Goal: Task Accomplishment & Management: Manage account settings

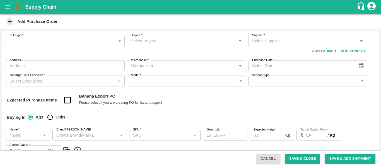
click at [63, 44] on body "Supply Chain Add Purchase Order PO Type   * ​ PO Type Buyers   * Buyers   * Sup…" at bounding box center [190, 83] width 381 height 167
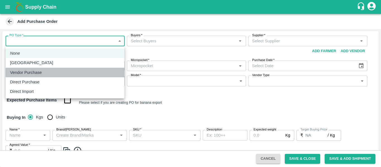
click at [37, 71] on p "Vendor Purchase" at bounding box center [26, 72] width 32 height 6
type input "2"
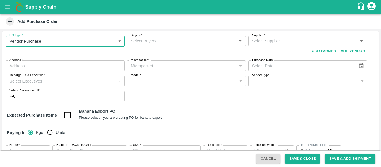
click at [140, 37] on label "Buyers   *" at bounding box center [136, 35] width 11 height 4
click at [140, 37] on input "Buyers   *" at bounding box center [182, 40] width 107 height 7
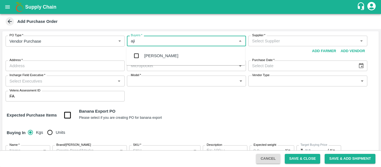
type input "ajit"
click at [141, 49] on div "[PERSON_NAME]" at bounding box center [185, 56] width 119 height 15
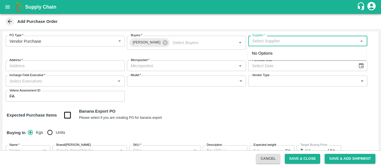
click at [291, 38] on input "Supplier   *" at bounding box center [303, 40] width 107 height 7
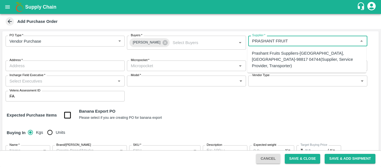
click at [294, 52] on div "Prashant Fruits Suppliers-[GEOGRAPHIC_DATA], [GEOGRAPHIC_DATA]-98817 04744(Supp…" at bounding box center [307, 59] width 110 height 19
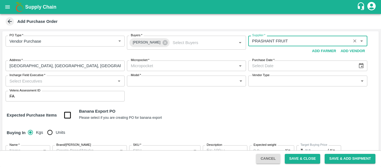
type input "Prashant Fruits Suppliers-[GEOGRAPHIC_DATA], [GEOGRAPHIC_DATA]-98817 04744(Supp…"
type input "[GEOGRAPHIC_DATA], [GEOGRAPHIC_DATA], [GEOGRAPHIC_DATA], [GEOGRAPHIC_DATA]"
type input "Prashant Fruits Suppliers-[GEOGRAPHIC_DATA], [GEOGRAPHIC_DATA]-98817 04744(Supp…"
click at [158, 65] on input "Micropocket   *" at bounding box center [182, 65] width 107 height 7
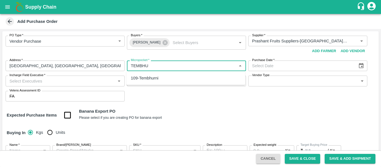
click at [160, 79] on div "109-Tembhurni" at bounding box center [185, 77] width 119 height 9
type input "109-Tembhurni"
click at [361, 65] on icon "Choose date" at bounding box center [361, 66] width 6 height 6
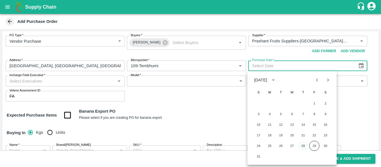
click at [305, 146] on button "28" at bounding box center [303, 146] width 10 height 10
type input "[DATE]"
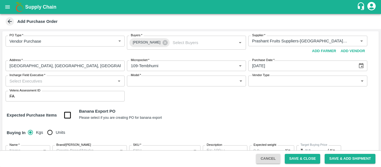
click at [32, 80] on input "Incharge Field Executive   *" at bounding box center [60, 80] width 107 height 7
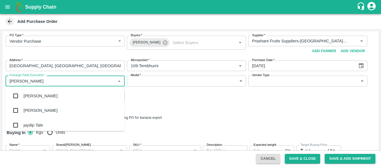
type input "JAYD"
click at [35, 94] on div "jaydip Tale" at bounding box center [33, 96] width 20 height 6
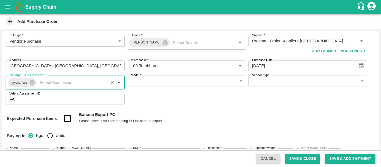
click at [157, 79] on body "Supply Chain Add Purchase Order PO Type   * Vendor Purchase 2 PO Type Buyers   …" at bounding box center [190, 83] width 381 height 167
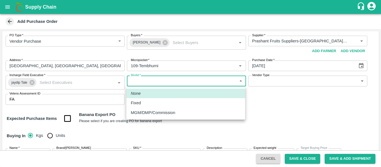
click at [146, 105] on div "Fixed" at bounding box center [186, 103] width 110 height 6
type input "Fixed"
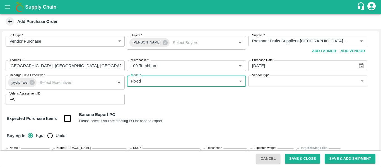
click at [289, 77] on body "Supply Chain Add Purchase Order PO Type   * Vendor Purchase 2 PO Type Buyers   …" at bounding box center [190, 83] width 381 height 167
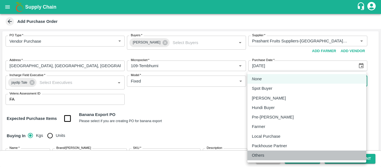
click at [262, 153] on p "Others" at bounding box center [258, 155] width 13 height 6
type input "OTHER"
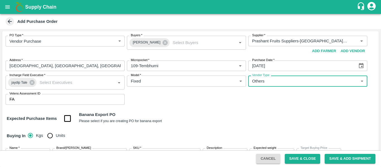
click at [69, 120] on input "checkbox" at bounding box center [68, 119] width 14 height 14
checkbox input "true"
type input "Banana Export"
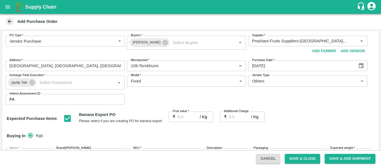
click at [184, 114] on label "Fruit value   *" at bounding box center [181, 111] width 16 height 4
click at [184, 114] on input "Fruit value   *" at bounding box center [189, 117] width 22 height 11
paste input "24"
type input "24"
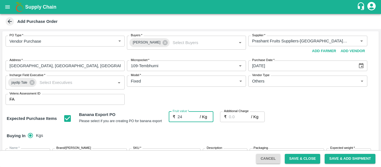
click at [240, 117] on input "Additional Charge" at bounding box center [240, 117] width 22 height 11
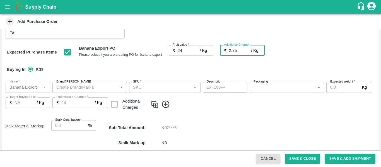
scroll to position [70, 0]
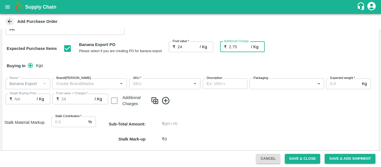
type input "2.75"
click at [165, 101] on icon at bounding box center [166, 101] width 8 height 8
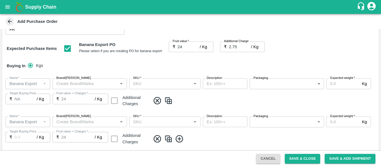
click at [181, 139] on icon at bounding box center [179, 139] width 8 height 8
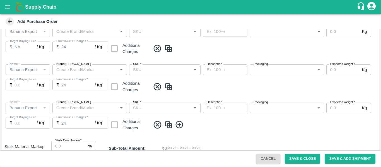
click at [181, 122] on icon at bounding box center [179, 125] width 8 height 8
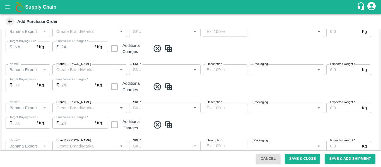
scroll to position [197, 0]
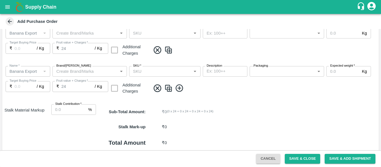
click at [181, 89] on icon at bounding box center [179, 88] width 9 height 9
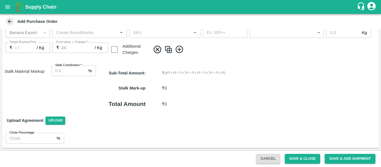
scroll to position [273, 0]
click at [179, 49] on icon at bounding box center [179, 50] width 8 height 8
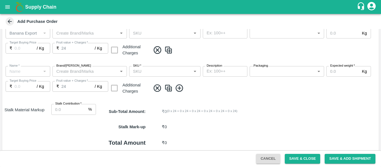
type input "Banana Export"
click at [179, 87] on icon at bounding box center [179, 88] width 9 height 9
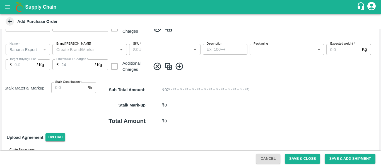
scroll to position [334, 0]
click at [65, 89] on input "Stalk Contribution   *" at bounding box center [68, 87] width 35 height 11
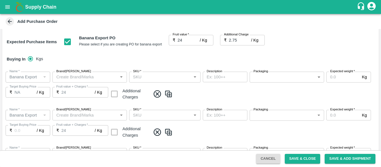
scroll to position [77, 0]
type input "8"
click at [163, 79] on input "SKU   *" at bounding box center [160, 76] width 59 height 7
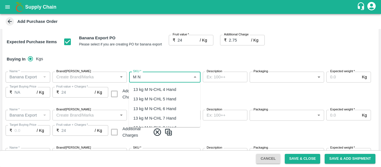
click at [162, 92] on div "13 kg M N-CHL 4 Hand" at bounding box center [154, 89] width 43 height 6
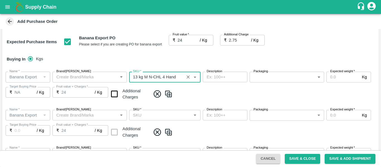
type input "13 kg M N-CHL 4 Hand"
click at [162, 114] on input "SKU   *" at bounding box center [160, 115] width 59 height 7
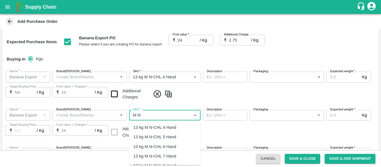
click at [164, 138] on div "13 kg M N-CHL 5 Hand" at bounding box center [154, 137] width 43 height 6
type input "13 kg M N-CHL 5 Hand"
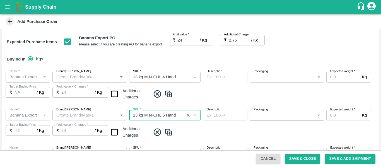
type input "NA"
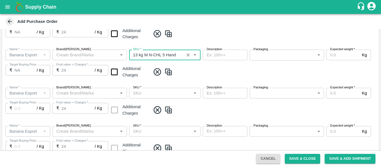
type input "13 kg M N-CHL 5 Hand"
click at [148, 86] on div "Name   * Name   * Brand/Marka Brand/Marka SKU   * SKU   * Description x Descrip…" at bounding box center [190, 102] width 377 height 38
click at [150, 99] on div "Name   * Name   * Brand/Marka Brand/Marka SKU   * SKU   * Description x Descrip…" at bounding box center [190, 102] width 377 height 38
click at [144, 93] on input "SKU   *" at bounding box center [160, 93] width 59 height 7
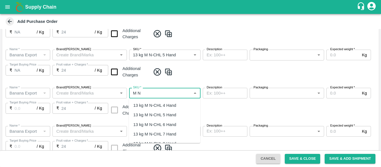
click at [157, 124] on div "13 kg M N-CHL 6 Hand" at bounding box center [154, 125] width 43 height 6
type input "13 kg M N-CHL 6 Hand"
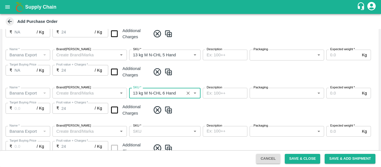
type input "NA"
click at [157, 126] on div "SKU   *" at bounding box center [164, 131] width 71 height 11
type input "13 kg M N-CHL 6 Hand"
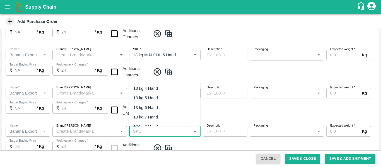
click at [158, 131] on input "SKU   *" at bounding box center [160, 131] width 59 height 7
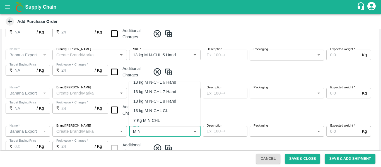
click at [159, 100] on div "13 kg M N-CHL 8 Hand" at bounding box center [154, 101] width 43 height 6
type input "13 kg M N-CHL 8 Hand"
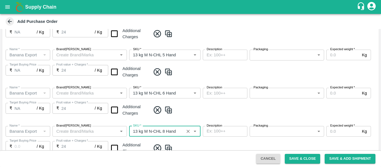
type input "NA"
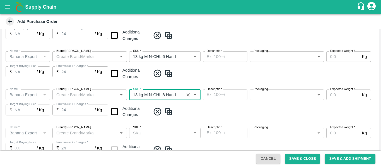
scroll to position [174, 0]
click at [162, 138] on div "SKU   *" at bounding box center [164, 132] width 71 height 11
type input "13 kg M N-CHL 8 Hand"
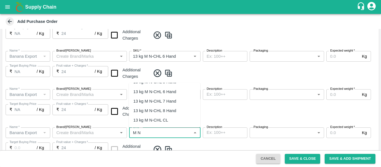
scroll to position [22, 0]
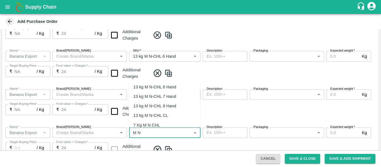
click at [160, 116] on div "13 kg M N-CHL CL" at bounding box center [150, 115] width 35 height 6
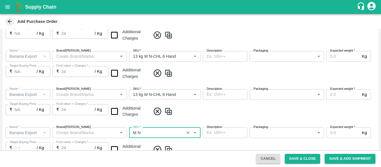
type input "13 kg M N-CHL CL"
type input "NA"
type input "13 kg M N-CHL CL"
click at [114, 148] on input "checkbox" at bounding box center [114, 150] width 14 height 14
checkbox input "true"
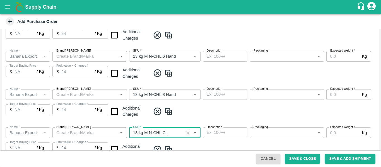
type input "26.75"
click at [116, 117] on input "checkbox" at bounding box center [114, 111] width 14 height 14
checkbox input "true"
type input "26.75"
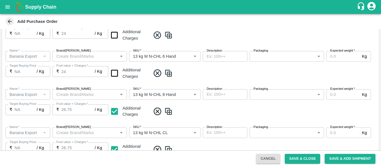
click at [114, 74] on input "checkbox" at bounding box center [114, 73] width 14 height 14
checkbox input "true"
type input "26.75"
click at [114, 40] on input "checkbox" at bounding box center [114, 35] width 14 height 14
checkbox input "true"
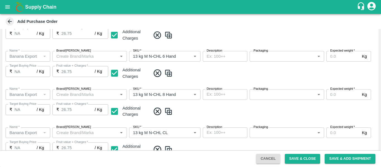
type input "26.75"
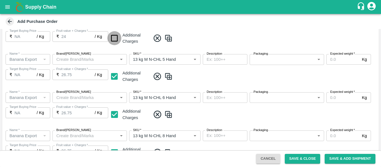
click at [119, 39] on input "checkbox" at bounding box center [114, 38] width 14 height 14
checkbox input "true"
type input "26.75"
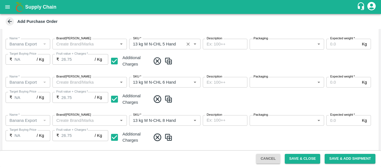
scroll to position [232, 0]
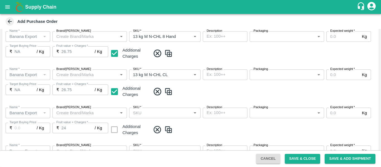
click at [155, 117] on div "SKU   *" at bounding box center [164, 113] width 71 height 11
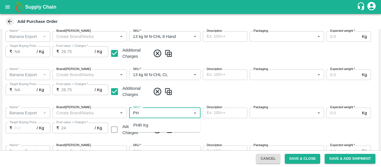
click at [155, 126] on div "PHR Kg" at bounding box center [164, 125] width 71 height 9
type input "PHR Kg"
type input "NA"
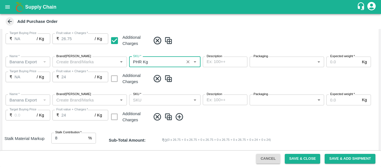
type input "PHR Kg"
click at [156, 99] on input "SKU   *" at bounding box center [160, 99] width 59 height 7
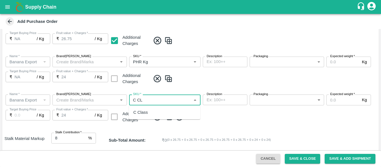
click at [157, 112] on div "C Class" at bounding box center [164, 112] width 71 height 9
type input "C Class"
type input "NA"
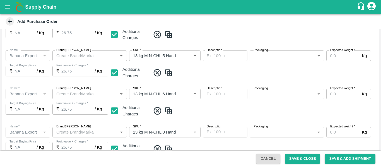
scroll to position [96, 0]
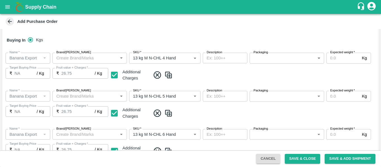
type input "C Class"
click at [261, 60] on body "Supply Chain Add Purchase Order PO Type   * Vendor Purchase 2 PO Type Buyers   …" at bounding box center [190, 83] width 381 height 167
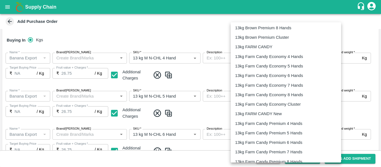
scroll to position [174, 0]
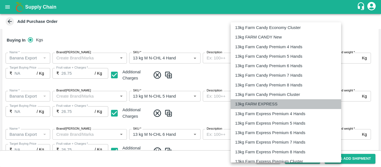
click at [264, 105] on p "13kg FARM EXPRESS" at bounding box center [256, 104] width 42 height 6
type input "468"
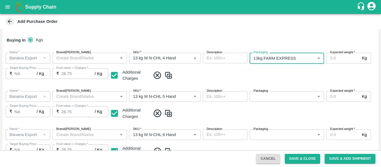
click at [265, 95] on body "Supply Chain Add Purchase Order PO Type   * Vendor Purchase 2 PO Type Buyers   …" at bounding box center [190, 83] width 381 height 167
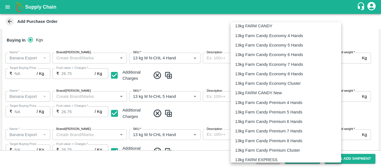
scroll to position [202, 0]
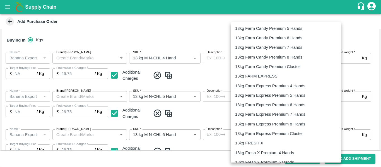
click at [258, 78] on p "13kg FARM EXPRESS" at bounding box center [256, 76] width 42 height 6
type input "468"
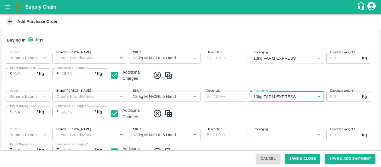
click at [265, 133] on body "Supply Chain Add Purchase Order PO Type   * Vendor Purchase 2 PO Type Buyers   …" at bounding box center [190, 83] width 381 height 167
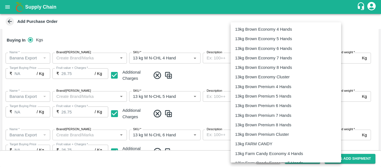
scroll to position [154, 0]
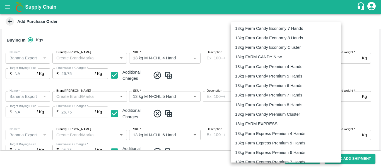
click at [255, 124] on p "13kg FARM EXPRESS" at bounding box center [256, 124] width 42 height 6
type input "468"
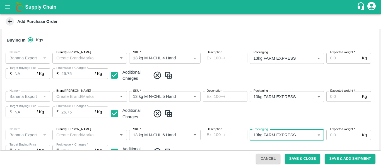
scroll to position [195, 0]
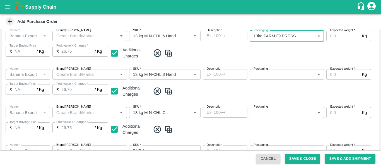
click at [262, 76] on body "Supply Chain Add Purchase Order PO Type   * Vendor Purchase 2 PO Type Buyers   …" at bounding box center [190, 83] width 381 height 167
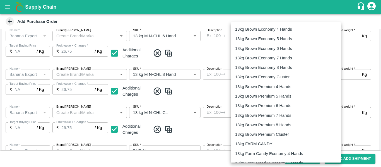
scroll to position [148, 0]
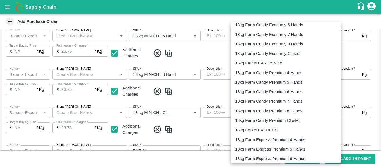
click at [260, 132] on p "13kg FARM EXPRESS" at bounding box center [256, 130] width 42 height 6
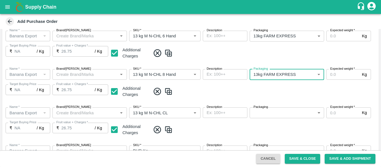
type input "468"
click at [265, 116] on body "Supply Chain Add Purchase Order PO Type   * Vendor Purchase 2 PO Type Buyers   …" at bounding box center [190, 83] width 381 height 167
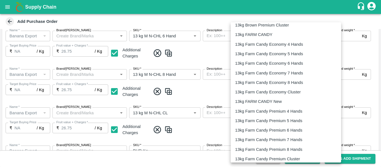
scroll to position [184, 0]
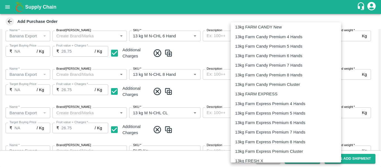
click at [259, 92] on p "13kg FARM EXPRESS" at bounding box center [256, 94] width 42 height 6
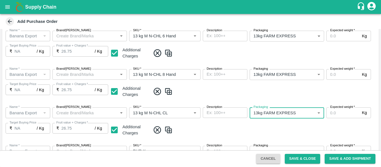
type input "468"
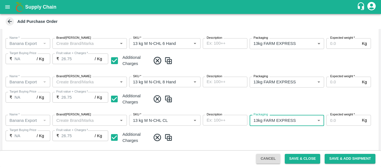
scroll to position [237, 0]
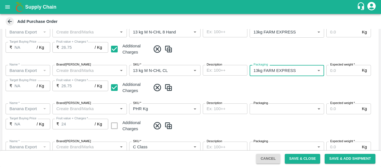
click at [269, 101] on div "Name   * Name   * Brand/Marka Brand/Marka SKU   * SKU   * Description x Descrip…" at bounding box center [190, 118] width 377 height 38
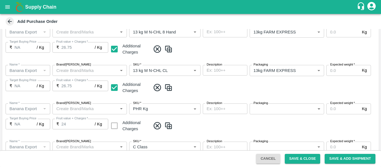
click at [269, 104] on body "Supply Chain Add Purchase Order PO Type   * Vendor Purchase 2 PO Type Buyers   …" at bounding box center [190, 83] width 381 height 167
type input "258"
click at [261, 146] on body "Supply Chain Add Purchase Order PO Type   * Vendor Purchase 2 PO Type Buyers   …" at bounding box center [190, 83] width 381 height 167
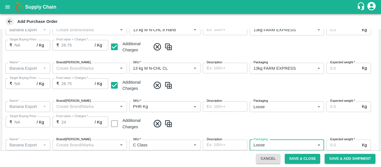
type input "258"
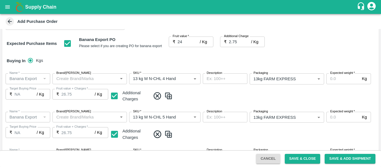
scroll to position [75, 0]
click at [333, 75] on label "Expected weight   *" at bounding box center [342, 73] width 25 height 4
click at [333, 75] on input "Expected weight   *" at bounding box center [342, 78] width 33 height 11
drag, startPoint x: 343, startPoint y: 79, endPoint x: 329, endPoint y: 79, distance: 14.5
click at [329, 79] on input "2000" at bounding box center [342, 78] width 33 height 11
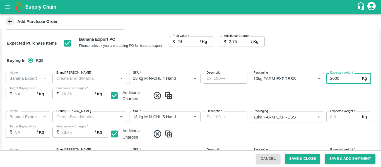
type input "2000"
click at [333, 119] on input "Expected weight   *" at bounding box center [342, 117] width 33 height 11
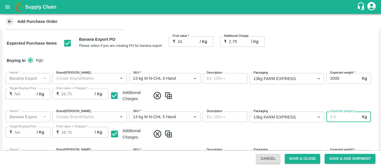
paste input "2000"
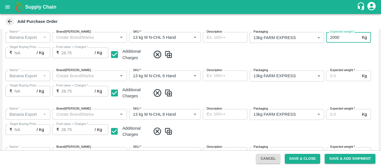
type input "2000"
click at [330, 78] on input "Expected weight   *" at bounding box center [342, 76] width 33 height 11
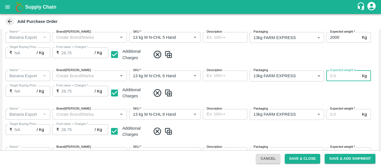
paste input "2000"
type input "2000"
click at [333, 117] on input "Expected weight   *" at bounding box center [342, 114] width 33 height 11
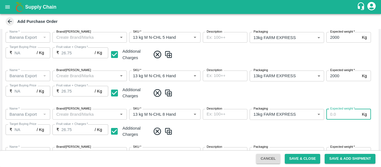
paste input "2000"
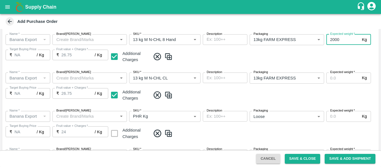
scroll to position [230, 0]
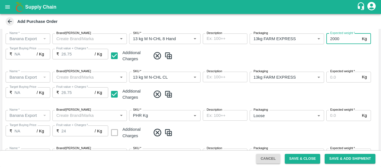
type input "2000"
click at [333, 79] on input "Expected weight   *" at bounding box center [342, 77] width 33 height 11
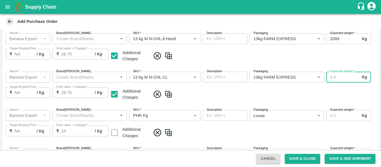
paste input "2000"
type input "2000"
click at [336, 117] on input "Expected weight   *" at bounding box center [342, 115] width 33 height 11
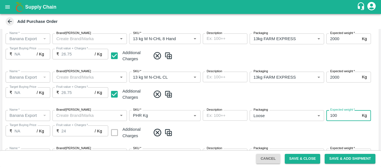
scroll to position [278, 0]
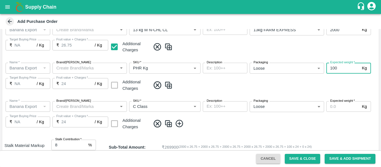
type input "100"
click at [334, 109] on input "Expected weight   *" at bounding box center [342, 106] width 33 height 11
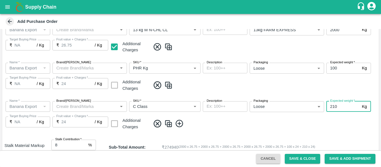
scroll to position [352, 0]
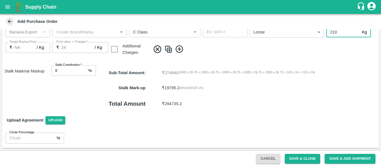
type input "210"
click at [343, 158] on button "Save & Add Shipment" at bounding box center [350, 159] width 51 height 10
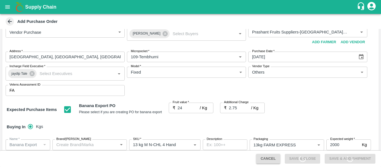
scroll to position [0, 0]
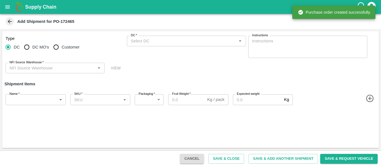
type input "68365-Prashant Fruits Suppliers"
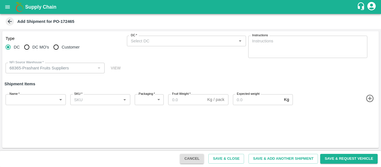
click at [157, 43] on input "DC   *" at bounding box center [182, 40] width 107 height 7
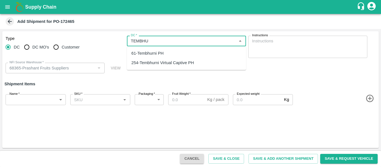
click at [158, 50] on div "61-Tembhurni PH" at bounding box center [186, 53] width 119 height 9
type input "61-Tembhurni PH"
click at [368, 102] on icon "button" at bounding box center [370, 99] width 8 height 8
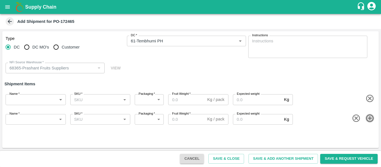
click at [369, 119] on icon "button" at bounding box center [370, 118] width 8 height 8
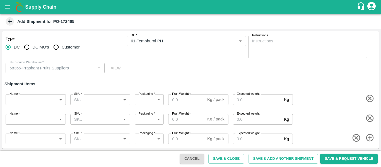
scroll to position [1, 0]
click at [367, 138] on icon "button" at bounding box center [369, 137] width 9 height 9
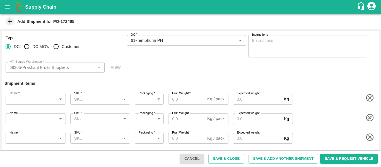
scroll to position [20, 0]
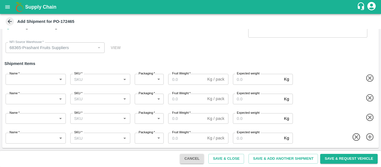
click at [370, 135] on icon "button" at bounding box center [369, 137] width 9 height 9
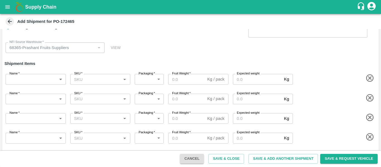
scroll to position [40, 0]
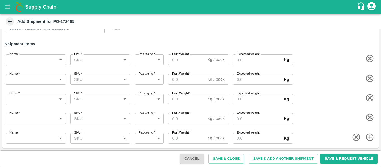
click at [37, 56] on body "Supply Chain Add Shipment for PO-172465 Type DC DC MO's Customer DC   * DC   * …" at bounding box center [190, 83] width 381 height 167
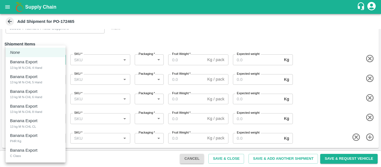
click at [38, 64] on div "Banana Export" at bounding box center [25, 62] width 30 height 6
type input "1960974"
type input "468"
type input "2000"
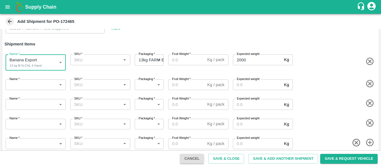
click at [41, 83] on body "Supply Chain Add Shipment for PO-172465 Type DC DC MO's Customer DC   * DC   * …" at bounding box center [190, 83] width 381 height 167
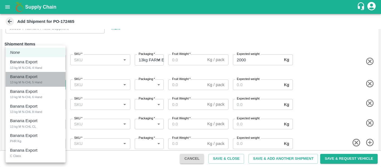
click at [36, 77] on p "Banana Export" at bounding box center [23, 77] width 27 height 6
type input "1960975"
type input "468"
type input "2000"
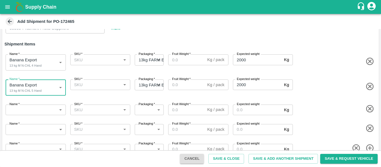
click at [44, 112] on body "Supply Chain Add Shipment for PO-172465 Type DC DC MO's Customer DC   * DC   * …" at bounding box center [190, 83] width 381 height 167
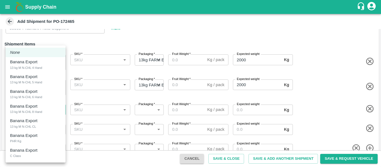
click at [40, 100] on li "Banana Export 13 kg M N-CHL 6 Hand" at bounding box center [36, 94] width 60 height 15
type input "1960976"
type input "468"
type input "2000"
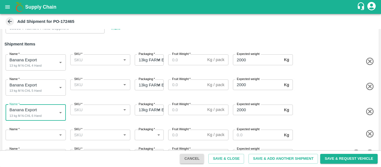
scroll to position [56, 0]
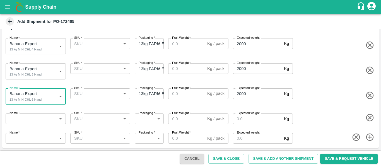
click at [45, 114] on body "Supply Chain Add Shipment for PO-172465 Type DC DC MO's Customer DC   * DC   * …" at bounding box center [190, 83] width 381 height 167
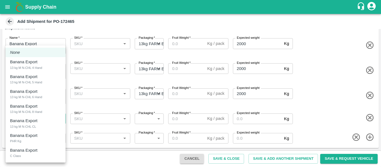
click at [41, 106] on div "Banana Export 13 kg M N-CHL 8 Hand" at bounding box center [35, 108] width 51 height 11
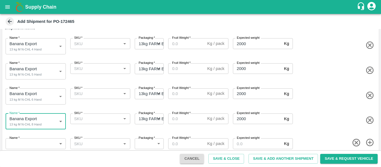
type input "1960977"
type input "468"
type input "2000"
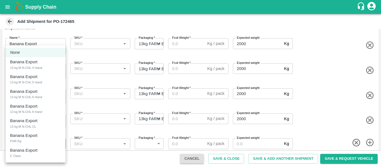
click at [50, 144] on body "Supply Chain Add Shipment for PO-172465 Type DC DC MO's Customer DC   * DC   * …" at bounding box center [190, 83] width 381 height 167
click at [38, 129] on div "Banana Export 13 kg M N-CHL CL" at bounding box center [35, 123] width 51 height 11
type input "1960978"
type input "468"
type input "2000"
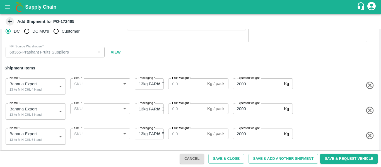
scroll to position [16, 0]
click at [87, 85] on input "SKU   *" at bounding box center [96, 83] width 48 height 7
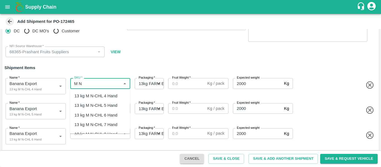
click at [88, 91] on ul "13 kg M N-CHL 4 Hand 13 kg M N-CHL 5 Hand 13 kg M N-CHL 6 Hand 13 kg M N-CHL 7 …" at bounding box center [100, 111] width 60 height 45
click at [88, 95] on div "13 kg M N-CHL 4 Hand" at bounding box center [95, 96] width 43 height 6
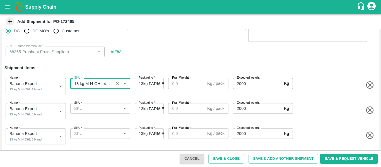
click at [92, 113] on div "SKU   *" at bounding box center [100, 108] width 60 height 11
type input "13 kg M N-CHL 4 Hand"
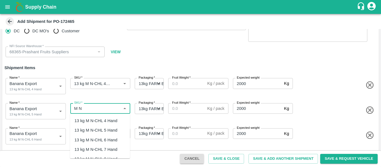
click at [95, 131] on div "13 kg M N-CHL 5 Hand" at bounding box center [95, 130] width 43 height 6
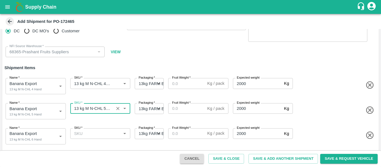
type input "13 kg M N-CHL 5 Hand"
click at [96, 137] on input "SKU   *" at bounding box center [96, 133] width 48 height 7
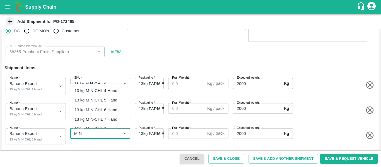
click at [97, 112] on div "13 kg M N-CHL 6 Hand" at bounding box center [95, 110] width 43 height 6
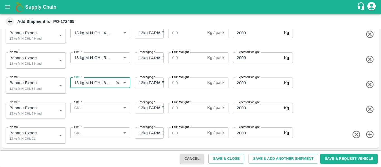
scroll to position [67, 0]
type input "13 kg M N-CHL 6 Hand"
click at [101, 110] on input "SKU   *" at bounding box center [96, 107] width 48 height 7
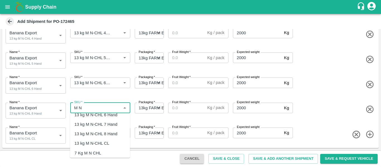
scroll to position [25, 0]
click at [103, 133] on div "13 kg M N-CHL 8 Hand" at bounding box center [95, 134] width 43 height 6
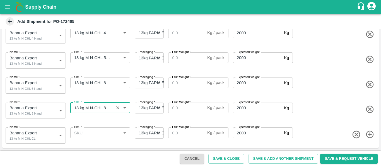
type input "13 kg M N-CHL 8 Hand"
click at [103, 133] on input "SKU   *" at bounding box center [96, 132] width 48 height 7
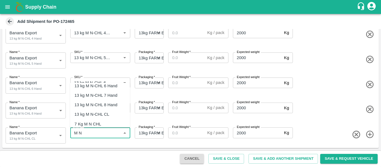
scroll to position [23, 0]
click at [94, 115] on div "13 kg M N-CHL CL" at bounding box center [91, 114] width 35 height 6
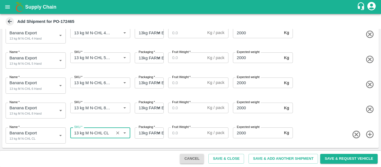
type input "13 kg M N-CHL CL"
click at [182, 134] on input "Fruit Weight   *" at bounding box center [186, 132] width 37 height 11
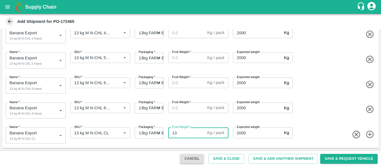
drag, startPoint x: 182, startPoint y: 134, endPoint x: 167, endPoint y: 133, distance: 14.8
click at [167, 133] on div "Fruit Weight   * 13 Kg / pack Fruit Weight" at bounding box center [197, 134] width 62 height 18
type input "13"
click at [180, 106] on input "Fruit Weight   *" at bounding box center [186, 108] width 37 height 11
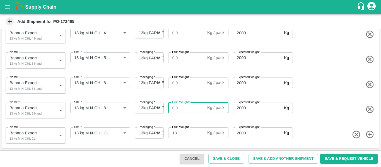
paste input "13"
type input "13"
click at [176, 84] on input "Fruit Weight   *" at bounding box center [186, 83] width 37 height 11
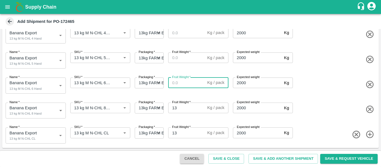
paste input "13"
type input "13"
click at [173, 51] on label "Fruit Weight   *" at bounding box center [181, 52] width 18 height 4
click at [173, 52] on input "Fruit Weight   *" at bounding box center [186, 57] width 37 height 11
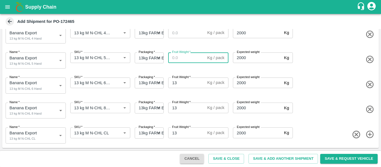
paste input "13"
type input "13"
click at [175, 30] on input "Fruit Weight   *" at bounding box center [186, 32] width 37 height 11
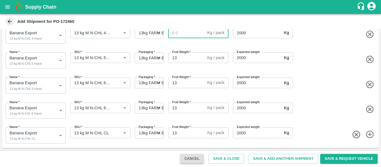
click at [175, 30] on input "Fruit Weight   *" at bounding box center [186, 32] width 37 height 11
paste input "13"
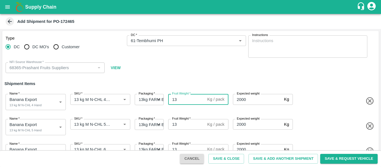
scroll to position [67, 0]
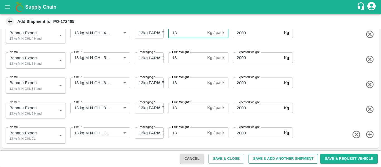
type input "13"
click at [300, 154] on button "Save & Add Another Shipment" at bounding box center [283, 159] width 69 height 10
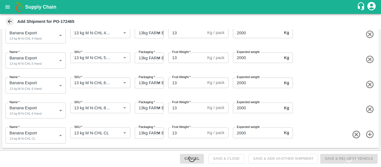
scroll to position [0, 0]
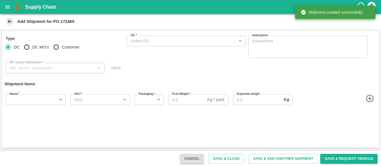
click at [34, 45] on span "DC MO's" at bounding box center [40, 47] width 17 height 6
click at [32, 45] on input "DC MO's" at bounding box center [26, 47] width 11 height 11
radio input "true"
type input "68365-Prashant Fruits Suppliers"
click at [8, 48] on input "DC" at bounding box center [8, 47] width 11 height 11
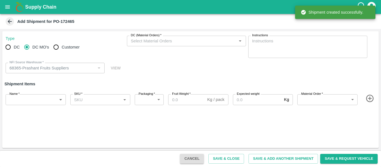
radio input "true"
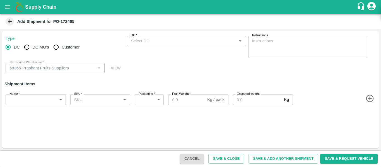
click at [154, 41] on input "DC   *" at bounding box center [182, 40] width 107 height 7
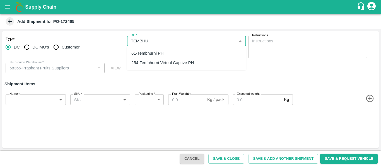
click at [153, 53] on div "61-Tembhurni PH" at bounding box center [147, 53] width 32 height 6
type input "61-Tembhurni PH"
click at [47, 101] on body "Supply Chain Add Shipment for PO-172465 Type DC DC MO's Customer DC   * DC   * …" at bounding box center [190, 83] width 381 height 167
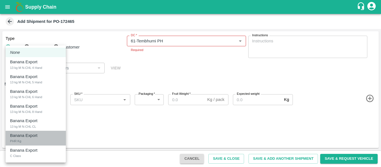
click at [33, 141] on div "Banana Export PHR Kg" at bounding box center [35, 138] width 51 height 11
type input "1960979"
type input "258"
type input "100"
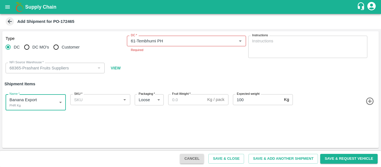
click at [87, 100] on input "SKU   *" at bounding box center [96, 99] width 48 height 7
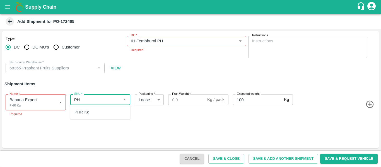
click at [88, 114] on div "PHR Kg" at bounding box center [81, 112] width 15 height 6
type input "PHR Kg"
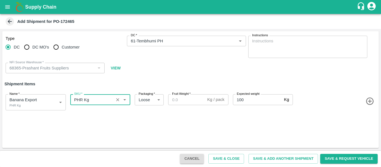
click at [175, 100] on input "Fruit Weight   *" at bounding box center [186, 99] width 37 height 11
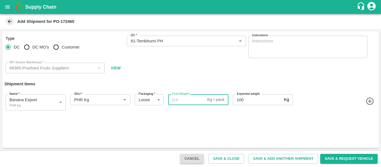
paste input "133"
type input "133"
click at [256, 158] on button "Save & Add Another Shipment" at bounding box center [283, 159] width 69 height 10
click at [57, 97] on body "Supply Chain Add Shipment for PO-172465 Type DC DC MO's Customer DC   * DC   * …" at bounding box center [190, 83] width 381 height 167
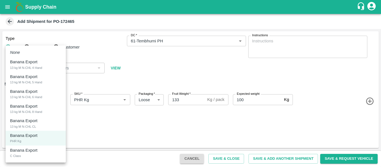
click at [28, 151] on p "Banana Export" at bounding box center [23, 150] width 27 height 6
type input "1960980"
type input "210"
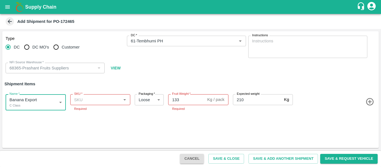
click at [84, 98] on input "SKU   *" at bounding box center [96, 99] width 48 height 7
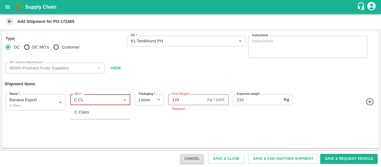
click at [86, 114] on div "C Class" at bounding box center [81, 112] width 15 height 6
type input "C Class"
click at [188, 100] on input "133" at bounding box center [186, 99] width 37 height 11
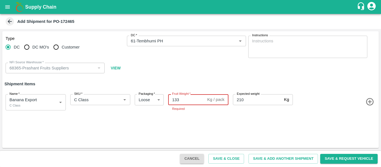
click at [188, 100] on input "133" at bounding box center [186, 99] width 37 height 11
click at [175, 102] on input "133" at bounding box center [186, 99] width 37 height 11
paste input "371"
type input "371"
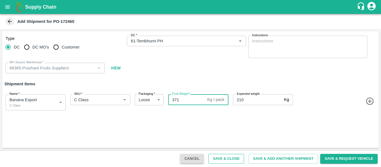
click at [239, 161] on button "Save & Close" at bounding box center [226, 159] width 36 height 10
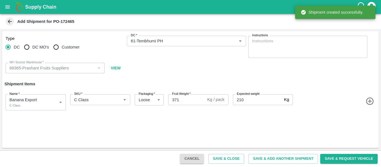
click at [8, 9] on icon "open drawer" at bounding box center [7, 7] width 6 height 6
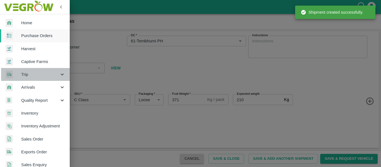
click at [36, 74] on span "Trip" at bounding box center [40, 74] width 38 height 6
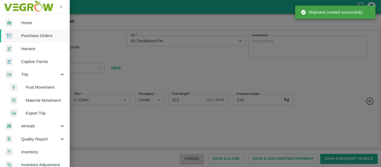
click at [42, 86] on span "Fruit Movement" at bounding box center [46, 87] width 40 height 6
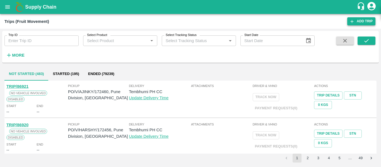
click at [358, 22] on link "Add Trip" at bounding box center [361, 21] width 28 height 8
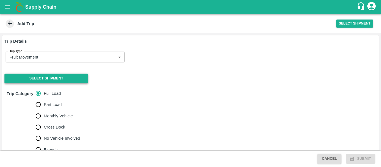
click at [83, 81] on button "Select Shipment" at bounding box center [46, 79] width 84 height 10
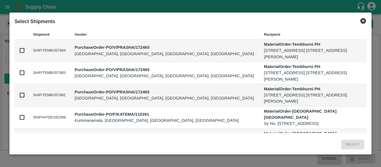
click at [21, 94] on input "checkbox" at bounding box center [22, 95] width 6 height 6
checkbox input "true"
click at [23, 68] on td at bounding box center [22, 73] width 14 height 22
click at [25, 74] on input "checkbox" at bounding box center [22, 73] width 6 height 6
checkbox input "true"
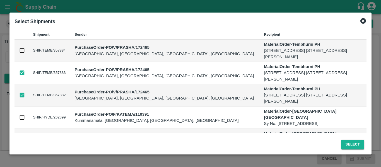
click at [23, 52] on input "checkbox" at bounding box center [22, 50] width 6 height 6
checkbox input "true"
click at [345, 147] on button "Select" at bounding box center [352, 145] width 23 height 10
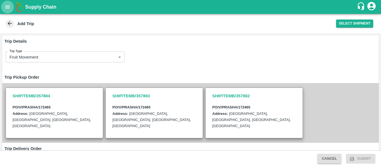
click at [5, 6] on icon "open drawer" at bounding box center [7, 7] width 6 height 6
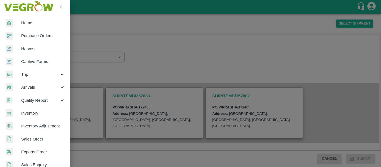
click at [187, 57] on div at bounding box center [190, 83] width 381 height 167
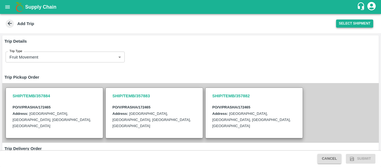
click at [352, 25] on button "Select Shipment" at bounding box center [354, 24] width 37 height 8
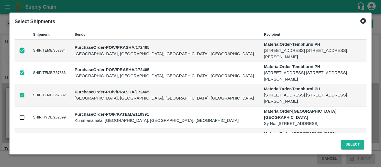
click at [23, 50] on input "checkbox" at bounding box center [22, 50] width 6 height 6
checkbox input "false"
click at [22, 75] on input "checkbox" at bounding box center [22, 73] width 6 height 6
checkbox input "false"
click at [352, 145] on button "Select" at bounding box center [352, 145] width 23 height 10
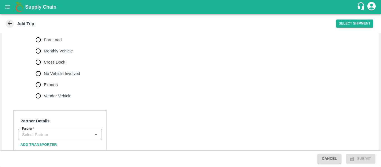
scroll to position [252, 0]
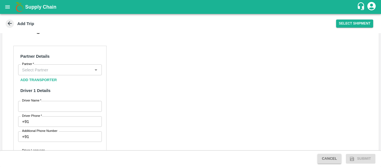
click at [46, 69] on input "Partner   *" at bounding box center [55, 69] width 71 height 7
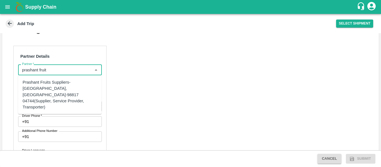
click at [44, 90] on div "Prashant Fruits Suppliers-[GEOGRAPHIC_DATA], [GEOGRAPHIC_DATA]-98817 04744(Supp…" at bounding box center [60, 94] width 74 height 31
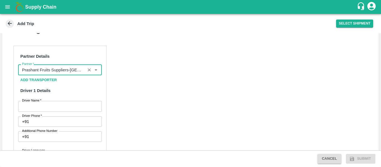
type input "Prashant Fruits Suppliers-[GEOGRAPHIC_DATA], [GEOGRAPHIC_DATA]-98817 04744(Supp…"
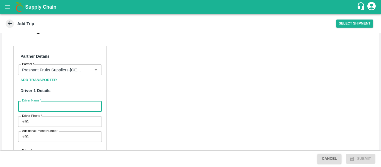
click at [47, 103] on input "Driver Name   *" at bounding box center [60, 106] width 84 height 11
type input "Ajit"
click at [62, 120] on input "Driver Phone   *" at bounding box center [66, 121] width 70 height 11
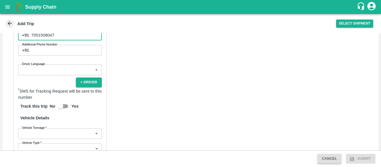
scroll to position [338, 0]
type input "7051508047"
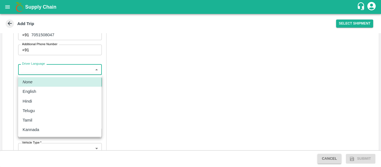
click at [63, 67] on body "Supply Chain Add Trip Select Shipment Trip Details Trip Type Fruit Movement 1 T…" at bounding box center [190, 83] width 381 height 167
click at [37, 102] on div "Hindi" at bounding box center [60, 101] width 74 height 6
type input "hi"
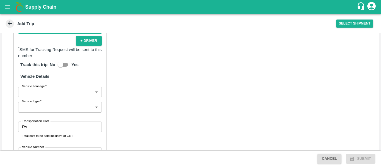
scroll to position [382, 0]
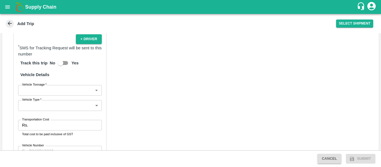
click at [60, 89] on body "Supply Chain Add Trip Select Shipment Trip Details Trip Type Fruit Movement 1 T…" at bounding box center [190, 83] width 381 height 167
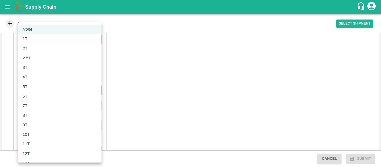
click at [30, 115] on div "8T" at bounding box center [60, 115] width 74 height 6
type input "8000"
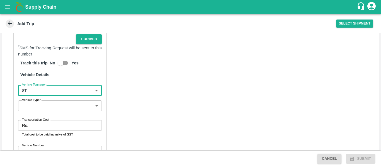
click at [50, 106] on body "Supply Chain Add Trip Select Shipment Trip Details Trip Type Fruit Movement 1 T…" at bounding box center [190, 83] width 381 height 167
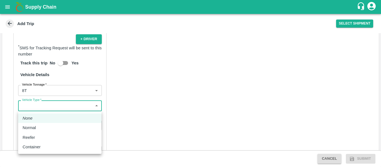
click at [41, 126] on div "Normal" at bounding box center [60, 128] width 74 height 6
type input "Normal"
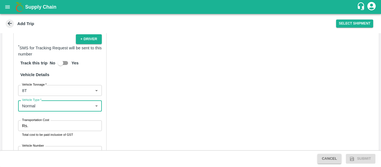
click at [61, 124] on input "Transportation Cost" at bounding box center [65, 126] width 71 height 11
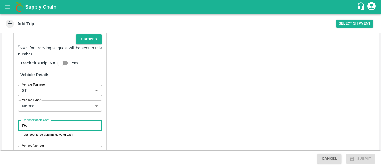
paste input "5000"
type input "5000"
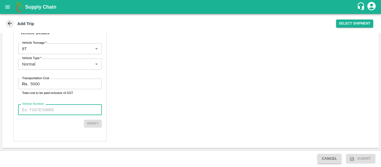
click at [44, 108] on input "Vehicle Number" at bounding box center [60, 109] width 84 height 11
paste input "MH25AJ5815"
type input "MH25AJ5815"
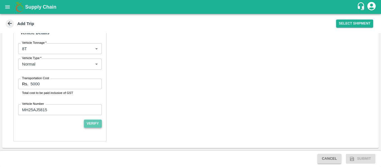
click at [87, 124] on button "Verify" at bounding box center [93, 124] width 18 height 8
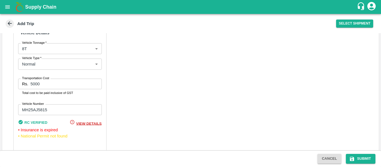
click at [363, 154] on div "Cancel Submit" at bounding box center [190, 158] width 381 height 17
click at [356, 162] on button "Submit" at bounding box center [361, 159] width 30 height 10
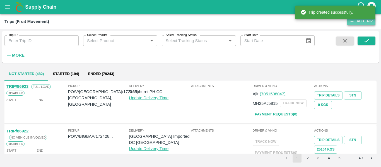
click at [356, 22] on link "Add Trip" at bounding box center [361, 21] width 28 height 8
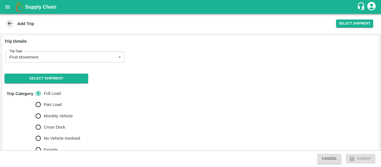
click at [54, 87] on div "Trip Category Full Load Part Load Monthly Vehicle Cross Dock No Vehicle Involve…" at bounding box center [190, 122] width 377 height 72
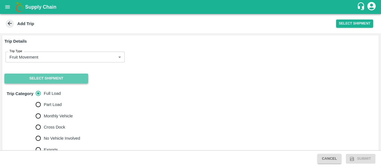
click at [51, 80] on button "Select Shipment" at bounding box center [46, 79] width 84 height 10
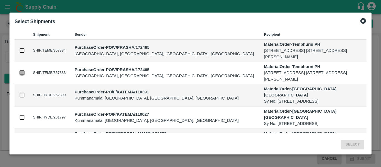
click at [20, 71] on input "checkbox" at bounding box center [22, 73] width 6 height 6
checkbox input "true"
click at [19, 50] on td at bounding box center [22, 51] width 14 height 22
click at [24, 50] on input "checkbox" at bounding box center [22, 50] width 6 height 6
checkbox input "true"
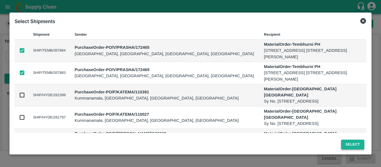
click at [358, 141] on button "Select" at bounding box center [352, 145] width 23 height 10
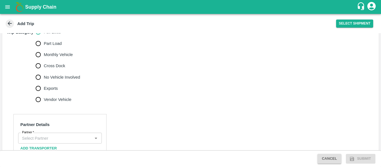
click at [66, 72] on label "No Vehicle Involved" at bounding box center [57, 77] width 48 height 11
click at [44, 72] on input "No Vehicle Involved" at bounding box center [38, 77] width 11 height 11
radio input "true"
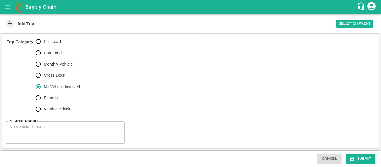
scroll to position [174, 0]
click at [45, 132] on textarea "No Vehicle Reason   *" at bounding box center [64, 133] width 111 height 18
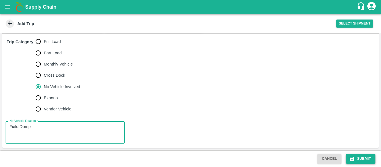
type textarea "Field Dump"
click at [355, 156] on button "Submit" at bounding box center [361, 159] width 30 height 10
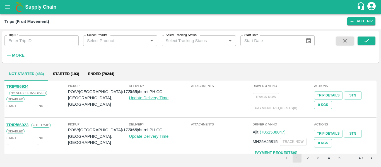
click at [11, 8] on icon "open drawer" at bounding box center [7, 7] width 6 height 6
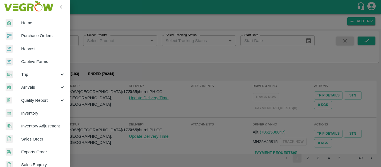
click at [36, 32] on link "Purchase Orders" at bounding box center [35, 35] width 70 height 13
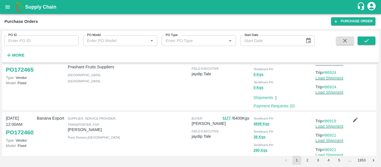
scroll to position [203, 0]
click at [329, 66] on link "Load Shipment" at bounding box center [330, 63] width 28 height 4
click at [335, 80] on link "Load Shipment" at bounding box center [330, 78] width 28 height 4
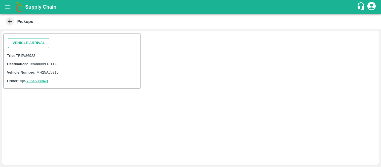
click at [23, 41] on button "Vehicle Arrival" at bounding box center [28, 43] width 41 height 10
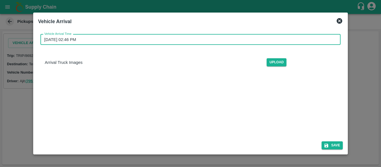
click at [160, 41] on input "[DATE] 02:46 PM" at bounding box center [188, 39] width 297 height 11
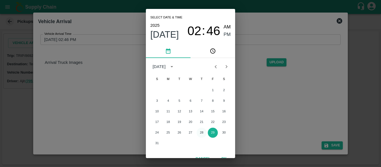
click at [201, 131] on button "28" at bounding box center [202, 133] width 10 height 10
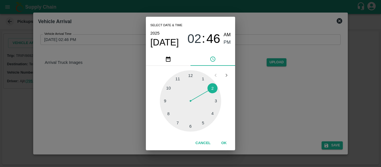
click at [168, 87] on div at bounding box center [190, 100] width 61 height 61
click at [228, 31] on div "2025 Aug 28 10 : 46 AM PM" at bounding box center [190, 39] width 80 height 18
click at [227, 34] on span "AM" at bounding box center [227, 35] width 7 height 8
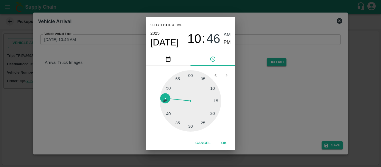
click at [192, 73] on div at bounding box center [190, 100] width 61 height 61
type input "28/08/2025 10:00 AM"
click at [227, 143] on button "OK" at bounding box center [224, 143] width 18 height 10
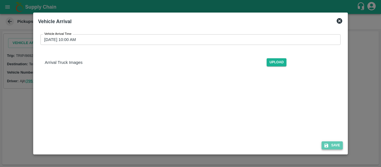
click at [332, 143] on button "Save" at bounding box center [332, 145] width 21 height 8
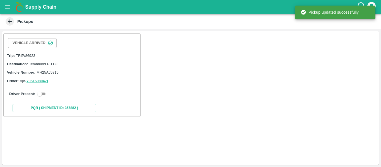
click at [45, 93] on input "checkbox" at bounding box center [40, 94] width 20 height 7
checkbox input "true"
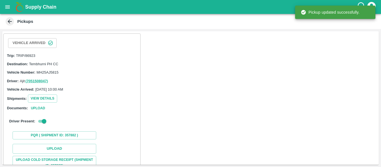
scroll to position [73, 0]
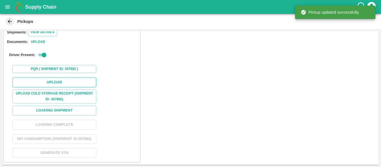
click at [63, 78] on button "Upload" at bounding box center [55, 83] width 84 height 10
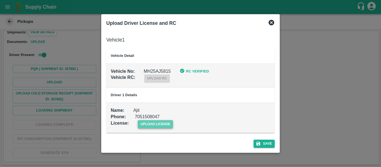
click at [154, 126] on span "upload license" at bounding box center [155, 124] width 35 height 8
click at [0, 0] on input "upload license" at bounding box center [0, 0] width 0 height 0
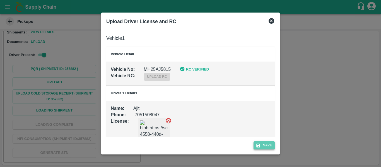
click at [267, 142] on button "Save" at bounding box center [264, 145] width 21 height 8
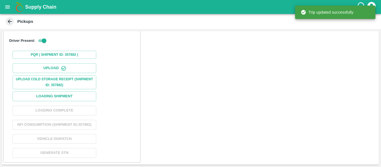
scroll to position [95, 0]
click at [59, 94] on button "Loading Shipment" at bounding box center [55, 97] width 84 height 10
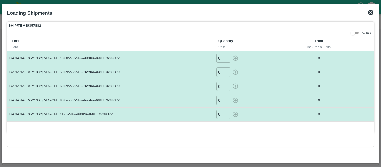
click at [222, 58] on input "0" at bounding box center [223, 58] width 14 height 9
type input "016"
click at [222, 71] on input "0" at bounding box center [223, 72] width 14 height 9
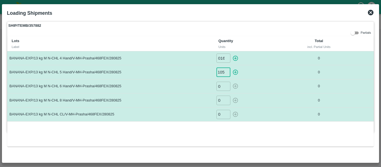
type input "0105"
click at [223, 88] on input "0" at bounding box center [223, 86] width 14 height 9
type input "0418"
click at [221, 98] on input "0" at bounding box center [223, 100] width 14 height 9
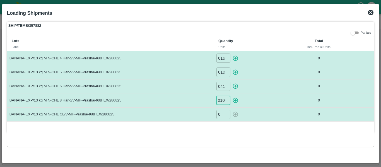
scroll to position [0, 3]
type input "0105"
click at [222, 114] on input "0" at bounding box center [223, 114] width 14 height 9
type input "042"
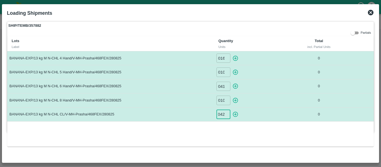
click at [235, 56] on icon "button" at bounding box center [235, 58] width 5 height 5
type input "0"
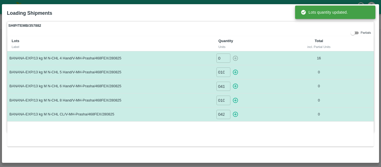
click at [236, 71] on icon "button" at bounding box center [235, 72] width 6 height 6
type input "0"
click at [236, 83] on button "button" at bounding box center [235, 86] width 9 height 9
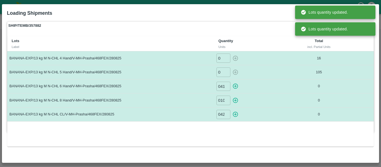
type input "0"
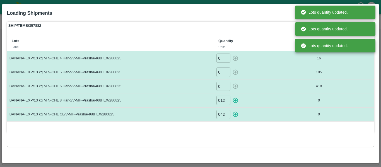
click at [237, 101] on icon "button" at bounding box center [235, 100] width 6 height 6
type input "0"
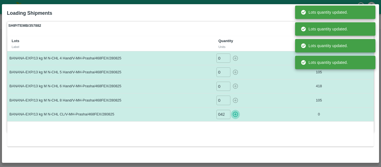
click at [237, 114] on icon "button" at bounding box center [235, 114] width 6 height 6
type input "0"
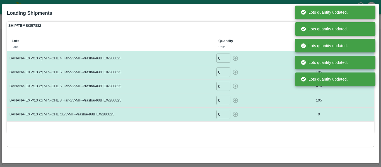
click at [281, 129] on div "Lots Label Quantity Units Total incl. Partial Units BANANA-EXP/13 kg M N-CHL 4 …" at bounding box center [190, 91] width 367 height 110
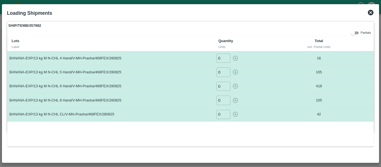
click at [372, 12] on icon at bounding box center [371, 13] width 6 height 6
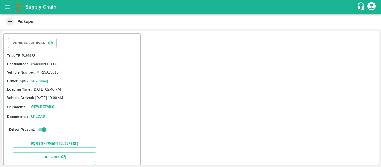
scroll to position [95, 0]
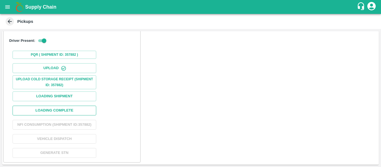
click at [63, 106] on button "Loading Complete" at bounding box center [55, 111] width 84 height 10
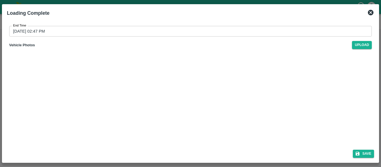
click at [92, 33] on input "29/08/2025 02:47 PM" at bounding box center [188, 31] width 359 height 11
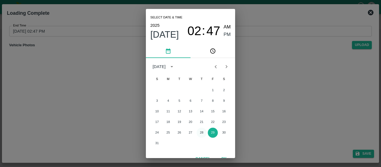
click at [203, 134] on button "28" at bounding box center [202, 133] width 10 height 10
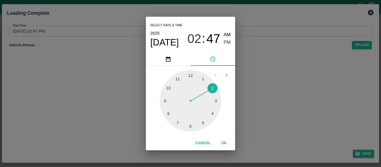
click at [191, 125] on div at bounding box center [190, 100] width 61 height 61
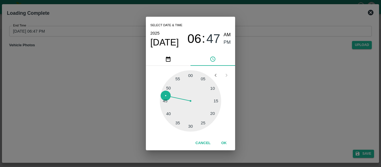
click at [190, 74] on div at bounding box center [190, 100] width 61 height 61
click at [224, 44] on span "PM" at bounding box center [227, 43] width 7 height 8
click at [222, 143] on button "OK" at bounding box center [224, 143] width 18 height 10
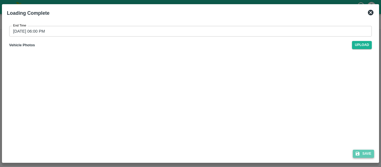
click at [357, 155] on icon "submit" at bounding box center [357, 153] width 5 height 5
type input "29/08/2025 02:47 PM"
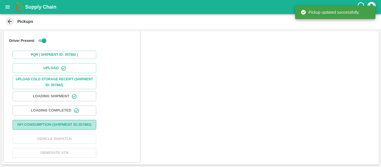
click at [60, 126] on button "Nfi Consumption (SHIPMENT ID: 357882 )" at bounding box center [55, 125] width 84 height 10
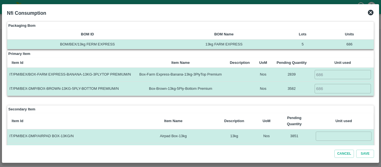
scroll to position [56, 0]
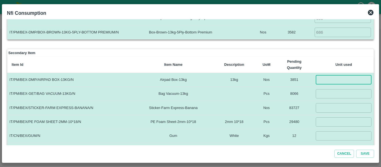
click at [322, 78] on input "number" at bounding box center [344, 79] width 56 height 9
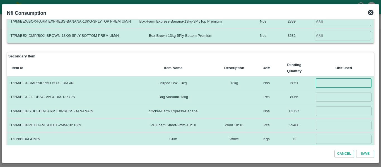
scroll to position [53, 0]
type input "686"
click at [337, 101] on input "number" at bounding box center [344, 96] width 56 height 9
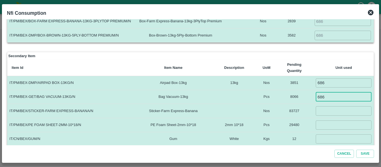
type input "686"
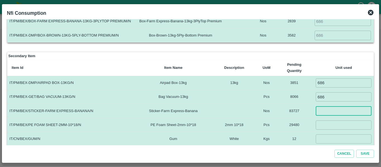
click at [321, 109] on input "number" at bounding box center [344, 110] width 56 height 9
type input "10000"
click at [322, 118] on td "​" at bounding box center [344, 125] width 60 height 14
click at [323, 124] on input "number" at bounding box center [344, 125] width 56 height 9
type input "4400"
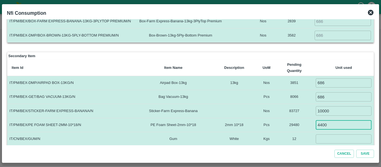
click at [324, 137] on input "number" at bounding box center [344, 138] width 56 height 9
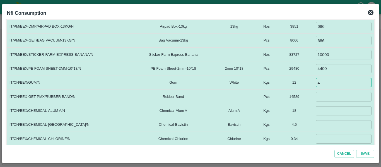
scroll to position [110, 0]
type input "4"
click at [322, 100] on input "number" at bounding box center [344, 96] width 56 height 9
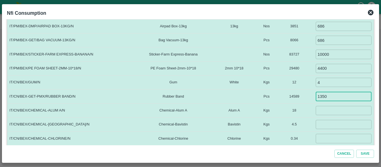
type input "1350"
click at [322, 109] on input "number" at bounding box center [344, 110] width 56 height 9
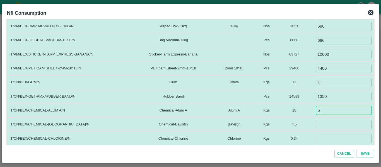
type input "5"
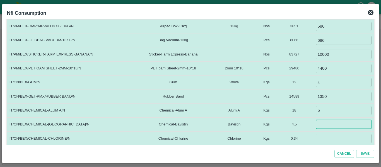
click at [322, 125] on input "number" at bounding box center [344, 124] width 56 height 9
type input "1.5"
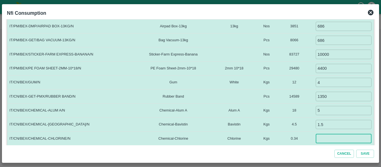
click at [322, 140] on input "number" at bounding box center [344, 138] width 56 height 9
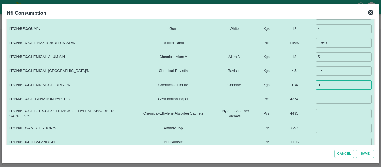
scroll to position [164, 0]
type input "0.1"
click at [326, 100] on input "number" at bounding box center [344, 98] width 56 height 9
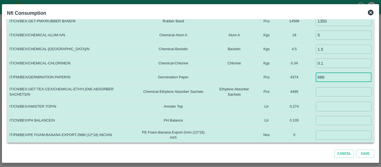
scroll to position [185, 0]
type input "686"
click at [327, 90] on input "number" at bounding box center [344, 92] width 56 height 9
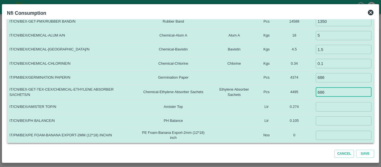
type input "686"
click at [349, 103] on input "number" at bounding box center [344, 106] width 56 height 9
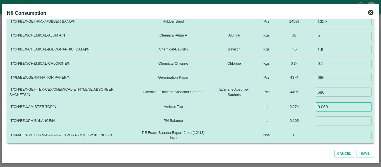
type input "0.060"
click at [334, 114] on td "​" at bounding box center [344, 121] width 60 height 14
click at [335, 125] on input "number" at bounding box center [344, 120] width 56 height 9
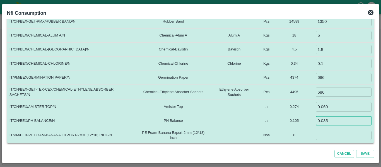
type input "0.035"
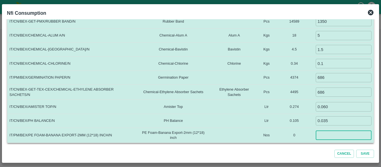
click at [320, 136] on input "number" at bounding box center [344, 135] width 56 height 9
type input "0"
click at [366, 153] on button "Save" at bounding box center [365, 154] width 18 height 8
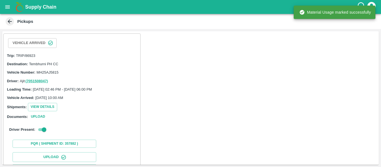
scroll to position [95, 0]
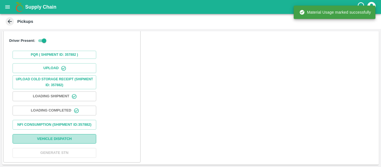
click at [55, 141] on button "Vehicle Dispatch" at bounding box center [55, 139] width 84 height 10
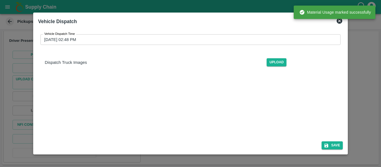
click at [110, 40] on input "29/08/2025 02:48 PM" at bounding box center [188, 39] width 297 height 11
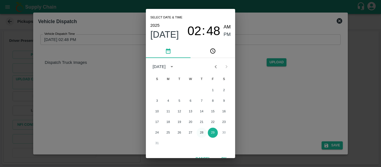
click at [202, 132] on button "28" at bounding box center [202, 133] width 10 height 10
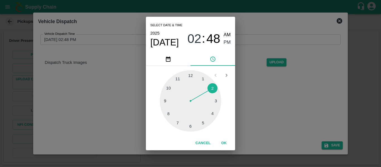
click at [191, 123] on div at bounding box center [190, 100] width 61 height 61
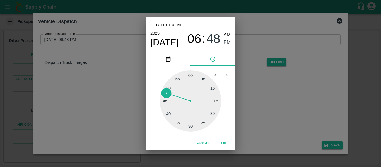
click at [199, 127] on div at bounding box center [190, 100] width 61 height 61
type input "28/08/2025 06:27 PM"
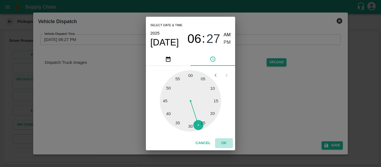
click at [225, 142] on button "OK" at bounding box center [224, 143] width 18 height 10
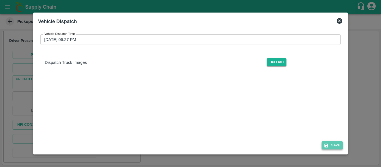
click at [328, 146] on icon "submit" at bounding box center [327, 146] width 4 height 4
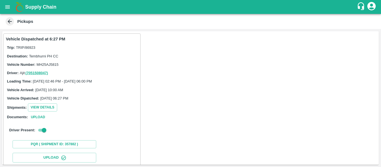
scroll to position [96, 0]
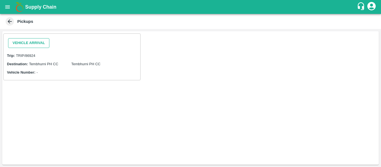
click at [20, 43] on button "Vehicle Arrival" at bounding box center [28, 43] width 41 height 10
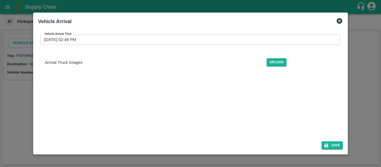
click at [138, 36] on input "[DATE] 02:48 PM" at bounding box center [188, 39] width 297 height 11
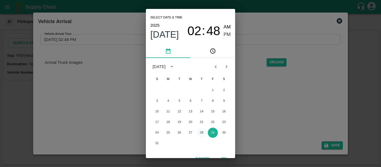
click at [202, 129] on button "28" at bounding box center [202, 133] width 10 height 10
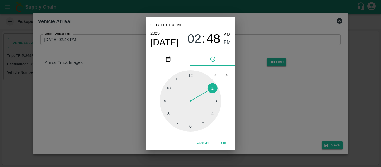
click at [169, 88] on div at bounding box center [190, 100] width 61 height 61
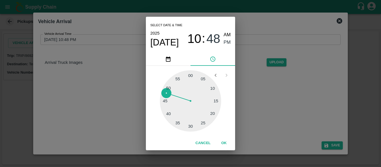
click at [228, 34] on span "AM" at bounding box center [227, 35] width 7 height 8
click at [191, 77] on div at bounding box center [190, 100] width 61 height 61
type input "[DATE] 10:00 AM"
click at [227, 141] on button "OK" at bounding box center [224, 143] width 18 height 10
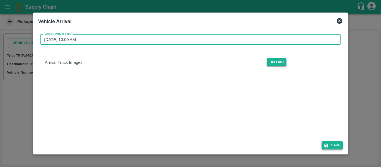
click at [338, 148] on button "Save" at bounding box center [332, 145] width 21 height 8
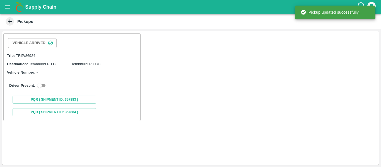
click at [43, 85] on input "checkbox" at bounding box center [40, 85] width 20 height 7
checkbox input "true"
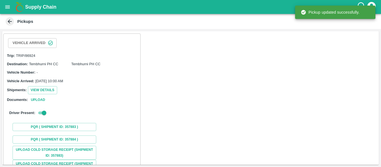
scroll to position [71, 0]
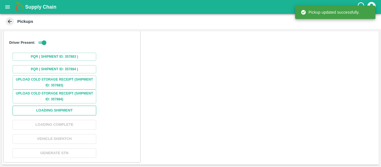
click at [67, 108] on button "Loading Shipment" at bounding box center [55, 111] width 84 height 10
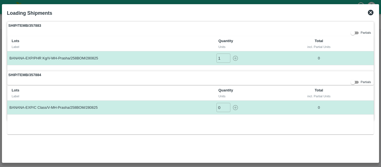
type input "1"
click at [228, 57] on input "1" at bounding box center [223, 58] width 14 height 9
type input "1"
click at [227, 107] on input "1" at bounding box center [223, 107] width 14 height 9
click at [235, 55] on icon "button" at bounding box center [235, 58] width 6 height 6
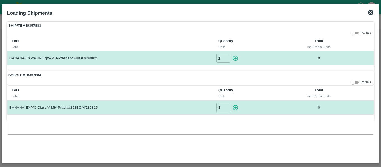
type input "0"
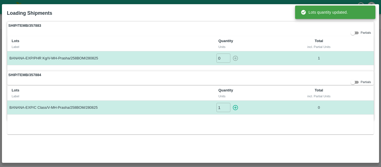
click at [237, 106] on icon "button" at bounding box center [235, 107] width 5 height 5
type input "0"
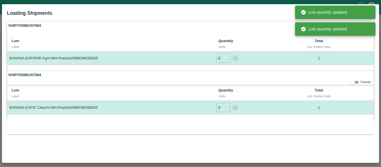
click at [303, 129] on div "Lots Label Quantity Units Total incl. Partial Units BANANA-EXP/C Class/V-MH-Pra…" at bounding box center [190, 110] width 367 height 49
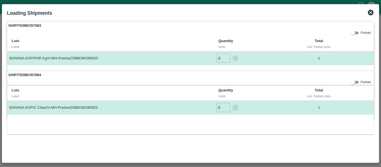
click at [372, 12] on icon at bounding box center [371, 13] width 6 height 6
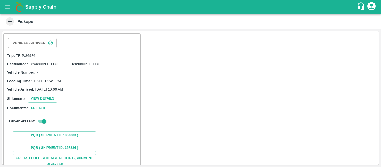
scroll to position [79, 0]
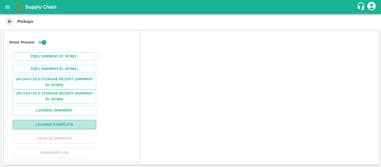
click at [58, 122] on button "Loading Complete" at bounding box center [55, 125] width 84 height 10
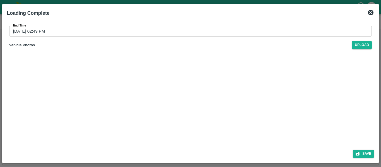
click at [110, 31] on input "29/08/2025 02:49 PM" at bounding box center [188, 31] width 359 height 11
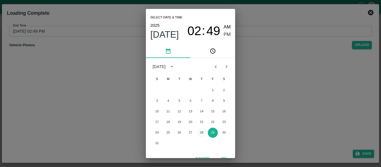
click at [201, 135] on button "28" at bounding box center [202, 133] width 10 height 10
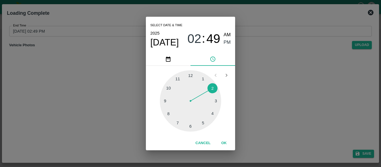
click at [189, 126] on div at bounding box center [190, 100] width 61 height 61
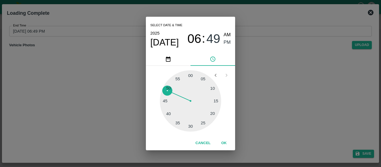
click at [192, 75] on div at bounding box center [190, 100] width 61 height 61
click at [228, 39] on span "PM" at bounding box center [227, 43] width 7 height 8
click at [228, 142] on button "OK" at bounding box center [224, 143] width 18 height 10
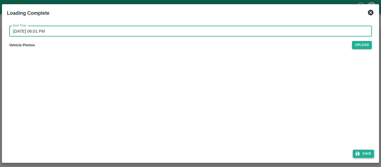
click at [355, 150] on button "Save" at bounding box center [363, 154] width 21 height 8
type input "29/08/2025 02:49 PM"
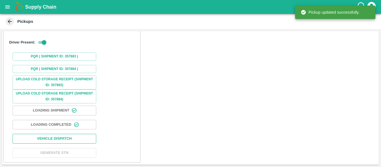
click at [41, 140] on button "Vehicle Dispatch" at bounding box center [55, 139] width 84 height 10
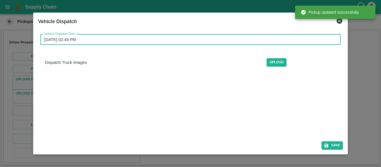
click at [111, 39] on input "29/08/2025 02:49 PM" at bounding box center [188, 39] width 297 height 11
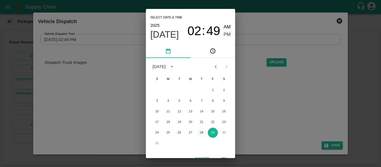
click at [202, 131] on button "28" at bounding box center [202, 133] width 10 height 10
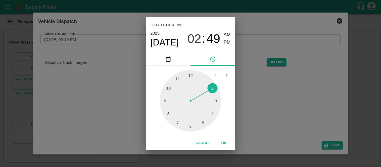
click at [190, 126] on div at bounding box center [190, 100] width 61 height 61
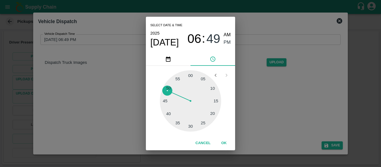
click at [200, 128] on div at bounding box center [190, 100] width 61 height 61
type input "28/08/2025 06:27 PM"
click at [225, 145] on button "OK" at bounding box center [224, 143] width 18 height 10
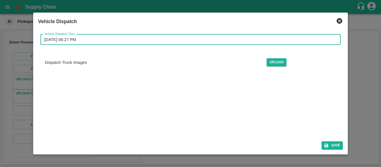
click at [326, 141] on div "Save" at bounding box center [190, 144] width 309 height 15
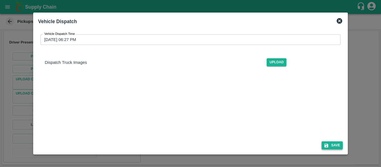
click at [338, 144] on button "Save" at bounding box center [332, 145] width 21 height 8
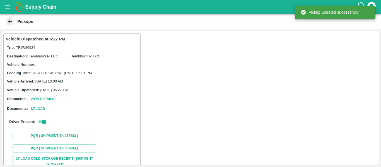
scroll to position [80, 0]
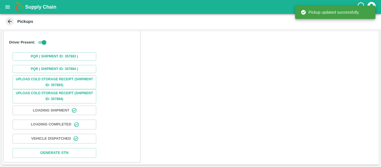
click at [9, 5] on icon "open drawer" at bounding box center [7, 7] width 6 height 6
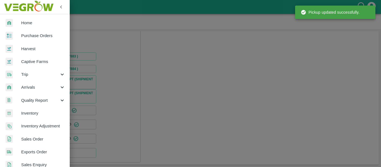
click at [29, 31] on link "Purchase Orders" at bounding box center [35, 35] width 70 height 13
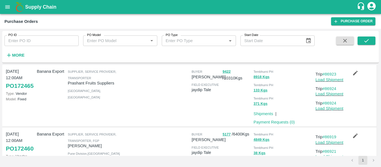
scroll to position [211, 0]
click at [346, 21] on link "Purchase Order" at bounding box center [353, 21] width 44 height 8
click at [344, 25] on link "Purchase Order" at bounding box center [353, 21] width 44 height 8
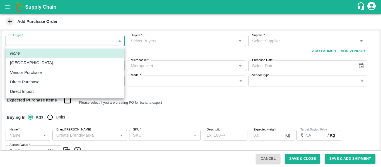
click at [67, 39] on body "Supply Chain Add Purchase Order PO Type   * ​ PO Type Buyers   * Buyers   * Sup…" at bounding box center [190, 83] width 381 height 167
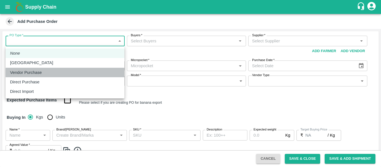
click at [39, 72] on p "Vendor Purchase" at bounding box center [26, 72] width 32 height 6
type input "2"
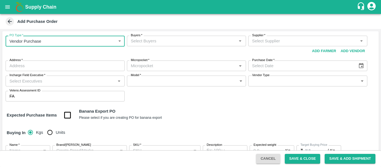
click at [163, 45] on div "Buyers   *" at bounding box center [186, 41] width 119 height 11
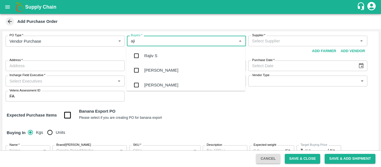
type input "ajit"
click at [164, 52] on div "[PERSON_NAME]" at bounding box center [185, 56] width 119 height 15
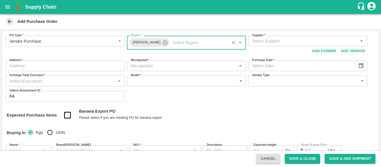
click at [265, 42] on input "Supplier   *" at bounding box center [303, 40] width 107 height 7
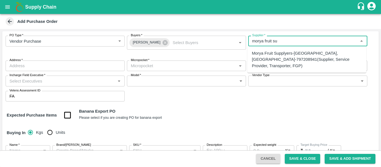
click at [278, 55] on div "Morya Fruit Supplyers-[GEOGRAPHIC_DATA], [GEOGRAPHIC_DATA]-797208941(Supplier, …" at bounding box center [307, 59] width 110 height 19
type input "Morya Fruit Supplyers-[GEOGRAPHIC_DATA], [GEOGRAPHIC_DATA]-797208941(Supplier, …"
type input "[GEOGRAPHIC_DATA], [GEOGRAPHIC_DATA], [GEOGRAPHIC_DATA], [GEOGRAPHIC_DATA]"
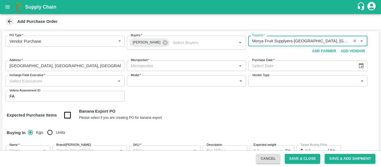
type input "Morya Fruit Supplyers-[GEOGRAPHIC_DATA], [GEOGRAPHIC_DATA]-797208941(Supplier, …"
click at [162, 68] on input "Micropocket   *" at bounding box center [182, 65] width 107 height 7
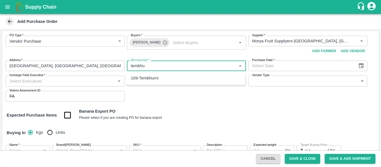
click at [163, 78] on div "109-Tembhurni" at bounding box center [185, 77] width 119 height 9
type input "109-Tembhurni"
click at [360, 64] on icon "Choose date" at bounding box center [361, 65] width 5 height 5
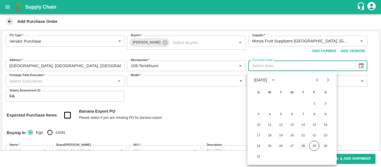
click at [304, 145] on button "28" at bounding box center [303, 146] width 10 height 10
type input "[DATE]"
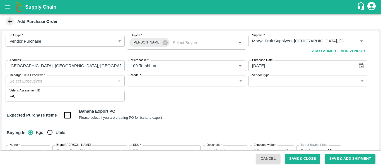
click at [44, 77] on label "Incharge Field Executive   *" at bounding box center [27, 75] width 36 height 4
click at [44, 77] on input "Incharge Field Executive   *" at bounding box center [60, 80] width 107 height 7
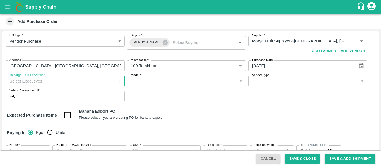
click at [43, 80] on input "Incharge Field Executive   *" at bounding box center [60, 80] width 107 height 7
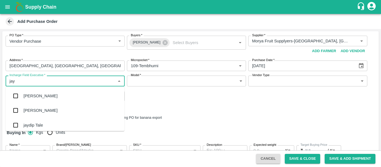
type input "jayd"
click at [47, 96] on div "jaydip Tale" at bounding box center [65, 96] width 119 height 15
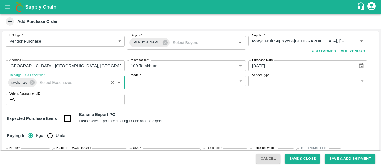
click at [155, 82] on body "Supply Chain Add Purchase Order PO Type   * Vendor Purchase 2 PO Type Buyers   …" at bounding box center [190, 83] width 381 height 167
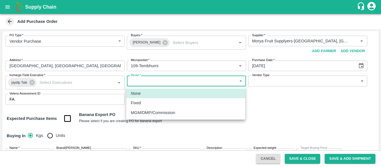
click at [147, 105] on div "Fixed" at bounding box center [186, 103] width 110 height 6
type input "Fixed"
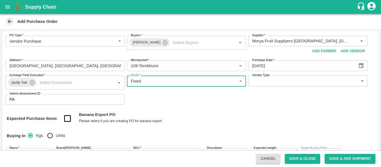
click at [247, 86] on div "PO Type   * Vendor Purchase 2 PO Type Buyers   * Ajit Otari Buyers   * Supplier…" at bounding box center [190, 70] width 377 height 78
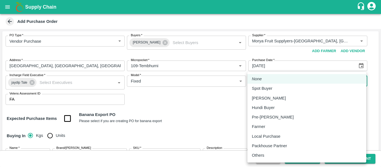
click at [264, 85] on body "Supply Chain Add Purchase Order PO Type   * Vendor Purchase 2 PO Type Buyers   …" at bounding box center [190, 83] width 381 height 167
click at [268, 163] on div at bounding box center [190, 83] width 381 height 167
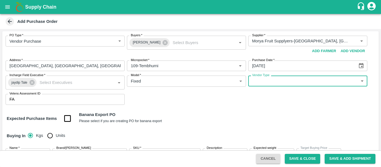
click at [260, 159] on button "Cancel" at bounding box center [268, 159] width 24 height 10
type input "NA"
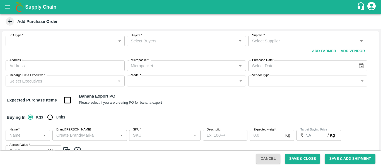
click at [77, 49] on div "PO Type   * ​ PO Type" at bounding box center [65, 46] width 119 height 20
click at [39, 37] on body "Supply Chain Add Purchase Order PO Type   * ​ PO Type Buyers   * Buyers   * Sup…" at bounding box center [190, 83] width 381 height 167
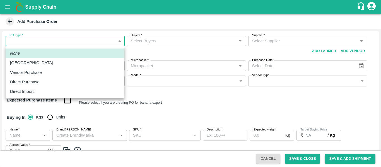
click at [32, 72] on p "Vendor Purchase" at bounding box center [26, 72] width 32 height 6
type input "2"
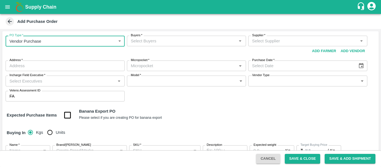
click at [165, 39] on input "Buyers   *" at bounding box center [182, 40] width 107 height 7
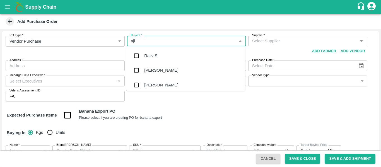
type input "ajit"
click at [167, 55] on div "Ajit Otari" at bounding box center [185, 56] width 119 height 15
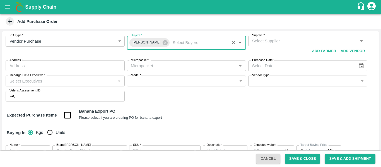
click at [288, 32] on div "PO Type   * Vendor Purchase 2 PO Type Buyers   * Ajit Otari Buyers   * Supplier…" at bounding box center [190, 68] width 377 height 75
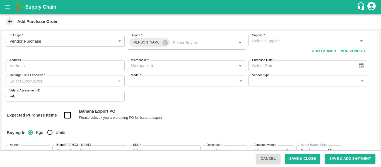
click at [285, 45] on div "Supplier   *" at bounding box center [307, 41] width 119 height 11
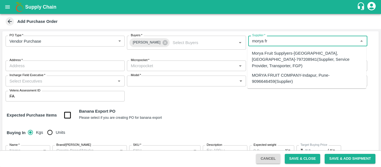
click at [284, 57] on div "Morya Fruit Supplyers-[GEOGRAPHIC_DATA], [GEOGRAPHIC_DATA]-797208941(Supplier, …" at bounding box center [307, 59] width 110 height 19
type input "Morya Fruit Supplyers-[GEOGRAPHIC_DATA], [GEOGRAPHIC_DATA]-797208941(Supplier, …"
type input "[GEOGRAPHIC_DATA], [GEOGRAPHIC_DATA], [GEOGRAPHIC_DATA], [GEOGRAPHIC_DATA]"
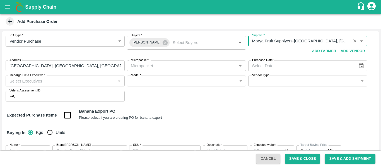
type input "Morya Fruit Supplyers-[GEOGRAPHIC_DATA], [GEOGRAPHIC_DATA]-797208941(Supplier, …"
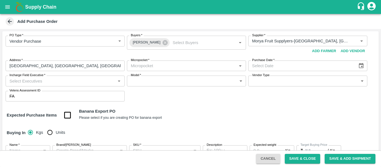
click at [160, 60] on div "PO Type   * Vendor Purchase 2 PO Type Buyers   * Ajit Otari Buyers   * Supplier…" at bounding box center [190, 68] width 377 height 75
click at [160, 65] on input "Micropocket   *" at bounding box center [182, 65] width 107 height 7
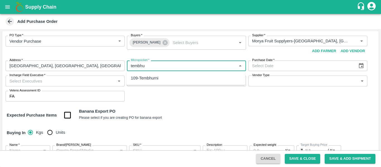
click at [154, 83] on div "109-Tembhurni" at bounding box center [185, 77] width 119 height 9
type input "109-Tembhurni"
click at [309, 61] on input "Purchase Date   *" at bounding box center [301, 66] width 106 height 11
type input "DD/MM/YYYY"
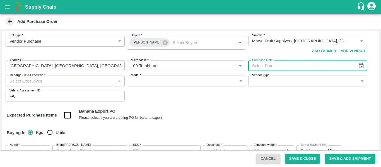
click at [358, 64] on icon "Choose date" at bounding box center [361, 66] width 6 height 6
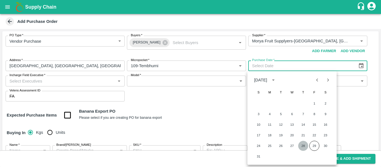
click at [306, 146] on button "28" at bounding box center [303, 146] width 10 height 10
type input "28/08/2025"
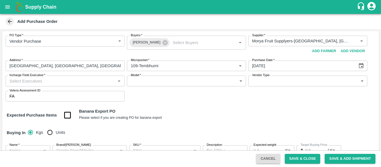
click at [43, 79] on input "Incharge Field Executive   *" at bounding box center [60, 80] width 107 height 7
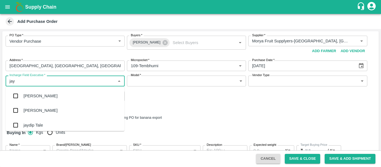
type input "jayd"
click at [43, 95] on div "jaydip Tale" at bounding box center [65, 96] width 119 height 15
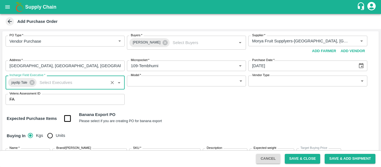
click at [144, 81] on body "Supply Chain Add Purchase Order PO Type   * Vendor Purchase 2 PO Type Buyers   …" at bounding box center [190, 83] width 381 height 167
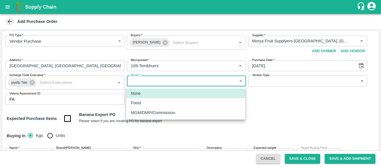
click at [151, 103] on div "Fixed" at bounding box center [186, 103] width 110 height 6
type input "Fixed"
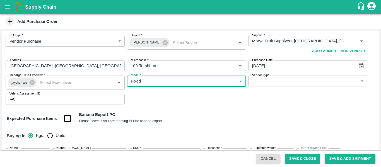
click at [280, 71] on input "28/08/2025" at bounding box center [301, 66] width 106 height 11
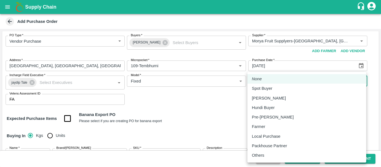
click at [275, 79] on body "Supply Chain Add Purchase Order PO Type   * Vendor Purchase 2 PO Type Buyers   …" at bounding box center [190, 83] width 381 height 167
click at [260, 159] on li "Others" at bounding box center [306, 155] width 119 height 9
type input "OTHER"
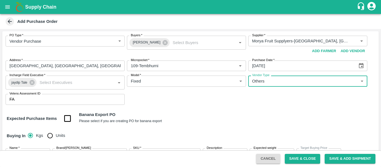
click at [70, 117] on input "checkbox" at bounding box center [68, 119] width 14 height 14
checkbox input "true"
type input "Banana Export"
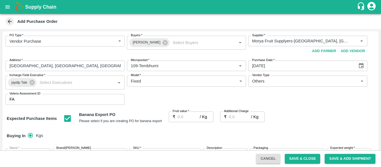
click at [188, 115] on input "Fruit value   *" at bounding box center [189, 117] width 22 height 11
paste input "26"
type input "26"
click at [231, 113] on label "Additional Charge" at bounding box center [236, 111] width 25 height 4
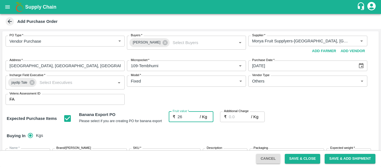
click at [231, 113] on input "Additional Charge" at bounding box center [240, 117] width 22 height 11
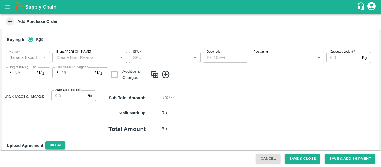
scroll to position [97, 0]
type input "2.75"
click at [77, 96] on input "Stalk Contribution   *" at bounding box center [68, 95] width 35 height 11
type input "8"
click at [165, 75] on icon at bounding box center [165, 74] width 9 height 9
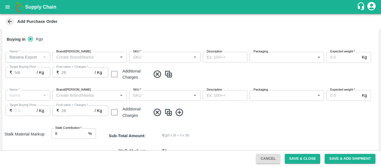
type input "Banana Export"
click at [181, 111] on icon at bounding box center [179, 112] width 9 height 9
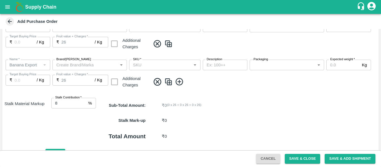
scroll to position [165, 0]
click at [178, 80] on icon at bounding box center [179, 81] width 9 height 9
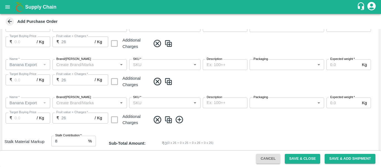
click at [181, 120] on icon at bounding box center [179, 119] width 9 height 9
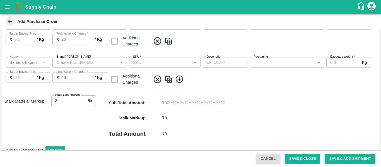
scroll to position [244, 0]
click at [180, 77] on icon at bounding box center [179, 78] width 9 height 9
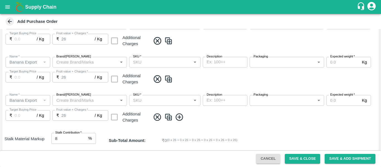
click at [180, 117] on icon at bounding box center [179, 118] width 8 height 8
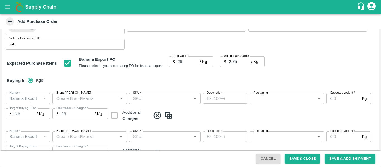
scroll to position [56, 0]
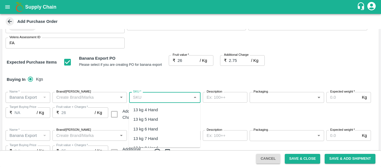
click at [153, 97] on input "SKU   *" at bounding box center [160, 97] width 59 height 7
click at [156, 109] on div "13 kg M N-CHL 4 Hand" at bounding box center [154, 110] width 43 height 6
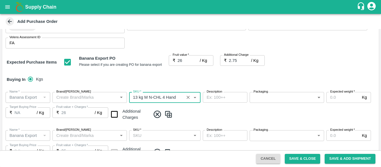
type input "13 kg M N-CHL 4 Hand"
click at [117, 115] on input "checkbox" at bounding box center [114, 114] width 14 height 14
checkbox input "true"
type input "28.75"
click at [149, 132] on input "SKU   *" at bounding box center [160, 135] width 59 height 7
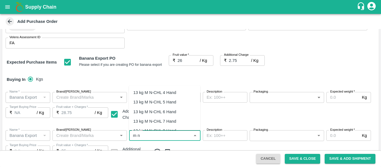
click at [158, 103] on div "13 kg M N-CHL 5 Hand" at bounding box center [154, 102] width 43 height 6
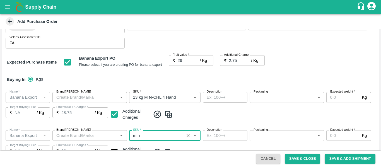
type input "13 kg M N-CHL 5 Hand"
type input "NA"
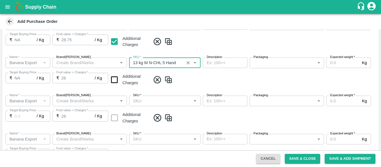
type input "13 kg M N-CHL 5 Hand"
click at [118, 82] on input "checkbox" at bounding box center [114, 80] width 14 height 14
checkbox input "true"
type input "28.75"
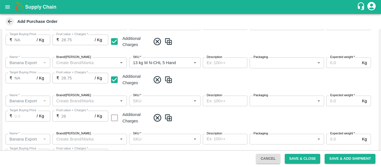
click at [145, 101] on input "SKU   *" at bounding box center [160, 100] width 59 height 7
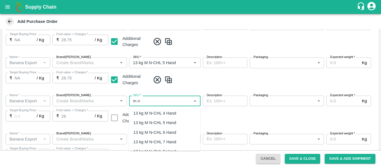
click at [164, 133] on div "13 kg M N-CHL 6 Hand" at bounding box center [154, 132] width 43 height 6
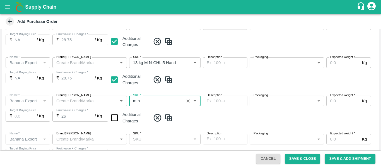
type input "13 kg M N-CHL 6 Hand"
type input "NA"
type input "13 kg M N-CHL 6 Hand"
click at [113, 117] on input "checkbox" at bounding box center [114, 118] width 14 height 14
checkbox input "true"
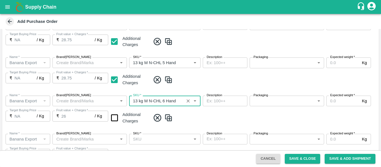
type input "28.75"
click at [156, 142] on input "SKU   *" at bounding box center [160, 139] width 59 height 7
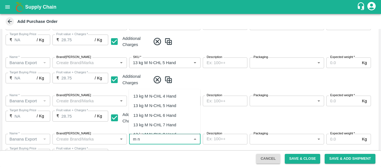
click at [158, 131] on div "13 kg M N-CHL 8 Hand" at bounding box center [154, 134] width 43 height 6
type input "13 kg M N-CHL 8 Hand"
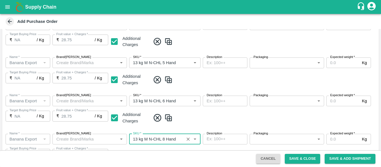
type input "NA"
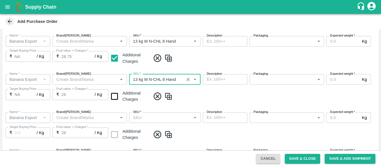
type input "13 kg M N-CHL 8 Hand"
click at [117, 95] on input "checkbox" at bounding box center [114, 96] width 14 height 14
checkbox input "true"
type input "28.75"
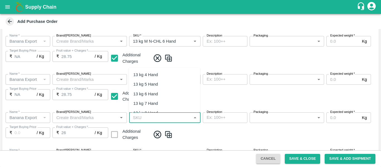
click at [159, 117] on input "SKU   *" at bounding box center [160, 117] width 59 height 7
click at [154, 96] on div "13 kg M N-CHL CL" at bounding box center [150, 95] width 35 height 6
type input "13 kg M N-CHL CL"
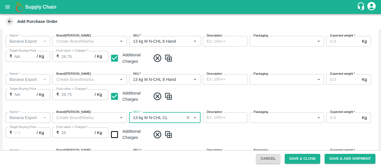
type input "NA"
type input "13 kg M N-CHL CL"
click at [114, 135] on input "checkbox" at bounding box center [114, 134] width 14 height 14
checkbox input "true"
type input "28.75"
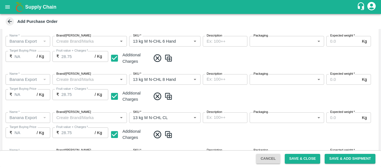
scroll to position [261, 0]
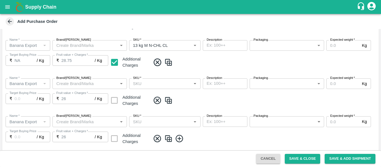
click at [161, 107] on div "Name   * Name   * Brand/Marka Brand/Marka SKU   * SKU   * Description x Descrip…" at bounding box center [190, 93] width 377 height 38
click at [150, 84] on input "SKU   *" at bounding box center [160, 83] width 59 height 7
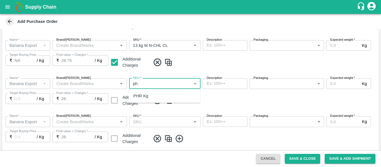
click at [151, 96] on div "PHR Kg" at bounding box center [164, 95] width 71 height 9
type input "PHR Kg"
type input "NA"
type input "PHR Kg"
click at [151, 124] on input "SKU   *" at bounding box center [160, 121] width 59 height 7
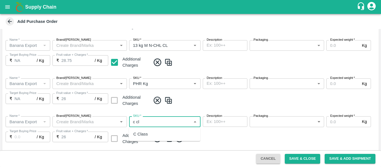
click at [154, 134] on div "C Class" at bounding box center [164, 133] width 71 height 9
type input "C Class"
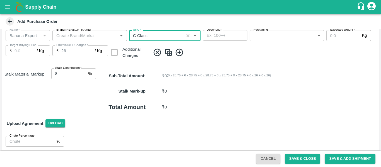
type input "NA"
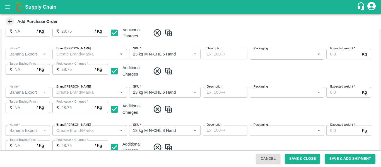
scroll to position [84, 0]
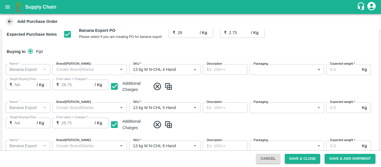
type input "C Class"
click at [263, 75] on div "Name   * Name   * Brand/Marka Brand/Marka SKU   * SKU   * Description x Descrip…" at bounding box center [190, 79] width 377 height 38
click at [261, 71] on body "Supply Chain Add Purchase Order PO Type   * Vendor Purchase 2 PO Type Buyers   …" at bounding box center [190, 83] width 381 height 167
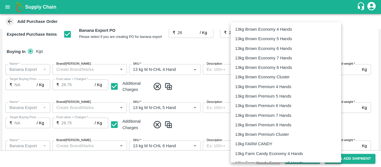
scroll to position [159, 0]
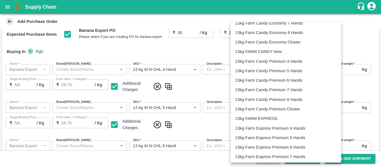
click at [254, 117] on p "13kg FARM EXPRESS" at bounding box center [256, 118] width 42 height 6
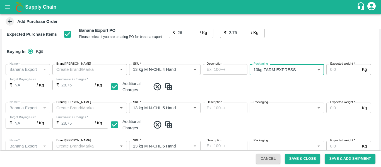
click at [268, 106] on p "13kg Farm Express Premium 4 Hands" at bounding box center [274, 105] width 53 height 4
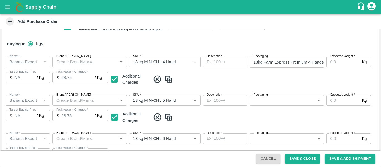
scroll to position [93, 0]
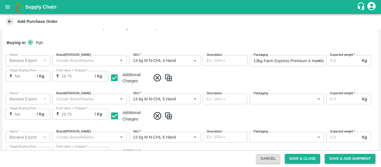
click at [263, 64] on body "Supply Chain Add Purchase Order PO Type   * Vendor Purchase 2 PO Type Buyers   …" at bounding box center [190, 83] width 381 height 167
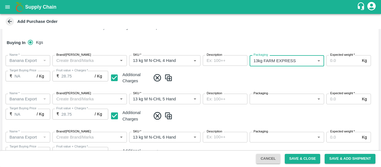
click at [271, 98] on p "13kg Farm Express Premium 7 Hands" at bounding box center [274, 97] width 53 height 4
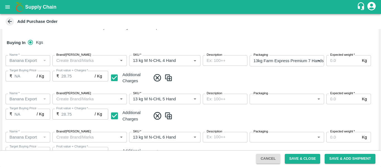
click at [275, 49] on div "Buying In Kgs" at bounding box center [190, 43] width 377 height 16
click at [274, 62] on body "Supply Chain Add Purchase Order PO Type   * Vendor Purchase 2 PO Type Buyers   …" at bounding box center [190, 83] width 381 height 167
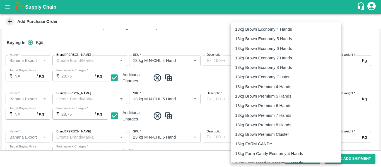
type input "468"
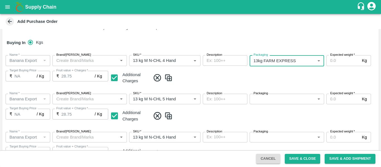
click at [261, 98] on body "Supply Chain Add Purchase Order PO Type   * Vendor Purchase 2 PO Type Buyers   …" at bounding box center [190, 83] width 381 height 167
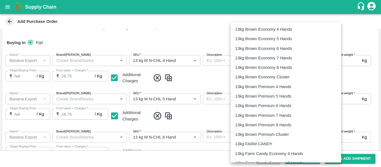
scroll to position [147, 0]
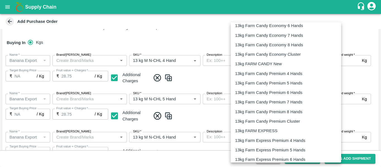
click at [252, 134] on li "13kg FARM EXPRESS" at bounding box center [286, 130] width 110 height 9
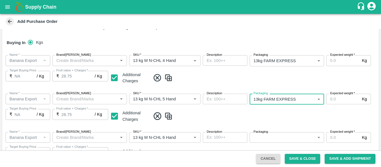
type input "468"
click at [260, 136] on body "Supply Chain Add Purchase Order PO Type   * Vendor Purchase 2 PO Type Buyers   …" at bounding box center [190, 83] width 381 height 167
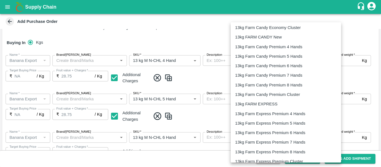
click at [263, 105] on p "13kg FARM EXPRESS" at bounding box center [256, 104] width 42 height 6
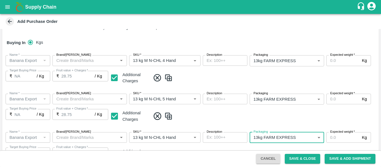
scroll to position [174, 0]
type input "468"
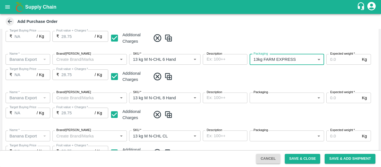
scroll to position [172, 0]
click at [254, 104] on div "Name   * Name   * Brand/Marka Brand/Marka SKU   * SKU   * Description x Descrip…" at bounding box center [190, 107] width 377 height 38
click at [258, 100] on body "Supply Chain Add Purchase Order PO Type   * Vendor Purchase 2 PO Type Buyers   …" at bounding box center [190, 83] width 381 height 167
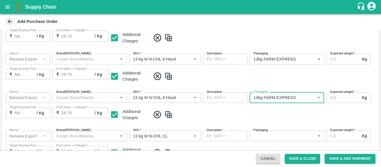
scroll to position [175, 0]
type input "468"
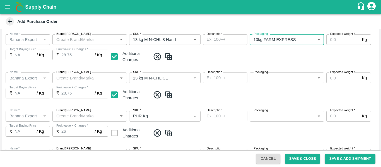
scroll to position [231, 0]
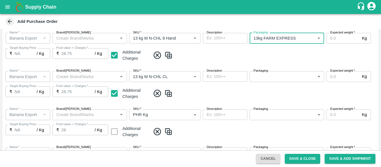
click at [262, 72] on label "Packaging" at bounding box center [261, 71] width 15 height 4
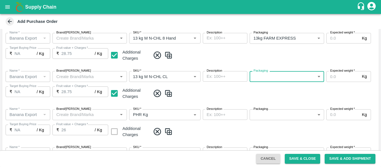
click at [268, 73] on body "Supply Chain Add Purchase Order PO Type   * Vendor Purchase 2 PO Type Buyers   …" at bounding box center [190, 83] width 381 height 167
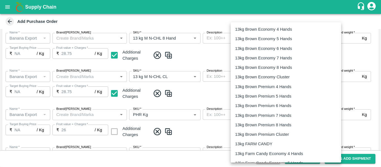
scroll to position [146, 0]
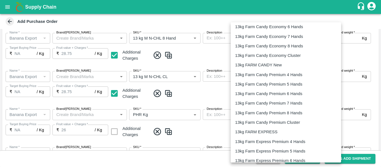
click at [256, 129] on p "13kg FARM EXPRESS" at bounding box center [256, 132] width 42 height 6
type input "468"
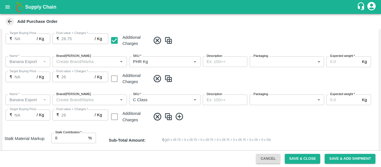
scroll to position [153, 0]
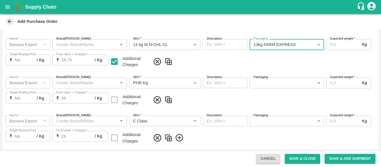
click at [264, 86] on body "Supply Chain Add Purchase Order PO Type   * Vendor Purchase 2 PO Type Buyers   …" at bounding box center [190, 83] width 381 height 167
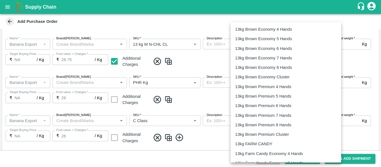
scroll to position [932, 0]
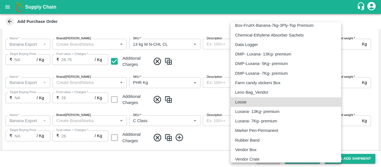
type input "258"
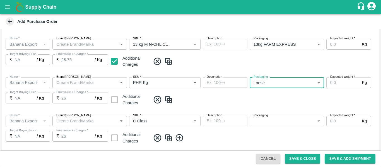
click at [262, 124] on body "Supply Chain Add Purchase Order PO Type   * Vendor Purchase 2 PO Type Buyers   …" at bounding box center [190, 83] width 381 height 167
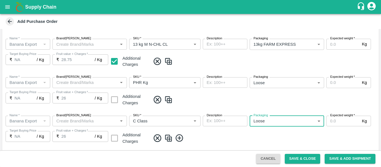
type input "258"
click at [345, 115] on label "Expected weight   *" at bounding box center [342, 115] width 25 height 4
click at [345, 116] on input "Expected weight   *" at bounding box center [342, 121] width 33 height 11
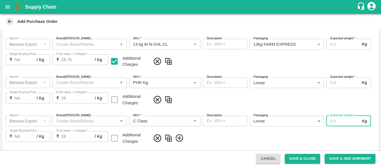
click at [335, 123] on input "Expected weight   *" at bounding box center [342, 121] width 33 height 11
type input "300"
click at [332, 84] on input "Expected weight   *" at bounding box center [342, 82] width 33 height 11
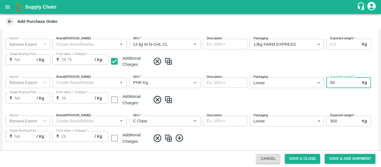
type input "54"
click at [333, 47] on input "Expected weight   *" at bounding box center [342, 44] width 33 height 11
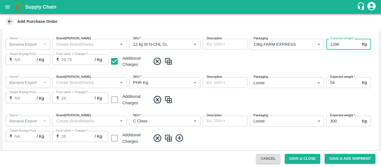
scroll to position [220, 0]
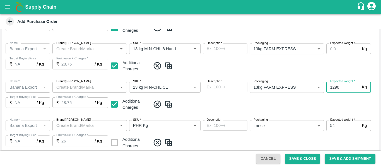
type input "1290"
click at [329, 54] on div "Name   * Name   * Brand/Marka Brand/Marka SKU   * SKU   * Description x Descrip…" at bounding box center [190, 58] width 377 height 38
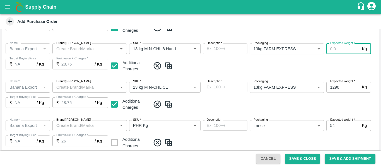
click at [331, 51] on input "Expected weight   *" at bounding box center [342, 49] width 33 height 11
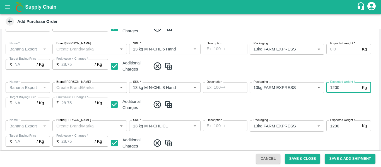
type input "1200"
click at [329, 53] on input "Expected weight   *" at bounding box center [342, 49] width 33 height 11
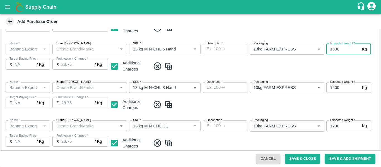
scroll to position [134, 0]
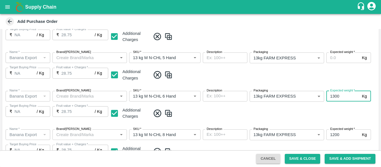
type input "1300"
click at [336, 56] on input "Expected weight   *" at bounding box center [342, 57] width 33 height 11
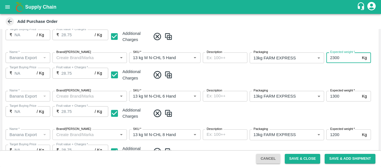
scroll to position [85, 0]
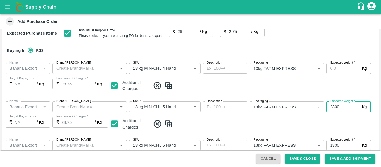
type input "2300"
click at [327, 74] on input "Expected weight   *" at bounding box center [342, 68] width 33 height 11
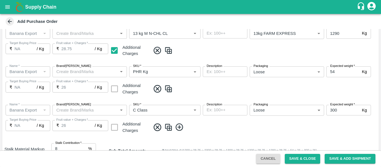
scroll to position [352, 0]
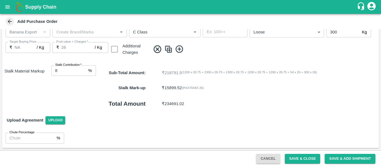
type input "1200"
click at [332, 159] on button "Save & Add Shipment" at bounding box center [350, 159] width 51 height 10
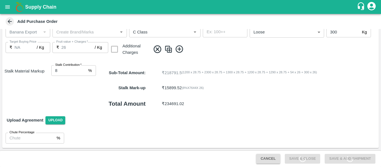
scroll to position [0, 0]
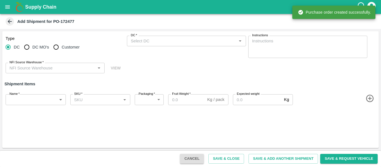
type input "54065-Morya Fruit Supplyers"
click at [149, 40] on input "DC   *" at bounding box center [182, 40] width 107 height 7
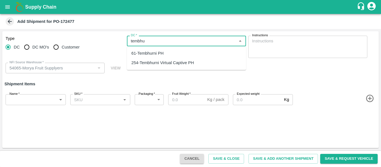
click at [151, 49] on div "61-Tembhurni PH" at bounding box center [186, 53] width 119 height 9
type input "61-Tembhurni PH"
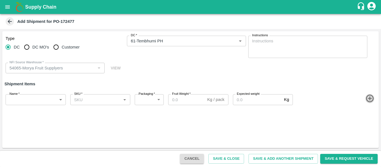
click at [372, 98] on icon "button" at bounding box center [369, 98] width 9 height 9
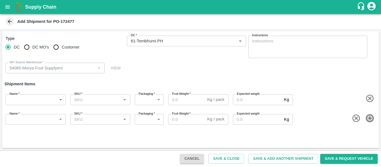
click at [372, 118] on icon "button" at bounding box center [369, 118] width 9 height 9
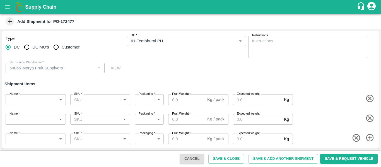
click at [368, 138] on icon "button" at bounding box center [370, 138] width 8 height 8
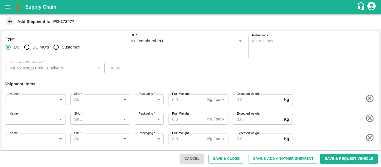
scroll to position [20, 0]
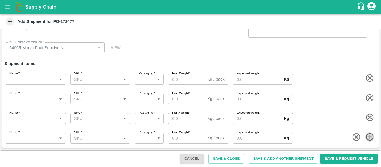
click at [369, 134] on icon "button" at bounding box center [369, 137] width 9 height 9
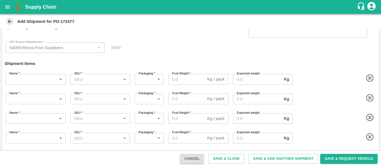
scroll to position [40, 0]
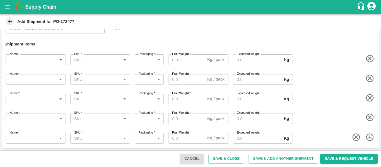
click at [45, 62] on body "Supply Chain Add Shipment for PO-172477 Type DC DC MO's Customer DC   * DC   * …" at bounding box center [190, 83] width 381 height 167
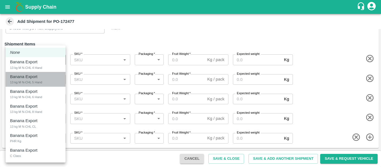
click at [37, 73] on li "Banana Export 13 kg M N-CHL 5 Hand" at bounding box center [36, 79] width 60 height 15
type input "1961280"
type input "468"
type input "2300"
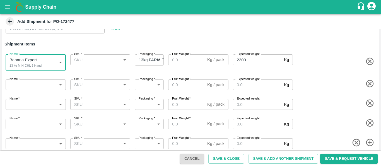
click at [40, 69] on body "Supply Chain Add Shipment for PO-172477 Type DC DC MO's Customer DC   * DC   * …" at bounding box center [190, 83] width 381 height 167
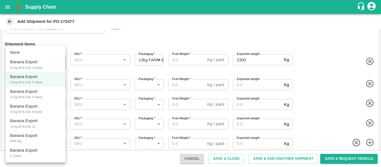
click at [40, 70] on div "13 kg M N-CHL 4 Hand" at bounding box center [26, 67] width 32 height 5
type input "1961279"
type input "1200"
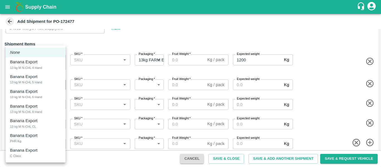
click at [40, 84] on body "Supply Chain Add Shipment for PO-172477 Type DC DC MO's Customer DC   * DC   * …" at bounding box center [190, 83] width 381 height 167
click at [39, 84] on div "13 kg M N-CHL 5 Hand" at bounding box center [26, 82] width 32 height 5
type input "1961280"
type input "468"
type input "2300"
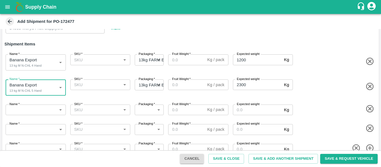
click at [44, 107] on body "Supply Chain Add Shipment for PO-172477 Type DC DC MO's Customer DC   * DC   * …" at bounding box center [190, 83] width 381 height 167
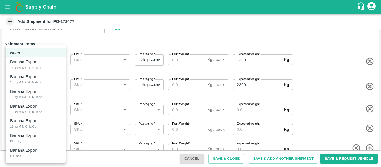
click at [41, 92] on div "Banana Export 13 kg M N-CHL 6 Hand" at bounding box center [35, 93] width 51 height 11
type input "1961281"
type input "468"
type input "1300"
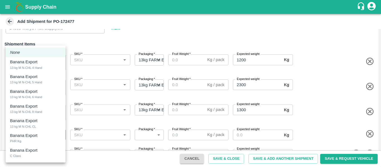
click at [35, 133] on body "Supply Chain Add Shipment for PO-172477 Type DC DC MO's Customer DC   * DC   * …" at bounding box center [190, 83] width 381 height 167
click at [47, 114] on div "Banana Export 13 kg M N-CHL 8 Hand" at bounding box center [35, 108] width 51 height 11
type input "1961282"
type input "468"
type input "1200"
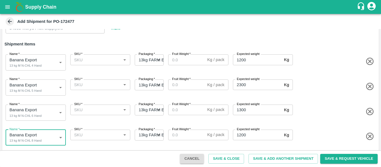
scroll to position [62, 0]
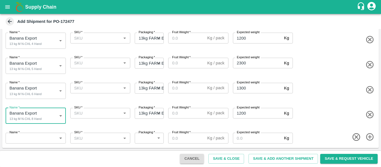
click at [34, 134] on body "Supply Chain Add Shipment for PO-172477 Type DC DC MO's Customer DC   * DC   * …" at bounding box center [190, 83] width 381 height 167
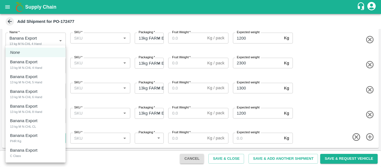
click at [44, 127] on div "Banana Export 13 kg M N-CHL CL" at bounding box center [35, 123] width 51 height 11
type input "1961283"
type input "468"
type input "1290"
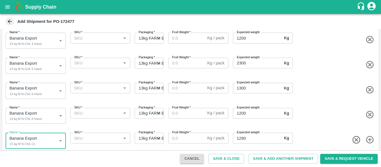
scroll to position [13, 0]
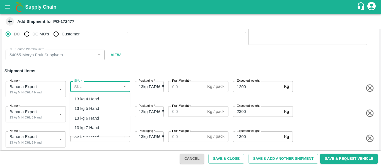
click at [89, 85] on input "SKU   *" at bounding box center [96, 86] width 48 height 7
click at [92, 98] on div "13 kg M N-CHL 4 Hand" at bounding box center [95, 99] width 43 height 6
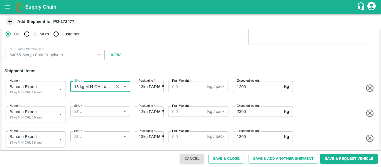
type input "13 kg M N-CHL 4 Hand"
click at [94, 114] on input "SKU   *" at bounding box center [96, 111] width 48 height 7
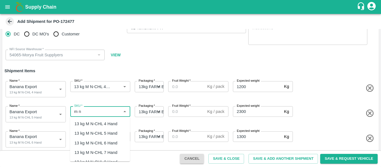
click at [97, 131] on div "13 kg M N-CHL 5 Hand" at bounding box center [95, 133] width 43 height 6
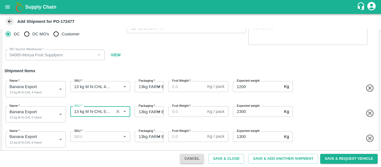
type input "13 kg M N-CHL 5 Hand"
click at [98, 138] on input "SKU   *" at bounding box center [96, 136] width 48 height 7
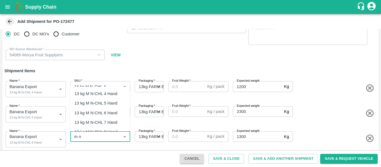
click at [105, 114] on div "13 kg M N-CHL 6 Hand" at bounding box center [95, 113] width 43 height 6
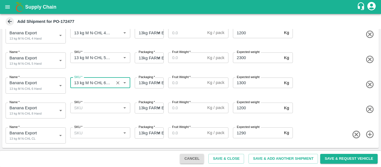
scroll to position [67, 0]
type input "13 kg M N-CHL 6 Hand"
click at [98, 105] on input "SKU   *" at bounding box center [96, 107] width 48 height 7
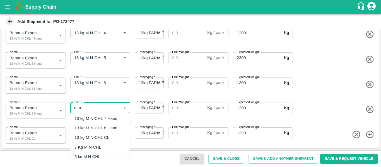
scroll to position [31, 0]
click at [99, 129] on div "13 kg M N-CHL 8 Hand" at bounding box center [95, 128] width 43 height 6
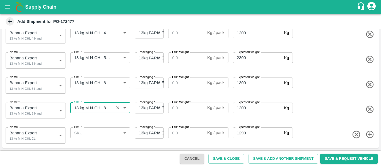
type input "13 kg M N-CHL 8 Hand"
click at [102, 132] on input "SKU   *" at bounding box center [96, 132] width 48 height 7
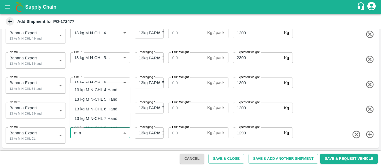
scroll to position [24, 0]
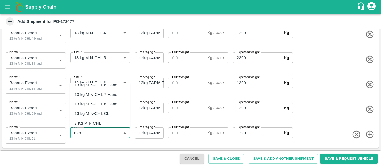
click at [96, 111] on div "13 kg M N-CHL CL" at bounding box center [91, 113] width 35 height 6
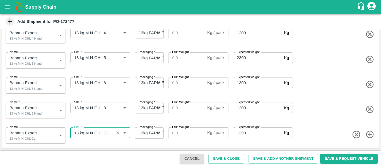
type input "13 kg M N-CHL CL"
click at [186, 131] on input "Fruit Weight   *" at bounding box center [186, 132] width 37 height 11
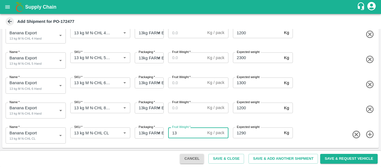
drag, startPoint x: 175, startPoint y: 134, endPoint x: 169, endPoint y: 134, distance: 6.7
click at [169, 134] on input "13" at bounding box center [186, 132] width 37 height 11
type input "13"
click at [176, 105] on input "Fruit Weight   *" at bounding box center [186, 108] width 37 height 11
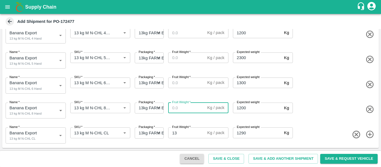
paste input "13"
type input "13"
click at [175, 85] on input "Fruit Weight   *" at bounding box center [186, 83] width 37 height 11
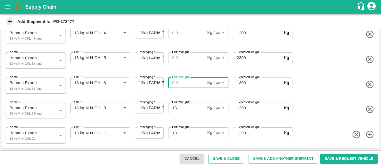
paste input "13"
type input "13"
click at [174, 63] on input "Fruit Weight   *" at bounding box center [186, 57] width 37 height 11
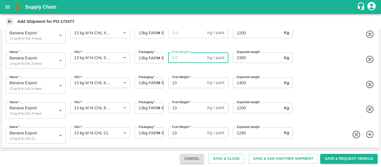
click at [173, 30] on input "Fruit Weight   *" at bounding box center [186, 32] width 37 height 11
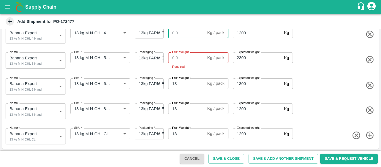
paste input "13"
type input "13"
click at [176, 56] on input "Fruit Weight   *" at bounding box center [186, 57] width 37 height 11
paste input "13"
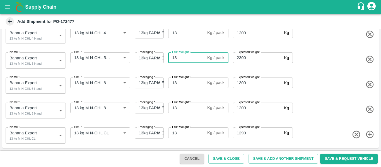
type input "13"
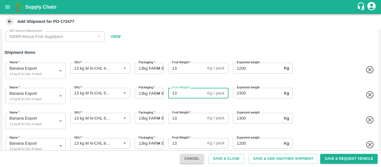
scroll to position [67, 0]
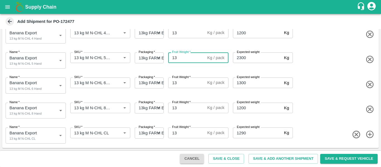
click at [301, 86] on span at bounding box center [335, 84] width 83 height 9
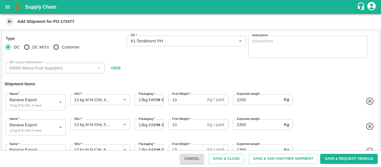
click at [230, 63] on div "Type DC DC MO's Customer DC   * DC   * Instructions x Instructions NFI Source W…" at bounding box center [190, 54] width 377 height 47
click at [292, 159] on button "Save & Add Another Shipment" at bounding box center [283, 159] width 69 height 10
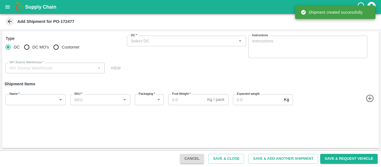
click at [30, 45] on input "DC MO's" at bounding box center [26, 47] width 11 height 11
radio input "true"
type input "54065-Morya Fruit Supplyers"
click at [5, 48] on input "DC" at bounding box center [8, 47] width 11 height 11
radio input "true"
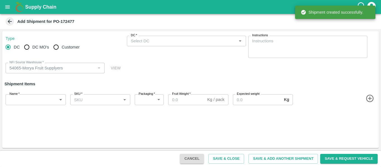
click at [157, 42] on input "DC   *" at bounding box center [182, 40] width 107 height 7
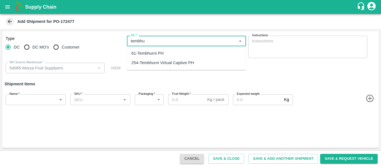
click at [157, 49] on div "61-Tembhurni PH" at bounding box center [186, 53] width 119 height 9
type input "61-Tembhurni PH"
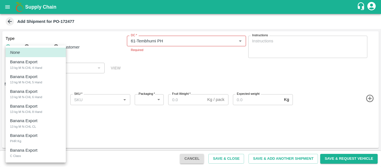
click at [42, 99] on body "Supply Chain Add Shipment for PO-172477 Type DC DC MO's Customer DC   * DC   * …" at bounding box center [190, 83] width 381 height 167
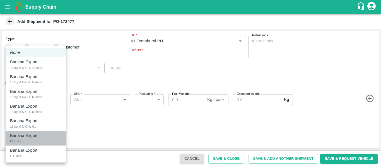
click at [27, 139] on div "Banana Export PHR Kg" at bounding box center [35, 138] width 51 height 11
type input "1961284"
type input "258"
type input "54"
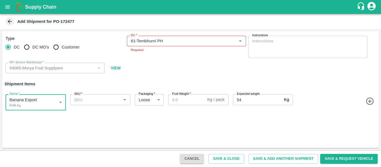
click at [101, 98] on input "SKU   *" at bounding box center [96, 99] width 48 height 7
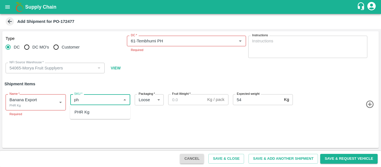
click at [103, 110] on div "PHR Kg" at bounding box center [100, 111] width 60 height 9
type input "PHR Kg"
click at [193, 101] on input "Fruit Weight   *" at bounding box center [186, 99] width 37 height 11
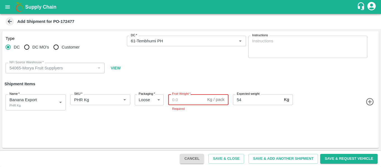
paste input "96"
type input "96"
click at [258, 153] on div "Cancel Save & Close Save & Add Another Shipment Save & Request Vehicle" at bounding box center [190, 158] width 381 height 17
click at [259, 158] on button "Save & Add Another Shipment" at bounding box center [283, 159] width 69 height 10
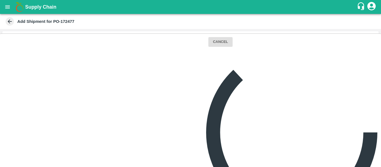
click at [25, 105] on body "Supply Chain Add Shipment for PO-172477 Type DC DC MO's Customer DC   * DC   * …" at bounding box center [190, 83] width 381 height 167
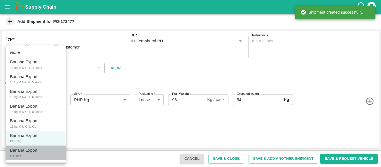
click at [17, 153] on p "Banana Export" at bounding box center [23, 150] width 27 height 6
type input "1961285"
type input "300"
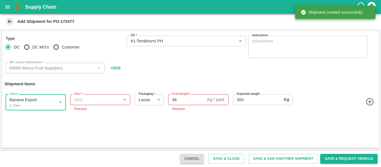
click at [93, 98] on input "SKU   *" at bounding box center [96, 99] width 48 height 7
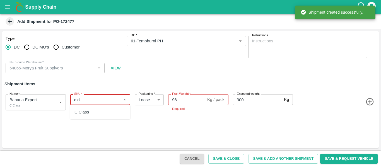
click at [95, 113] on div "C Class" at bounding box center [100, 111] width 60 height 9
type input "C Class"
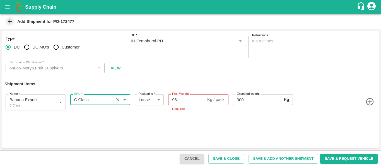
click at [175, 101] on input "96" at bounding box center [186, 99] width 37 height 11
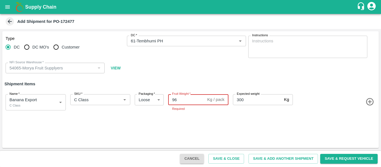
click at [175, 101] on input "96" at bounding box center [186, 99] width 37 height 11
paste input "239"
type input "239"
click at [235, 160] on button "Save & Close" at bounding box center [226, 159] width 36 height 10
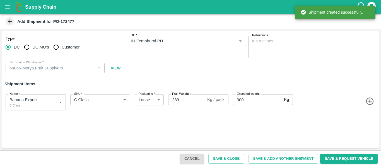
click at [7, 5] on icon "open drawer" at bounding box center [7, 7] width 6 height 6
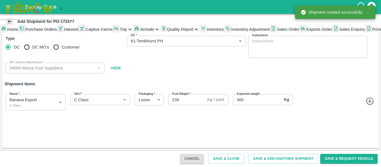
click at [120, 32] on span "Trip" at bounding box center [123, 29] width 7 height 4
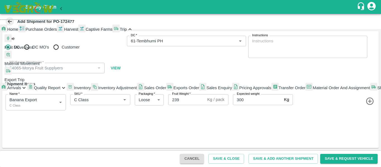
click at [33, 50] on span "Fruit Movement" at bounding box center [18, 47] width 29 height 4
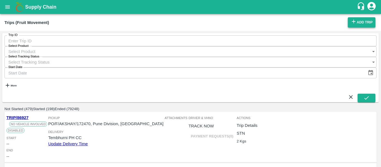
click at [359, 19] on link "Add Trip" at bounding box center [362, 22] width 28 height 10
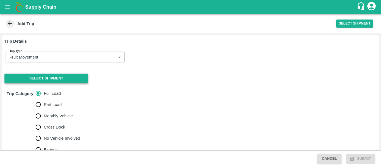
click at [38, 83] on button "Select Shipment" at bounding box center [46, 79] width 84 height 10
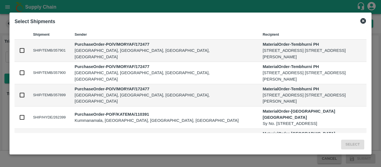
click at [24, 94] on input "checkbox" at bounding box center [22, 95] width 6 height 6
checkbox input "true"
click at [348, 143] on button "Select" at bounding box center [352, 145] width 23 height 10
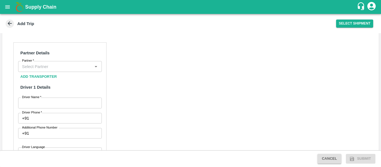
scroll to position [255, 0]
click at [47, 68] on input "Partner   *" at bounding box center [55, 65] width 71 height 7
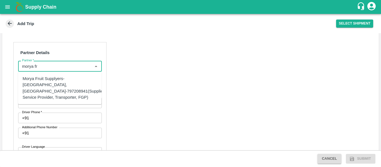
click at [48, 81] on div "Morya Fruit Supplyers-[GEOGRAPHIC_DATA], [GEOGRAPHIC_DATA]-797208941(Supplier, …" at bounding box center [64, 88] width 83 height 25
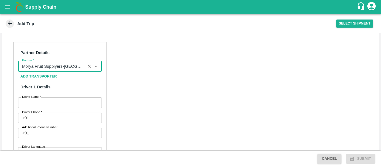
type input "Morya Fruit Supplyers-[GEOGRAPHIC_DATA], [GEOGRAPHIC_DATA]-797208941(Supplier, …"
click at [52, 101] on input "Driver Name   *" at bounding box center [60, 102] width 84 height 11
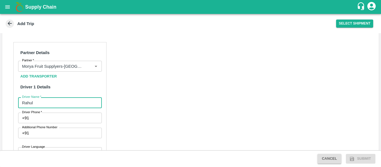
type input "Rahul"
click at [47, 122] on input "Driver Phone   *" at bounding box center [66, 118] width 70 height 11
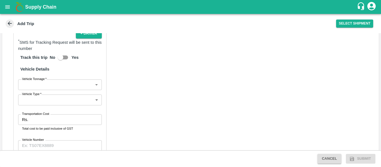
scroll to position [387, 0]
type input "7522995555"
click at [35, 76] on div "Partner Details Partner   * Partner Add Transporter Driver 1 Details Driver Nam…" at bounding box center [59, 43] width 93 height 267
click at [37, 80] on label "Vehicle Tonnage   *" at bounding box center [34, 79] width 25 height 4
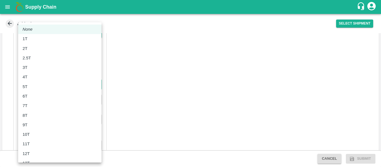
click at [42, 86] on body "Supply Chain Add Trip Select Shipment Trip Details Trip Type Fruit Movement 1 T…" at bounding box center [190, 83] width 381 height 167
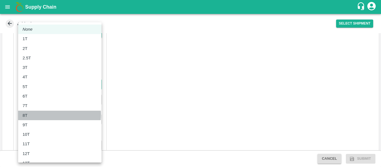
click at [41, 115] on div "8T" at bounding box center [60, 115] width 74 height 6
type input "8000"
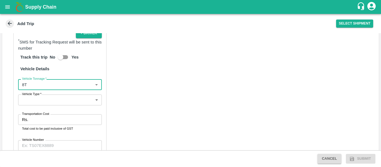
click at [44, 98] on body "Supply Chain Add Trip Select Shipment Trip Details Trip Type Fruit Movement 1 T…" at bounding box center [190, 83] width 381 height 167
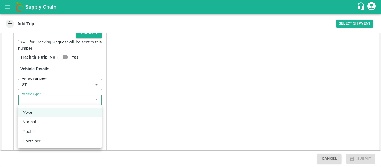
click at [42, 121] on div "Normal" at bounding box center [60, 122] width 74 height 6
type input "Normal"
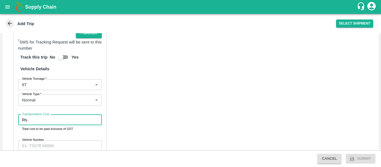
click at [50, 116] on input "Transportation Cost" at bounding box center [65, 120] width 71 height 11
paste input "5000"
type input "5000"
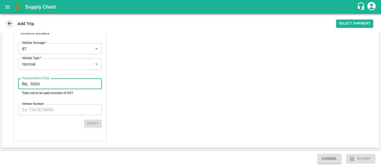
click at [54, 118] on div "Partner Details Partner   * Partner Add Transporter Driver 1 Details Driver Nam…" at bounding box center [59, 7] width 93 height 267
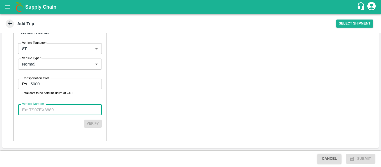
click at [47, 114] on input "Vehicle Number" at bounding box center [60, 109] width 84 height 11
paste input "MH50N2628"
type input "MH50N2628"
click at [92, 122] on button "Verify" at bounding box center [93, 124] width 18 height 8
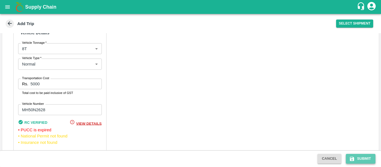
click at [357, 157] on button "Submit" at bounding box center [361, 159] width 30 height 10
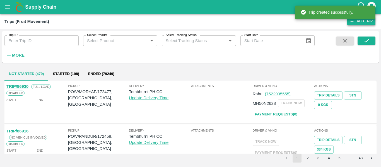
click at [352, 23] on icon at bounding box center [352, 21] width 5 height 5
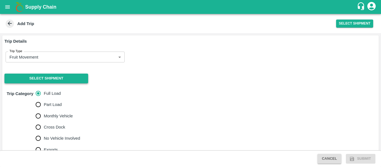
click at [72, 76] on button "Select Shipment" at bounding box center [46, 79] width 84 height 10
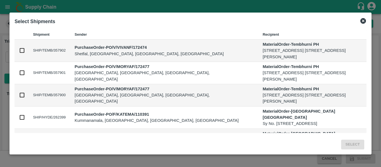
click at [20, 94] on input "checkbox" at bounding box center [22, 95] width 6 height 6
checkbox input "true"
click at [23, 72] on input "checkbox" at bounding box center [22, 73] width 6 height 6
checkbox input "true"
click at [357, 148] on button "Select" at bounding box center [352, 145] width 23 height 10
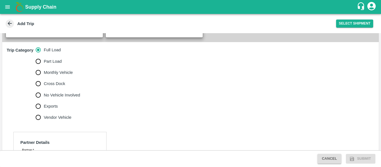
scroll to position [167, 0]
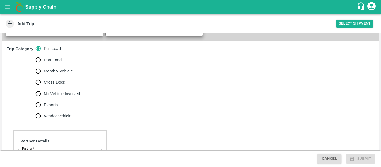
click at [68, 96] on span "No Vehicle Involved" at bounding box center [62, 94] width 36 height 6
click at [44, 96] on input "No Vehicle Involved" at bounding box center [38, 93] width 11 height 11
radio input "true"
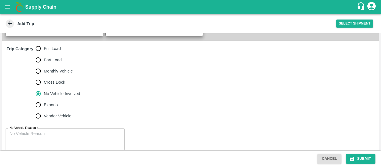
click at [49, 144] on textarea "No Vehicle Reason   *" at bounding box center [64, 140] width 111 height 18
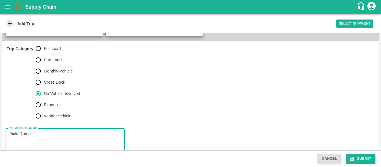
type textarea "Field Dump"
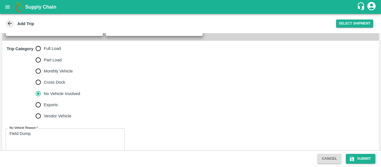
click at [353, 151] on div "Cancel Submit" at bounding box center [190, 158] width 381 height 17
click at [353, 157] on icon "submit" at bounding box center [352, 159] width 4 height 4
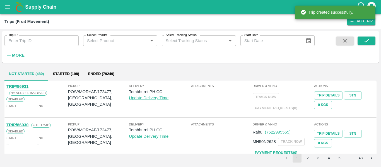
click at [6, 10] on button "open drawer" at bounding box center [7, 7] width 13 height 13
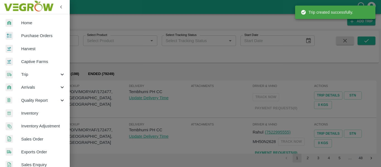
click at [24, 74] on span "Trip" at bounding box center [40, 74] width 38 height 6
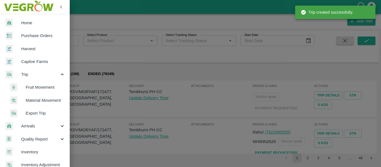
click at [34, 86] on span "Fruit Movement" at bounding box center [46, 87] width 40 height 6
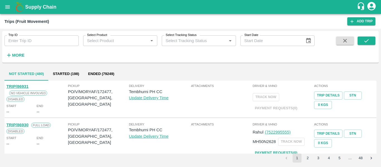
click at [362, 27] on div "Trips (Fruit Movement) Add Trip" at bounding box center [190, 21] width 381 height 15
click at [357, 24] on link "Add Trip" at bounding box center [361, 21] width 28 height 8
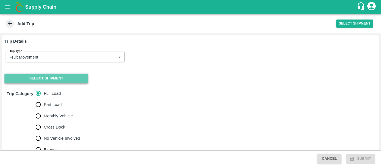
click at [56, 81] on button "Select Shipment" at bounding box center [46, 79] width 84 height 10
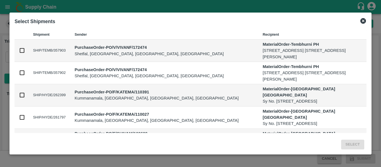
click at [363, 22] on icon at bounding box center [363, 21] width 6 height 6
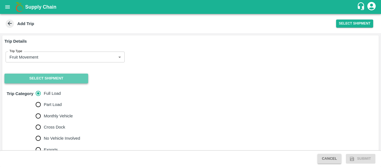
click at [45, 83] on button "Select Shipment" at bounding box center [46, 79] width 84 height 10
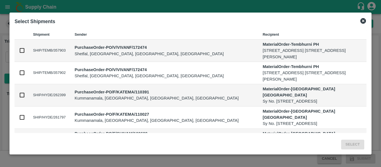
click at [363, 20] on icon at bounding box center [363, 21] width 6 height 6
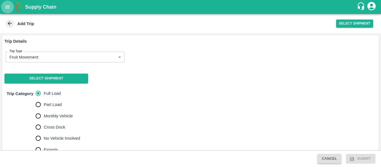
click at [7, 6] on icon "open drawer" at bounding box center [7, 7] width 6 height 6
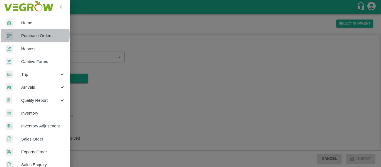
click at [30, 35] on span "Purchase Orders" at bounding box center [43, 36] width 44 height 6
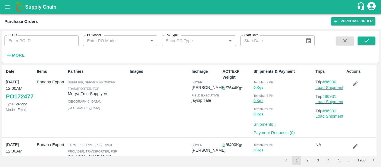
click at [326, 90] on p "Load Shipment" at bounding box center [330, 88] width 29 height 6
click at [327, 89] on link "Load Shipment" at bounding box center [330, 87] width 28 height 4
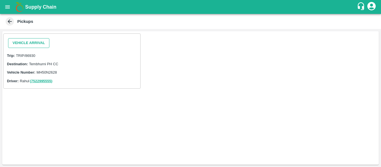
click at [31, 45] on button "Vehicle Arrival" at bounding box center [28, 43] width 41 height 10
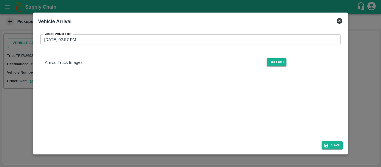
click at [103, 40] on input "[DATE] 02:57 PM" at bounding box center [188, 39] width 297 height 11
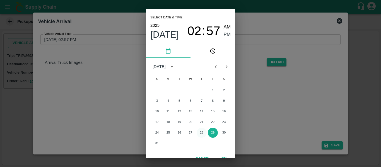
click at [201, 134] on button "28" at bounding box center [202, 133] width 10 height 10
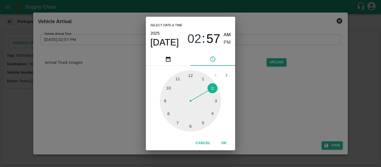
click at [170, 89] on div at bounding box center [190, 100] width 61 height 61
click at [228, 28] on div "Select date & time [DATE] 10 : 57 AM PM" at bounding box center [190, 35] width 89 height 36
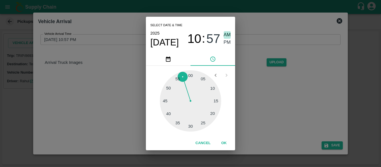
click at [228, 35] on span "AM" at bounding box center [227, 35] width 7 height 8
click at [192, 78] on div at bounding box center [190, 100] width 61 height 61
type input "[DATE] 10:01 AM"
click at [220, 137] on div "Cancel OK" at bounding box center [190, 143] width 89 height 14
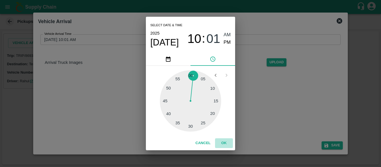
click at [225, 144] on button "OK" at bounding box center [224, 143] width 18 height 10
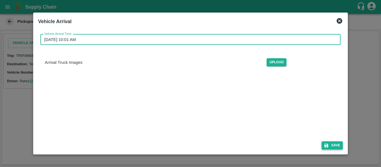
click at [342, 145] on button "Save" at bounding box center [332, 145] width 21 height 8
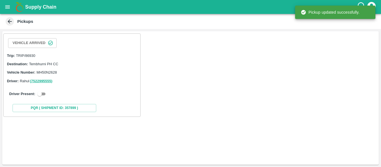
click at [48, 93] on div "Driver Present:" at bounding box center [72, 94] width 126 height 7
click at [49, 92] on div "Driver Present:" at bounding box center [72, 94] width 126 height 7
click at [43, 93] on input "checkbox" at bounding box center [40, 94] width 20 height 7
checkbox input "true"
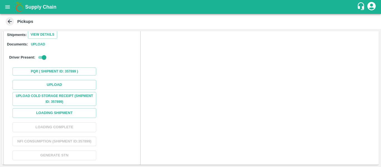
scroll to position [64, 0]
click at [52, 88] on button "Upload" at bounding box center [55, 85] width 84 height 10
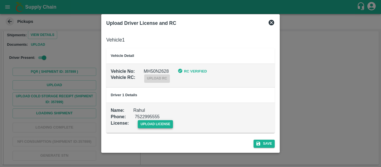
click at [164, 121] on span "upload license" at bounding box center [155, 124] width 35 height 8
click at [0, 0] on input "upload license" at bounding box center [0, 0] width 0 height 0
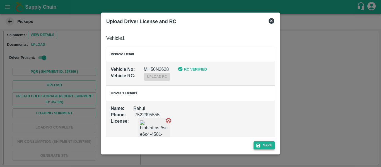
click at [271, 144] on button "Save" at bounding box center [264, 145] width 21 height 8
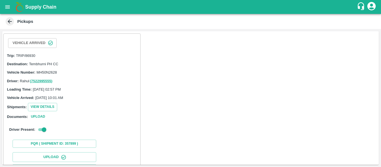
scroll to position [95, 0]
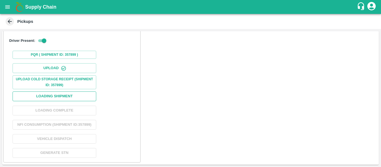
click at [64, 92] on button "Loading Shipment" at bounding box center [55, 97] width 84 height 10
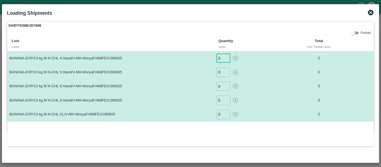
click at [221, 58] on input "0" at bounding box center [223, 58] width 14 height 9
type input "071"
click at [222, 69] on input "0" at bounding box center [223, 72] width 14 height 9
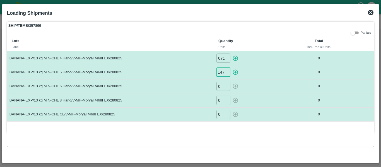
type input "0147"
click at [223, 88] on input "0" at bounding box center [223, 86] width 14 height 9
type input "0446"
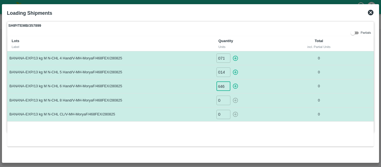
scroll to position [0, 0]
click at [220, 100] on input "0" at bounding box center [223, 100] width 14 height 9
type input "068"
click at [222, 114] on input "0" at bounding box center [223, 114] width 14 height 9
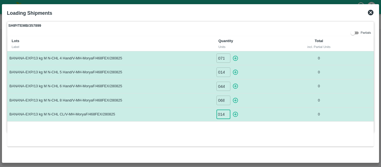
type input "014"
click at [238, 58] on icon "button" at bounding box center [235, 58] width 5 height 5
type input "0"
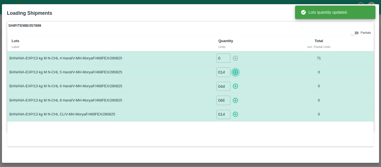
click at [238, 71] on icon "button" at bounding box center [235, 72] width 6 height 6
type input "0"
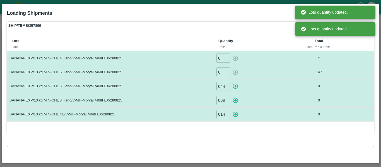
click at [237, 85] on icon "button" at bounding box center [235, 86] width 6 height 6
type input "0"
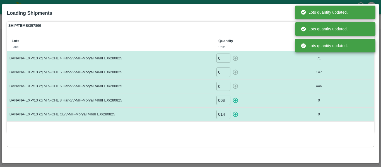
click at [236, 103] on icon "button" at bounding box center [235, 100] width 6 height 6
type input "0"
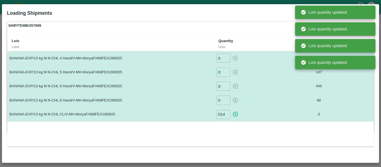
click at [235, 115] on icon "button" at bounding box center [235, 114] width 5 height 5
type input "0"
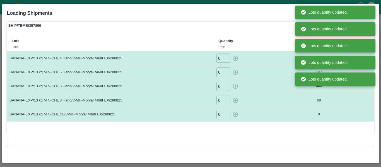
click at [278, 126] on div "Lots Label Quantity Units Total incl. Partial Units BANANA-EXP/13 kg M N-CHL 4 …" at bounding box center [190, 91] width 367 height 110
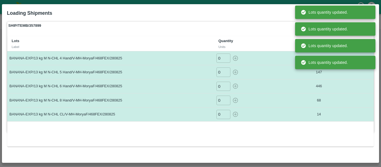
click at [246, 110] on div "0 ​" at bounding box center [250, 114] width 68 height 9
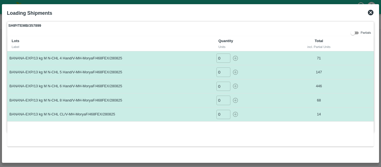
click at [372, 12] on icon at bounding box center [371, 13] width 6 height 6
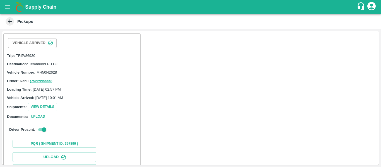
scroll to position [95, 0]
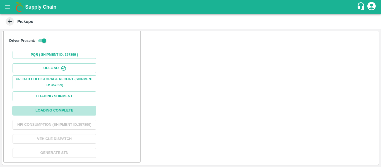
click at [78, 106] on button "Loading Complete" at bounding box center [55, 111] width 84 height 10
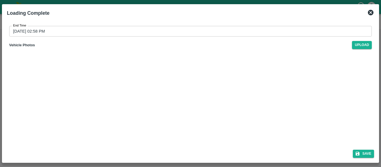
click at [46, 35] on input "29/08/2025 02:58 PM" at bounding box center [188, 31] width 359 height 11
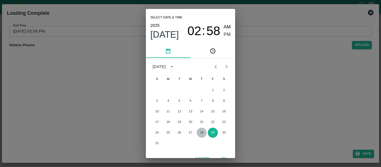
click at [202, 134] on button "28" at bounding box center [202, 133] width 10 height 10
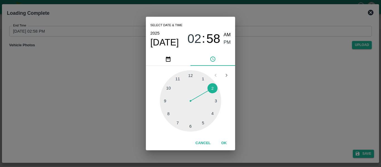
click at [190, 126] on div at bounding box center [190, 100] width 61 height 61
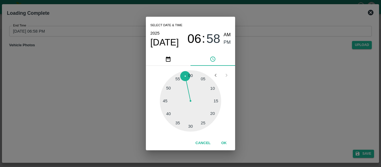
click at [191, 77] on div at bounding box center [190, 100] width 61 height 61
click at [227, 45] on span "PM" at bounding box center [227, 43] width 7 height 8
click at [228, 144] on button "OK" at bounding box center [224, 143] width 18 height 10
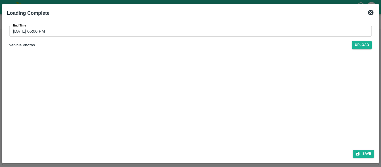
click at [372, 149] on div "Save" at bounding box center [191, 152] width 372 height 15
click at [370, 155] on button "Save" at bounding box center [363, 154] width 21 height 8
type input "29/08/2025 02:58 PM"
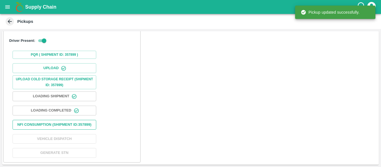
click at [63, 121] on button "Nfi Consumption (SHIPMENT ID: 357899 )" at bounding box center [55, 125] width 84 height 10
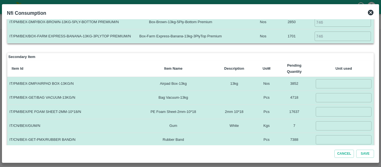
scroll to position [57, 0]
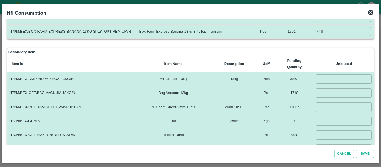
click at [322, 82] on input "number" at bounding box center [344, 78] width 56 height 9
type input "746"
click at [324, 94] on input "number" at bounding box center [344, 92] width 56 height 9
type input "746"
click at [325, 106] on input "number" at bounding box center [344, 106] width 56 height 9
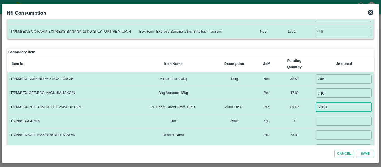
type input "5000"
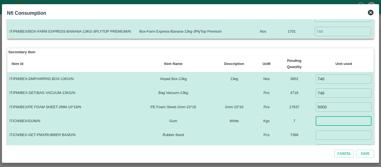
click at [326, 121] on input "number" at bounding box center [344, 121] width 56 height 9
type input "4"
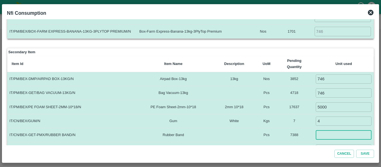
click at [324, 138] on input "number" at bounding box center [344, 135] width 56 height 9
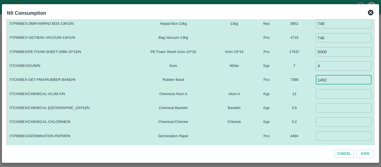
scroll to position [113, 0]
type input "1492"
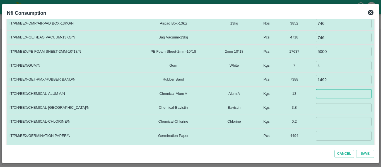
click at [317, 94] on input "number" at bounding box center [344, 93] width 56 height 9
type input "5"
click at [322, 111] on input "number" at bounding box center [344, 107] width 56 height 9
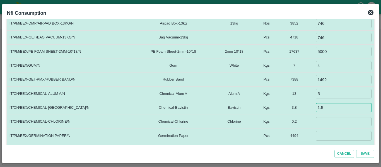
type input "1.5"
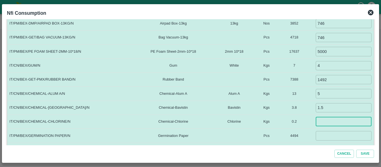
click at [322, 121] on input "number" at bounding box center [344, 121] width 56 height 9
type input "0.1"
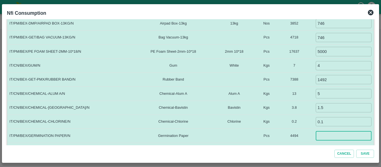
click at [323, 134] on input "number" at bounding box center [344, 135] width 56 height 9
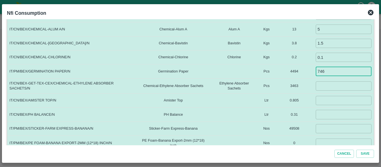
scroll to position [180, 0]
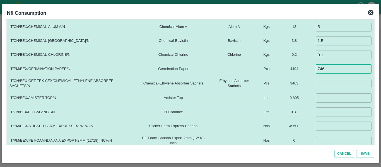
type input "746"
click at [322, 86] on input "number" at bounding box center [344, 83] width 56 height 9
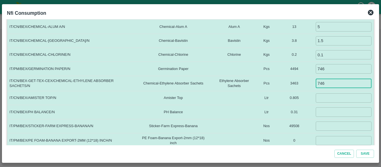
type input "746"
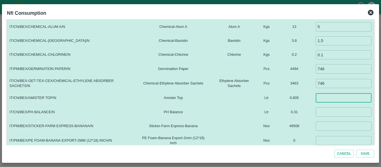
click at [324, 97] on input "number" at bounding box center [344, 97] width 56 height 9
type input "0.060"
click at [325, 113] on input "number" at bounding box center [344, 111] width 56 height 9
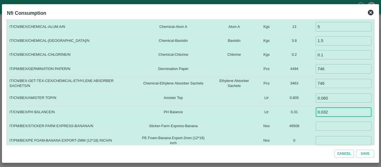
type input "0.032"
click at [325, 126] on input "number" at bounding box center [344, 126] width 56 height 9
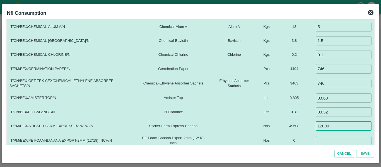
type input "12000"
click at [324, 141] on input "number" at bounding box center [344, 140] width 56 height 9
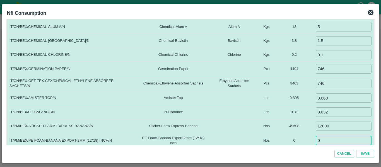
scroll to position [185, 0]
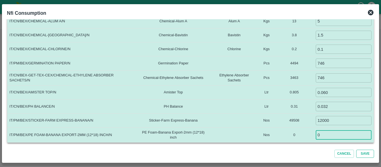
type input "0"
click at [364, 153] on button "Save" at bounding box center [365, 154] width 18 height 8
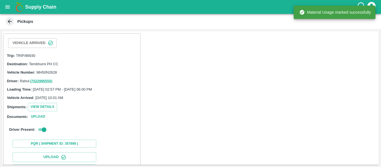
scroll to position [95, 0]
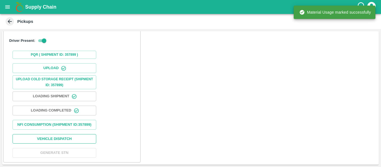
click at [52, 136] on button "Vehicle Dispatch" at bounding box center [55, 139] width 84 height 10
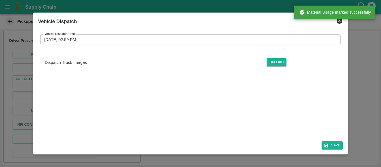
click at [121, 35] on input "[DATE] 02:59 PM" at bounding box center [188, 39] width 297 height 11
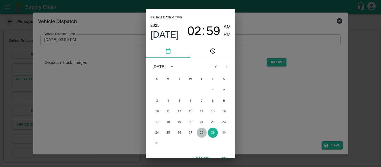
click at [204, 134] on button "28" at bounding box center [202, 133] width 10 height 10
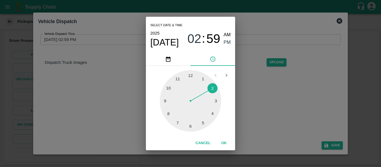
click at [191, 126] on div at bounding box center [190, 100] width 61 height 61
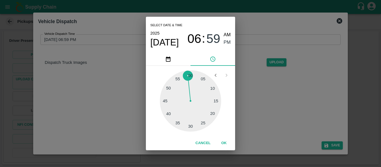
click at [178, 124] on div at bounding box center [190, 100] width 61 height 61
type input "28/08/2025 06:35 PM"
click at [225, 144] on button "OK" at bounding box center [224, 143] width 18 height 10
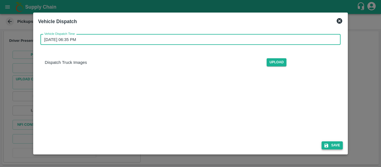
click at [333, 146] on button "Save" at bounding box center [332, 145] width 21 height 8
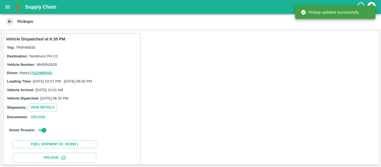
scroll to position [96, 0]
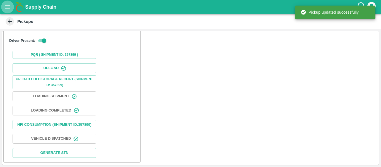
click at [5, 4] on icon "open drawer" at bounding box center [7, 7] width 6 height 6
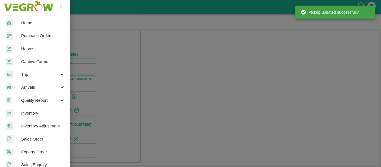
click at [28, 33] on span "Purchase Orders" at bounding box center [43, 36] width 44 height 6
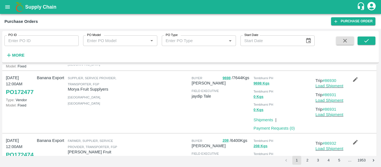
scroll to position [44, 0]
click at [336, 102] on link "Load Shipment" at bounding box center [330, 100] width 28 height 4
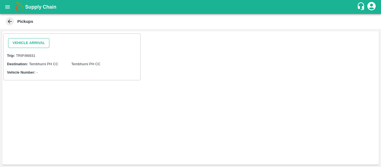
click at [36, 42] on button "Vehicle Arrival" at bounding box center [28, 43] width 41 height 10
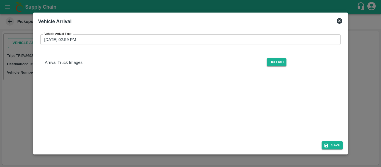
click at [123, 43] on input "[DATE] 02:59 PM" at bounding box center [188, 39] width 297 height 11
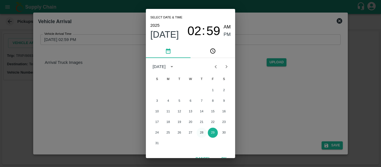
click at [203, 132] on button "28" at bounding box center [202, 133] width 10 height 10
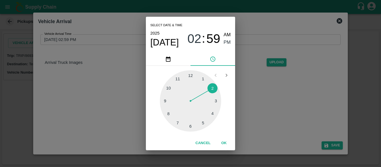
click at [170, 89] on div at bounding box center [190, 100] width 61 height 61
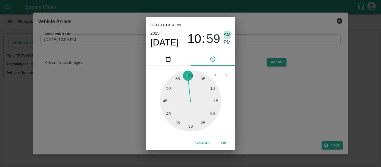
click at [228, 35] on span "AM" at bounding box center [227, 35] width 7 height 8
click at [190, 73] on div at bounding box center [190, 100] width 61 height 61
type input "[DATE] 10:00 AM"
click at [225, 141] on button "OK" at bounding box center [224, 143] width 18 height 10
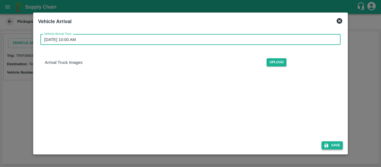
click at [334, 144] on button "Save" at bounding box center [332, 145] width 21 height 8
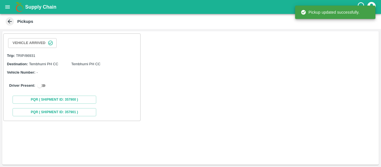
click at [42, 84] on input "checkbox" at bounding box center [40, 85] width 20 height 7
checkbox input "true"
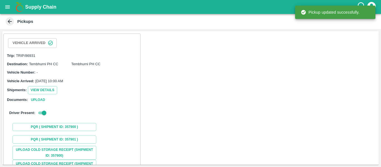
scroll to position [71, 0]
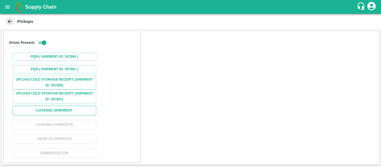
click at [55, 106] on button "Loading Shipment" at bounding box center [55, 111] width 84 height 10
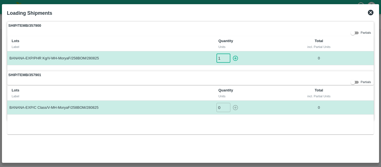
type input "1"
click at [226, 57] on input "1" at bounding box center [223, 58] width 14 height 9
type input "1"
click at [225, 106] on input "1" at bounding box center [223, 107] width 14 height 9
click at [236, 57] on icon "button" at bounding box center [235, 58] width 6 height 6
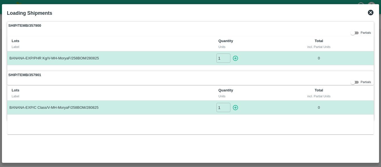
type input "0"
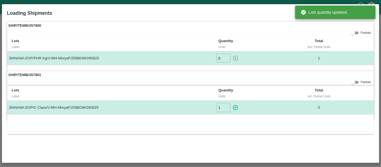
click at [238, 106] on icon "button" at bounding box center [235, 108] width 6 height 6
type input "0"
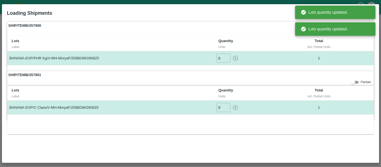
click at [273, 107] on div "0 ​" at bounding box center [250, 107] width 68 height 9
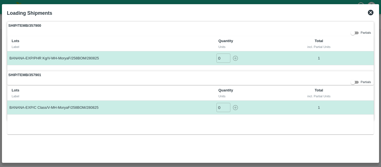
click at [372, 12] on icon at bounding box center [371, 13] width 6 height 6
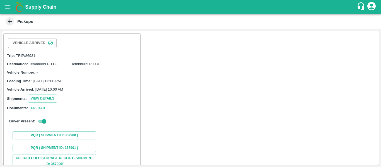
scroll to position [79, 0]
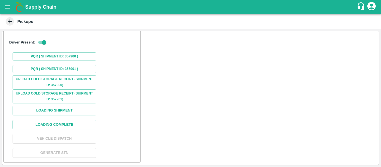
click at [60, 122] on button "Loading Complete" at bounding box center [55, 125] width 84 height 10
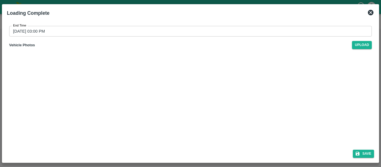
click at [102, 31] on input "[DATE] 03:00 PM" at bounding box center [188, 31] width 359 height 11
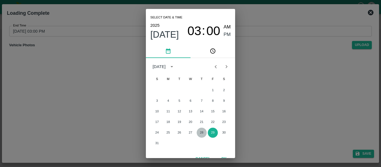
click at [200, 133] on button "28" at bounding box center [202, 133] width 10 height 10
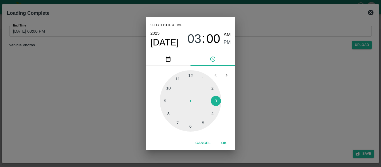
click at [189, 129] on div at bounding box center [190, 100] width 61 height 61
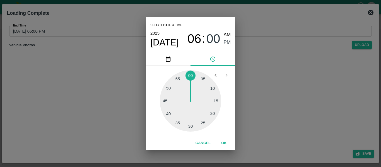
click at [192, 76] on div at bounding box center [190, 100] width 61 height 61
click at [228, 45] on span "PM" at bounding box center [227, 43] width 7 height 8
click at [226, 146] on button "OK" at bounding box center [224, 143] width 18 height 10
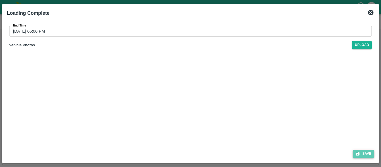
click at [368, 154] on button "Save" at bounding box center [363, 154] width 21 height 8
type input "[DATE] 03:00 PM"
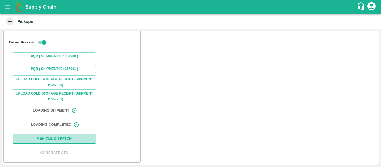
click at [65, 135] on button "Vehicle Dispatch" at bounding box center [55, 139] width 84 height 10
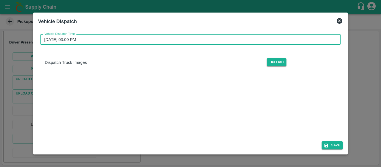
click at [115, 42] on input "[DATE] 03:00 PM" at bounding box center [188, 39] width 297 height 11
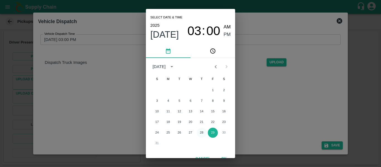
click at [201, 131] on button "28" at bounding box center [202, 133] width 10 height 10
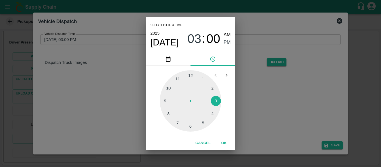
click at [191, 129] on div at bounding box center [190, 100] width 61 height 61
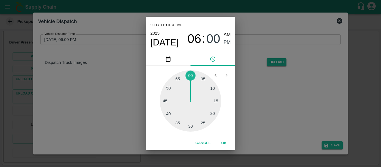
click at [176, 122] on div at bounding box center [190, 100] width 61 height 61
type input "[DATE] 06:36 PM"
click at [227, 143] on button "OK" at bounding box center [224, 143] width 18 height 10
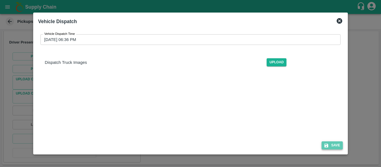
click at [341, 143] on button "Save" at bounding box center [332, 145] width 21 height 8
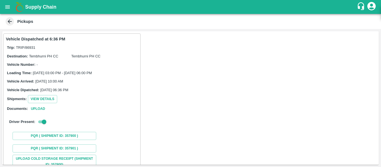
scroll to position [80, 0]
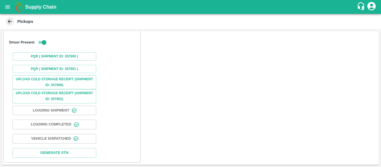
click at [11, 7] on icon "open drawer" at bounding box center [7, 7] width 6 height 6
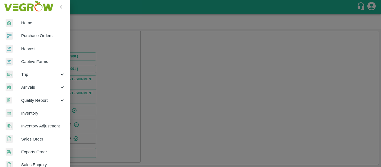
click at [27, 36] on span "Purchase Orders" at bounding box center [43, 36] width 44 height 6
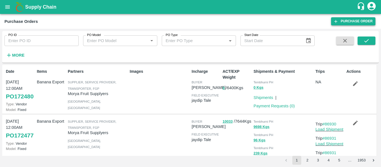
click at [339, 22] on link "Purchase Order" at bounding box center [353, 21] width 44 height 8
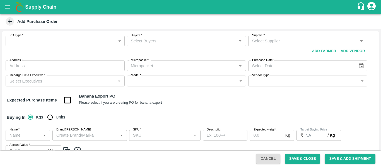
click at [81, 40] on body "Supply Chain Add Purchase Order PO Type   * ​ PO Type Buyers   * Buyers   * Sup…" at bounding box center [190, 83] width 381 height 167
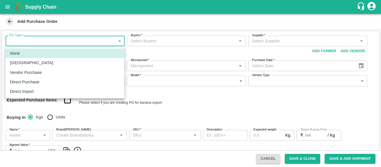
click at [24, 72] on p "Vendor Purchase" at bounding box center [26, 72] width 32 height 6
type input "2"
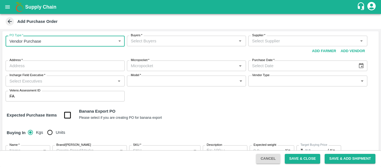
click at [143, 42] on input "Buyers   *" at bounding box center [182, 40] width 107 height 7
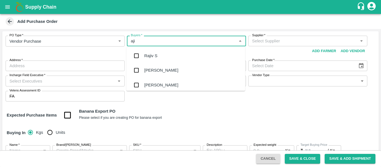
type input "ajit"
click at [146, 52] on div "[PERSON_NAME]" at bounding box center [185, 56] width 119 height 15
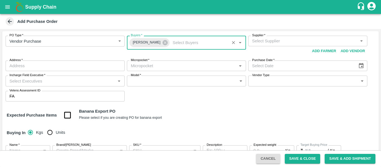
click at [256, 50] on div "Supplier   * Supplier   * Add Vendor Add Farmer" at bounding box center [307, 46] width 119 height 20
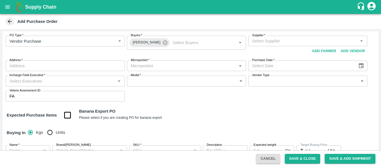
click at [257, 48] on div "Supplier   * Supplier   * Add Vendor Add Farmer" at bounding box center [307, 46] width 119 height 20
click at [255, 45] on div "Supplier   *" at bounding box center [307, 41] width 119 height 11
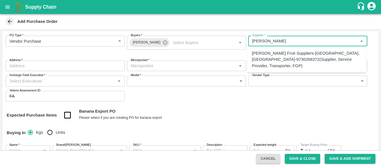
click at [269, 55] on div "[PERSON_NAME] Fruit Suppliers-[GEOGRAPHIC_DATA], [GEOGRAPHIC_DATA]-9730268372(S…" at bounding box center [307, 59] width 110 height 19
type input "[PERSON_NAME] Fruit Suppliers-[GEOGRAPHIC_DATA], [GEOGRAPHIC_DATA]-9730268372(S…"
type input "[GEOGRAPHIC_DATA], [GEOGRAPHIC_DATA], [GEOGRAPHIC_DATA], [GEOGRAPHIC_DATA]"
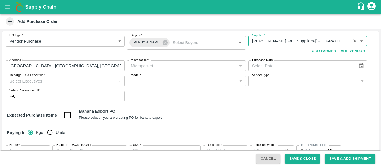
type input "[PERSON_NAME] Fruit Suppliers-[GEOGRAPHIC_DATA], [GEOGRAPHIC_DATA]-9730268372(S…"
click at [157, 63] on input "Micropocket   *" at bounding box center [182, 65] width 107 height 7
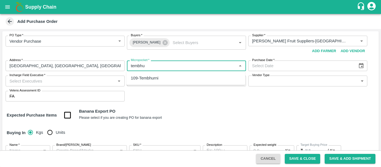
click at [160, 76] on div "109-Tembhurni" at bounding box center [185, 77] width 119 height 9
type input "109-Tembhurni"
click at [359, 68] on icon "Choose date" at bounding box center [361, 66] width 6 height 6
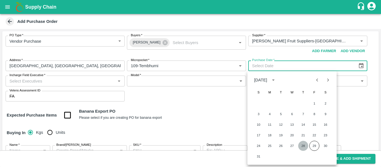
click at [303, 145] on button "28" at bounding box center [303, 146] width 10 height 10
type input "28/08/2025"
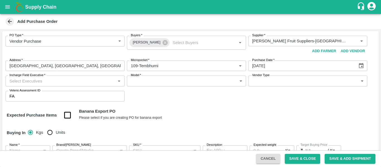
click at [68, 80] on input "Incharge Field Executive   *" at bounding box center [60, 80] width 107 height 7
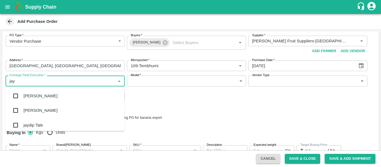
type input "jayd"
click at [69, 93] on div "jaydip Tale" at bounding box center [65, 96] width 119 height 15
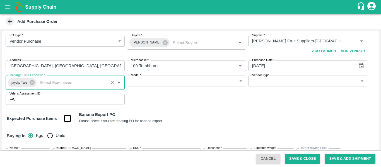
click at [158, 78] on body "Supply Chain Add Purchase Order PO Type   * Vendor Purchase 2 PO Type Buyers   …" at bounding box center [190, 83] width 381 height 167
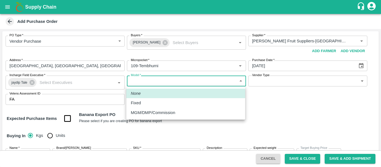
click at [146, 103] on div "Fixed" at bounding box center [186, 103] width 110 height 6
type input "Fixed"
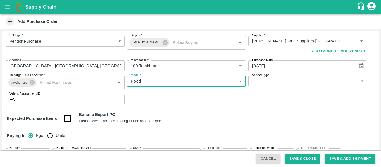
click at [273, 88] on div "Vendor Type ​ Vendor Type" at bounding box center [307, 83] width 119 height 14
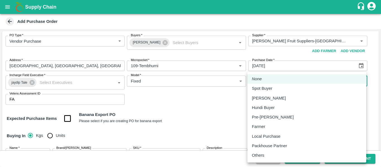
click at [259, 80] on body "Supply Chain Add Purchase Order PO Type   * Vendor Purchase 2 PO Type Buyers   …" at bounding box center [190, 83] width 381 height 167
click at [262, 156] on p "Others" at bounding box center [258, 155] width 13 height 6
type input "OTHER"
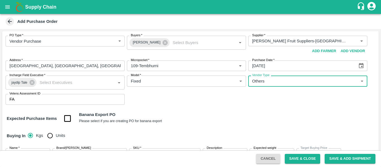
click at [67, 121] on input "checkbox" at bounding box center [68, 119] width 14 height 14
checkbox input "true"
type input "Banana Export"
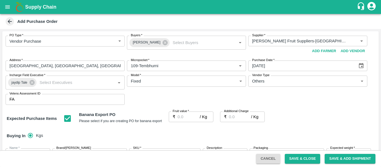
click at [183, 115] on input "Fruit value   *" at bounding box center [189, 117] width 22 height 11
paste input "26"
type input "26"
click at [236, 113] on label "Additional Charge" at bounding box center [236, 111] width 25 height 4
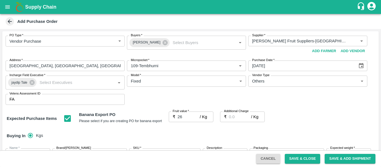
click at [236, 113] on input "Additional Charge" at bounding box center [240, 117] width 22 height 11
type input "2.75"
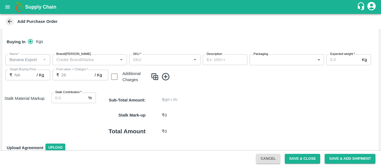
scroll to position [94, 0]
click at [62, 99] on input "Stalk Contribution   *" at bounding box center [68, 97] width 35 height 11
type input "8"
click at [168, 79] on icon at bounding box center [166, 77] width 8 height 8
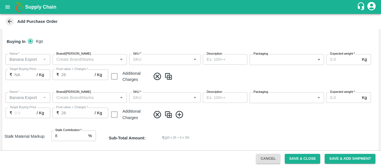
click at [180, 114] on icon at bounding box center [179, 115] width 8 height 8
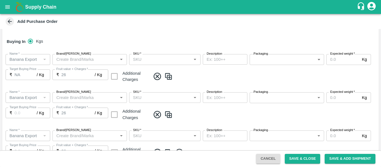
scroll to position [182, 0]
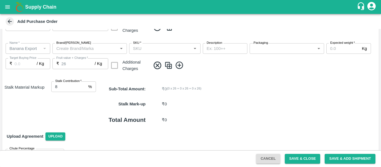
click at [179, 66] on icon at bounding box center [179, 66] width 8 height 8
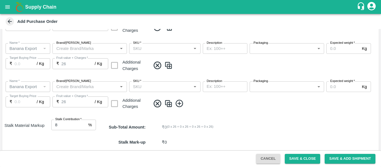
click at [183, 101] on icon at bounding box center [179, 103] width 9 height 9
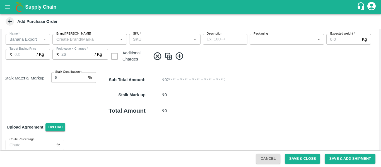
scroll to position [268, 0]
click at [178, 53] on icon at bounding box center [179, 55] width 9 height 9
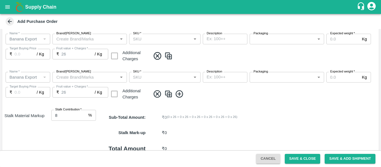
click at [178, 96] on icon at bounding box center [179, 94] width 9 height 9
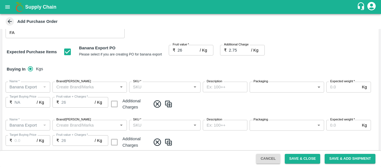
scroll to position [66, 0]
click at [155, 81] on div "Name   * Name   * Brand/Marka Brand/Marka SKU   * SKU   * Description x Descrip…" at bounding box center [190, 97] width 377 height 38
click at [156, 86] on input "SKU   *" at bounding box center [160, 87] width 59 height 7
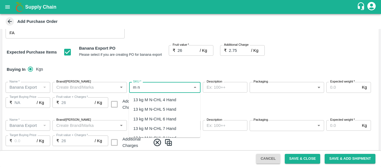
click at [158, 101] on div "13 kg M N-CHL 4 Hand" at bounding box center [154, 100] width 43 height 6
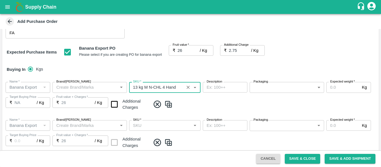
type input "13 kg M N-CHL 4 Hand"
click at [163, 126] on input "SKU   *" at bounding box center [160, 125] width 59 height 7
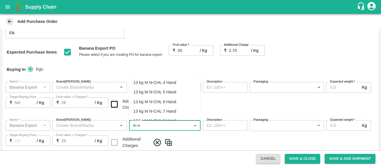
click at [160, 92] on div "13 kg M N-CHL 5 Hand" at bounding box center [154, 92] width 43 height 6
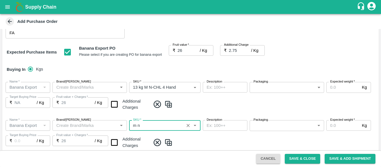
type input "13 kg M N-CHL 5 Hand"
type input "NA"
type input "13 kg M N-CHL 5 Hand"
click at [114, 107] on input "checkbox" at bounding box center [114, 104] width 14 height 14
checkbox input "true"
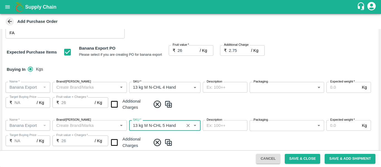
type input "28.75"
click at [115, 145] on input "checkbox" at bounding box center [114, 143] width 14 height 14
checkbox input "true"
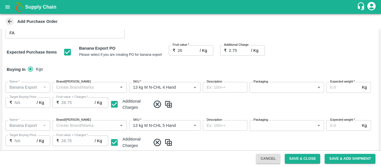
type input "28.75"
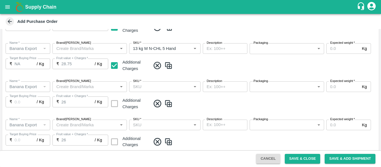
scroll to position [144, 0]
click at [166, 85] on input "SKU   *" at bounding box center [160, 86] width 59 height 7
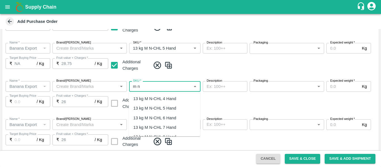
click at [166, 118] on div "13 kg M N-CHL 6 Hand" at bounding box center [154, 118] width 43 height 6
type input "13 kg M N-CHL 6 Hand"
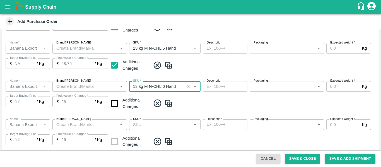
type input "NA"
type input "13 kg M N-CHL 6 Hand"
click at [117, 103] on input "checkbox" at bounding box center [114, 103] width 14 height 14
checkbox input "true"
type input "28.75"
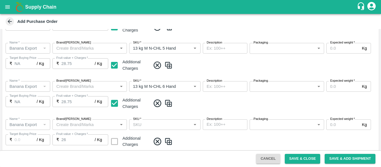
click at [158, 125] on input "SKU   *" at bounding box center [160, 124] width 59 height 7
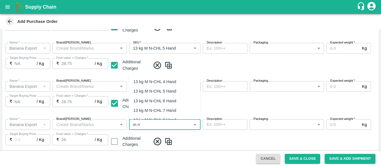
scroll to position [21, 0]
click at [159, 98] on div "13 kg M N-CHL 8 Hand" at bounding box center [154, 99] width 43 height 6
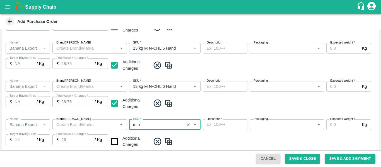
type input "13 kg M N-CHL 8 Hand"
type input "NA"
type input "13 kg M N-CHL 8 Hand"
click at [117, 141] on input "checkbox" at bounding box center [114, 141] width 14 height 14
checkbox input "true"
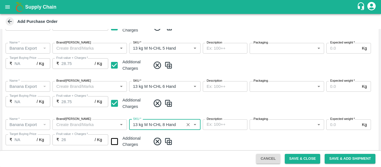
type input "28.75"
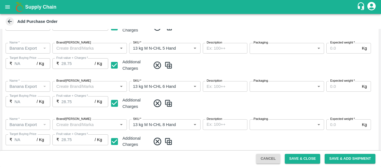
scroll to position [213, 0]
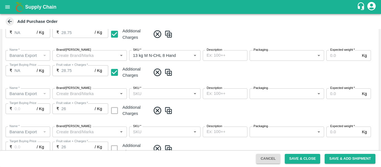
click at [164, 89] on div "SKU   *" at bounding box center [164, 93] width 71 height 11
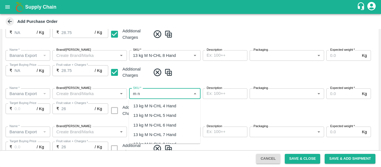
scroll to position [25, 0]
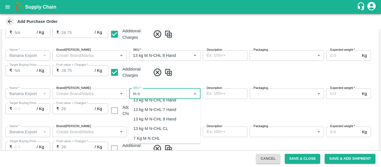
click at [164, 127] on div "13 kg M N-CHL CL" at bounding box center [150, 129] width 35 height 6
type input "13 kg M N-CHL CL"
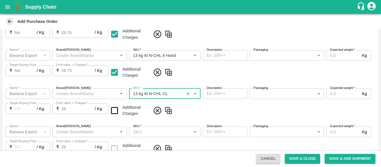
type input "NA"
type input "13 kg M N-CHL CL"
click at [114, 110] on input "checkbox" at bounding box center [114, 111] width 14 height 14
checkbox input "true"
type input "28.75"
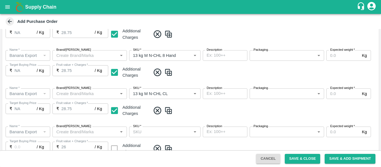
click at [154, 132] on input "SKU   *" at bounding box center [160, 131] width 59 height 7
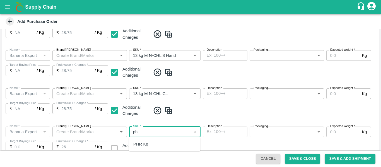
click at [153, 144] on div "PHR Kg" at bounding box center [164, 143] width 71 height 9
type input "PHR Kg"
type input "NA"
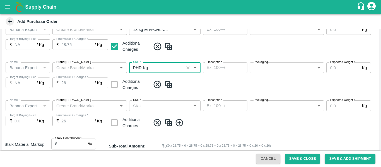
type input "PHR Kg"
click at [148, 107] on input "SKU   *" at bounding box center [160, 105] width 59 height 7
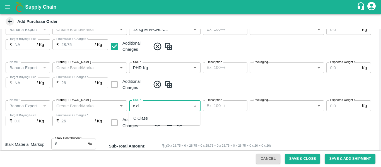
click at [150, 120] on div "C Class" at bounding box center [164, 118] width 71 height 9
type input "C Class"
type input "NA"
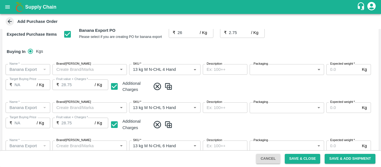
scroll to position [85, 0]
type input "C Class"
click at [259, 69] on body "Supply Chain Add Purchase Order PO Type   * Vendor Purchase 2 PO Type Buyers   …" at bounding box center [190, 83] width 381 height 167
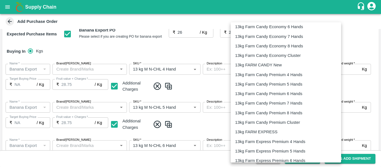
scroll to position [147, 0]
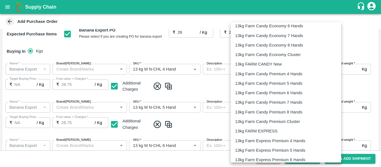
click at [257, 131] on p "13kg FARM EXPRESS" at bounding box center [256, 131] width 42 height 6
type input "468"
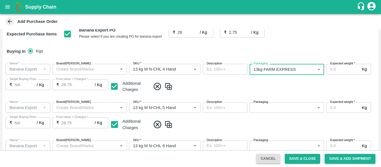
click at [269, 112] on body "Supply Chain Add Purchase Order PO Type   * Vendor Purchase 2 PO Type Buyers   …" at bounding box center [190, 83] width 381 height 167
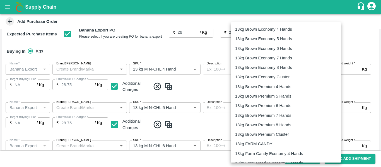
scroll to position [154, 0]
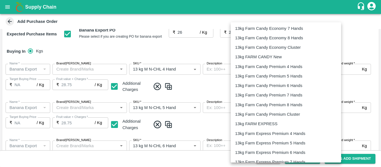
click at [265, 124] on p "13kg FARM EXPRESS" at bounding box center [256, 124] width 42 height 6
type input "468"
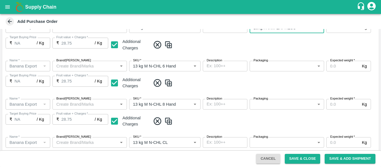
scroll to position [167, 0]
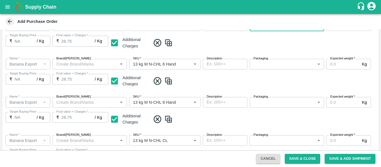
click at [275, 64] on body "Supply Chain Add Purchase Order PO Type   * Vendor Purchase 2 PO Type Buyers   …" at bounding box center [190, 83] width 381 height 167
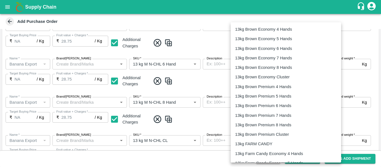
scroll to position [184, 0]
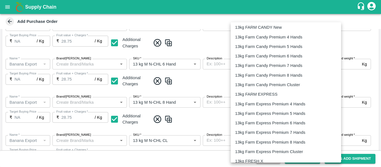
click at [259, 94] on p "13kg FARM EXPRESS" at bounding box center [256, 94] width 42 height 6
type input "468"
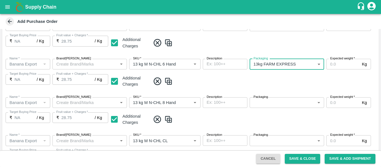
click at [273, 102] on body "Supply Chain Add Purchase Order PO Type   * Vendor Purchase 2 PO Type Buyers   …" at bounding box center [190, 83] width 381 height 167
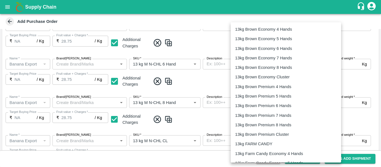
scroll to position [175, 0]
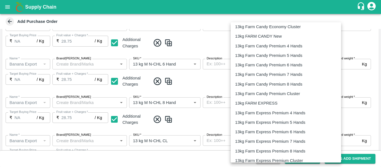
click at [260, 103] on p "13kg FARM EXPRESS" at bounding box center [256, 103] width 42 height 6
type input "468"
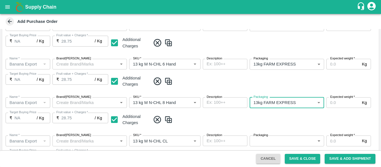
click at [268, 140] on body "Supply Chain Add Purchase Order PO Type   * Vendor Purchase 2 PO Type Buyers   …" at bounding box center [190, 83] width 381 height 167
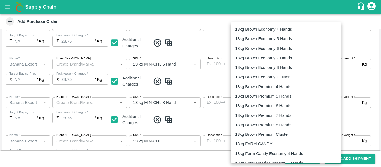
scroll to position [150, 0]
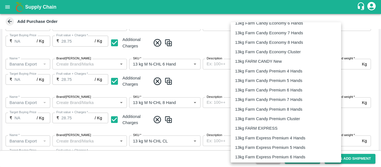
click at [255, 127] on p "13kg FARM EXPRESS" at bounding box center [256, 128] width 42 height 6
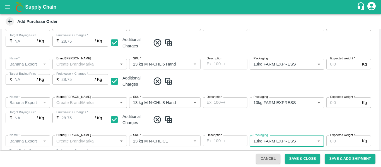
type input "468"
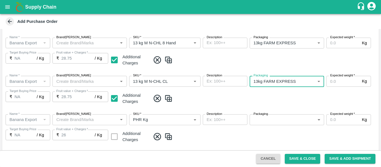
scroll to position [233, 0]
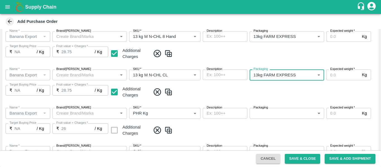
click at [269, 111] on body "Supply Chain Add Purchase Order PO Type   * Vendor Purchase 2 PO Type Buyers   …" at bounding box center [190, 83] width 381 height 167
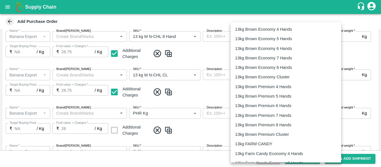
scroll to position [932, 0]
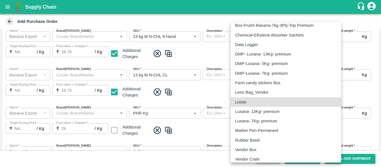
type input "258"
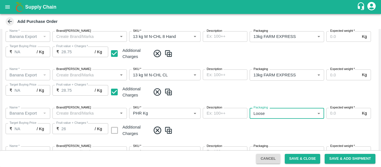
scroll to position [283, 0]
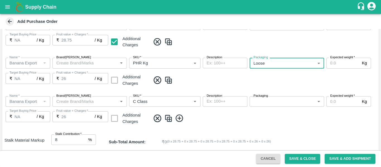
click at [266, 109] on div "Name   * Name   * Brand/Marka Brand/Marka SKU   * SKU   * Description x Descrip…" at bounding box center [190, 111] width 377 height 38
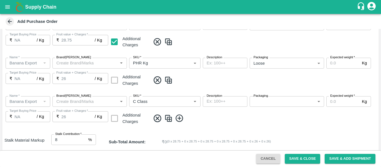
click at [259, 103] on body "Supply Chain Add Purchase Order PO Type   * Vendor Purchase 2 PO Type Buyers   …" at bounding box center [190, 83] width 381 height 167
type input "258"
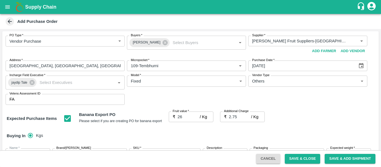
scroll to position [87, 0]
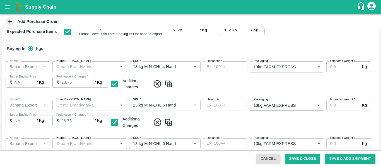
click at [333, 66] on input "Expected weight   *" at bounding box center [342, 66] width 33 height 11
drag, startPoint x: 343, startPoint y: 64, endPoint x: 329, endPoint y: 67, distance: 14.4
click at [329, 67] on input "2000" at bounding box center [342, 66] width 33 height 11
type input "2000"
click at [334, 99] on label "Expected weight   *" at bounding box center [342, 99] width 25 height 4
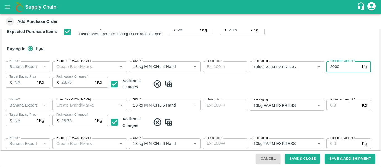
click at [334, 100] on input "Expected weight   *" at bounding box center [342, 105] width 33 height 11
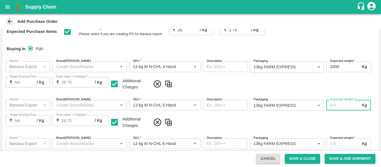
paste input "2000"
type input "2000"
click at [335, 141] on input "Expected weight   *" at bounding box center [342, 143] width 33 height 11
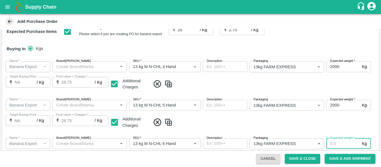
paste input "2000"
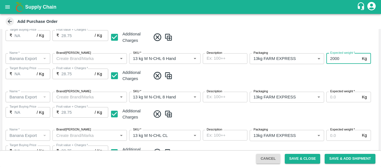
type input "2000"
click at [333, 97] on input "Expected weight   *" at bounding box center [342, 97] width 33 height 11
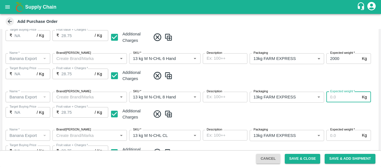
paste input "2000"
type input "2000"
click at [334, 127] on div "Name   * Name   * Brand/Marka Brand/Marka SKU   * SKU   * Description x Descrip…" at bounding box center [190, 145] width 377 height 38
click at [337, 139] on input "Expected weight   *" at bounding box center [342, 135] width 33 height 11
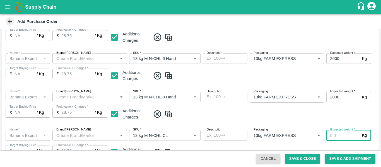
paste input "2000"
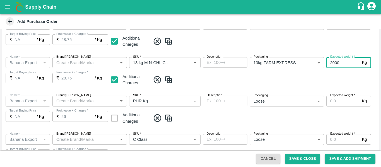
scroll to position [250, 0]
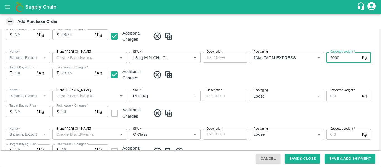
type input "2000"
click at [334, 93] on input "Expected weight   *" at bounding box center [342, 96] width 33 height 11
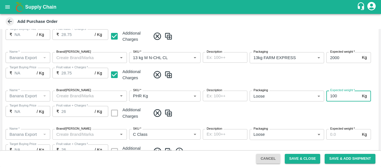
type input "100"
click at [333, 138] on input "Expected weight   *" at bounding box center [342, 134] width 33 height 11
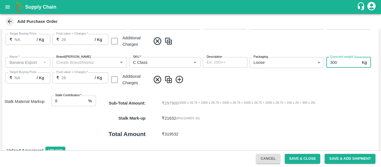
scroll to position [322, 0]
type input "300"
click at [343, 153] on div "Cancel Save & Close Save & Add Shipment" at bounding box center [190, 158] width 381 height 17
click at [345, 160] on button "Save & Add Shipment" at bounding box center [350, 159] width 51 height 10
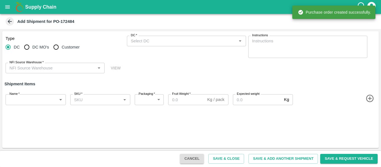
type input "48837-Rangnath Shinde Fruit Suppliers"
click at [30, 52] on input "DC MO's" at bounding box center [26, 47] width 11 height 11
radio input "true"
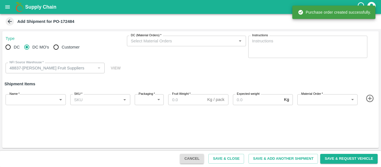
click at [17, 50] on span "DC" at bounding box center [17, 47] width 6 height 6
click at [14, 50] on input "DC" at bounding box center [8, 47] width 11 height 11
radio input "true"
click at [166, 30] on div "Type DC DC MO's Customer DC   * DC   * Instructions x Instructions NFI Source W…" at bounding box center [190, 89] width 381 height 121
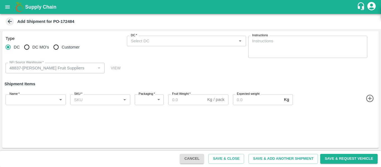
click at [163, 50] on div "DC   * DC   *" at bounding box center [186, 47] width 119 height 22
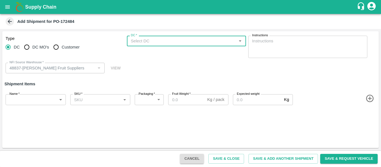
click at [148, 43] on input "DC   *" at bounding box center [182, 40] width 107 height 7
click at [149, 51] on div "61-Tembhurni PH" at bounding box center [147, 53] width 32 height 6
type input "61-Tembhurni PH"
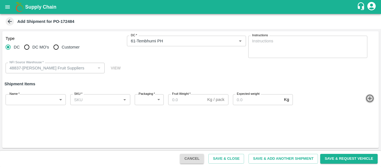
click at [367, 102] on icon "button" at bounding box center [369, 98] width 9 height 9
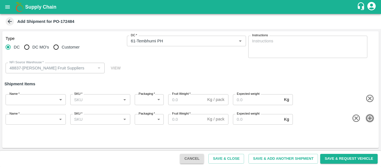
click at [370, 117] on icon "button" at bounding box center [369, 118] width 9 height 9
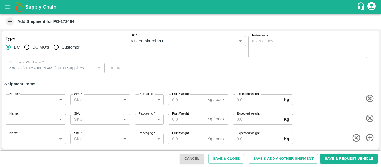
click at [372, 140] on icon "button" at bounding box center [369, 137] width 9 height 9
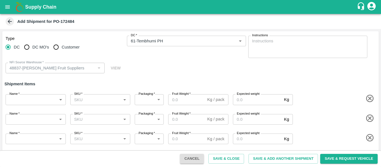
scroll to position [20, 0]
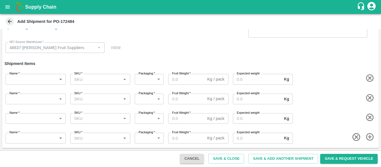
click at [369, 135] on icon "button" at bounding box center [369, 137] width 9 height 9
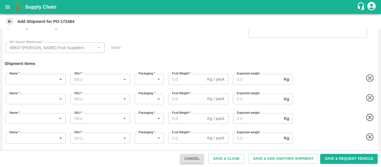
scroll to position [40, 0]
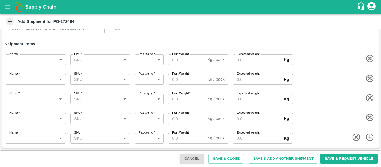
click at [36, 61] on body "Supply Chain Add Shipment for PO-172484 Type DC DC MO's Customer DC   * DC   * …" at bounding box center [190, 83] width 381 height 167
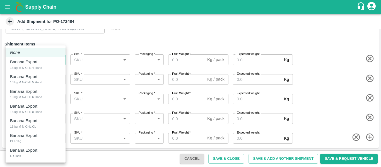
click at [37, 69] on div "13 kg M N-CHL 4 Hand" at bounding box center [26, 67] width 32 height 5
type input "1961449"
type input "468"
type input "2000"
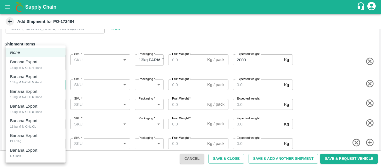
click at [42, 81] on body "Supply Chain Add Shipment for PO-172484 Type DC DC MO's Customer DC   * DC   * …" at bounding box center [190, 83] width 381 height 167
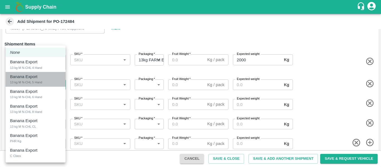
click at [44, 84] on div "Banana Export 13 kg M N-CHL 5 Hand" at bounding box center [35, 79] width 51 height 11
type input "1961450"
type input "468"
type input "2000"
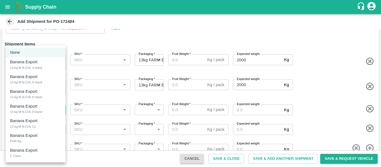
click at [48, 113] on body "Supply Chain Add Shipment for PO-172484 Type DC DC MO's Customer DC   * DC   * …" at bounding box center [190, 83] width 381 height 167
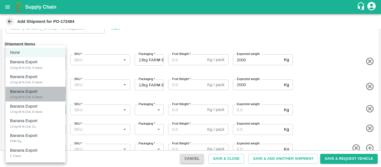
click at [33, 95] on div "13 kg M N-CHL 6 Hand" at bounding box center [26, 97] width 32 height 5
type input "1961451"
type input "468"
type input "2000"
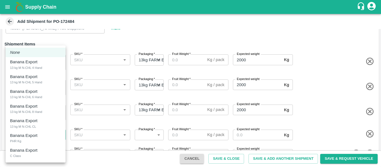
click at [43, 134] on body "Supply Chain Add Shipment for PO-172484 Type DC DC MO's Customer DC   * DC   * …" at bounding box center [190, 83] width 381 height 167
click at [42, 107] on div "Banana Export 13 kg M N-CHL 8 Hand" at bounding box center [35, 108] width 51 height 11
type input "1961452"
type input "468"
type input "2000"
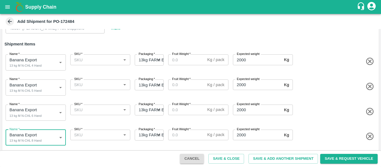
scroll to position [62, 0]
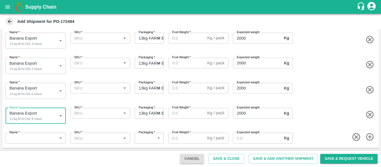
click at [31, 140] on body "Supply Chain Add Shipment for PO-172484 Type DC DC MO's Customer DC   * DC   * …" at bounding box center [190, 83] width 381 height 167
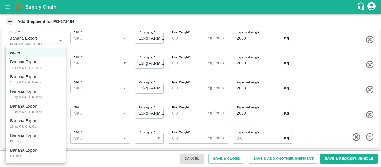
click at [44, 124] on div "Banana Export 13 kg M N-CHL CL" at bounding box center [35, 123] width 51 height 11
type input "1961453"
type input "468"
type input "2000"
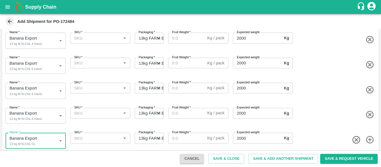
scroll to position [13, 0]
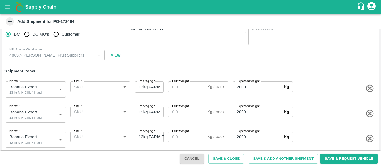
click at [89, 89] on input "SKU   *" at bounding box center [96, 86] width 48 height 7
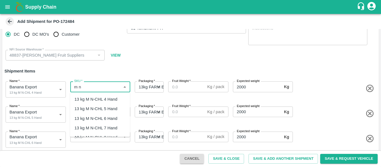
click at [90, 98] on div "13 kg M N-CHL 4 Hand" at bounding box center [95, 99] width 43 height 6
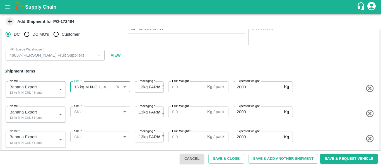
click at [95, 116] on div "SKU   *" at bounding box center [100, 112] width 60 height 11
type input "13 kg M N-CHL 4 Hand"
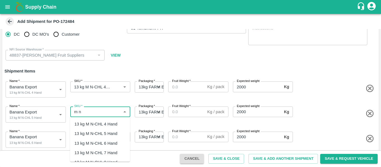
click at [99, 132] on div "13 kg M N-CHL 5 Hand" at bounding box center [95, 134] width 43 height 6
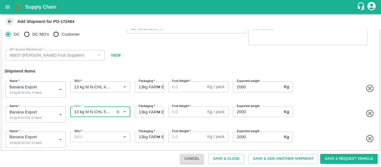
type input "13 kg M N-CHL 5 Hand"
click at [101, 140] on input "SKU   *" at bounding box center [96, 136] width 48 height 7
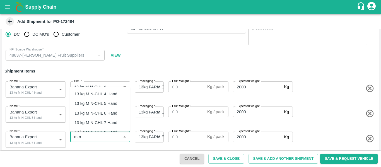
click at [103, 112] on div "13 kg M N-CHL 6 Hand" at bounding box center [95, 113] width 43 height 6
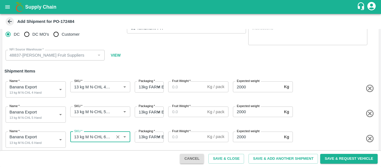
scroll to position [67, 0]
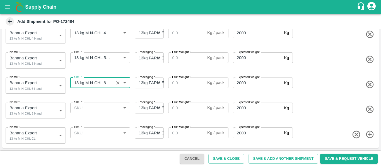
type input "13 kg M N-CHL 6 Hand"
click at [87, 114] on div "SKU   * SKU   *" at bounding box center [99, 109] width 62 height 18
click at [82, 108] on input "SKU   *" at bounding box center [96, 107] width 48 height 7
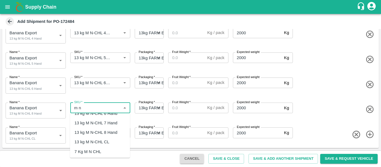
scroll to position [26, 0]
click at [98, 131] on div "13 kg M N-CHL 8 Hand" at bounding box center [95, 133] width 43 height 6
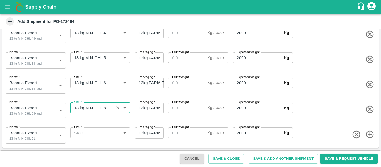
type input "13 kg M N-CHL 8 Hand"
click at [99, 132] on input "SKU   *" at bounding box center [96, 132] width 48 height 7
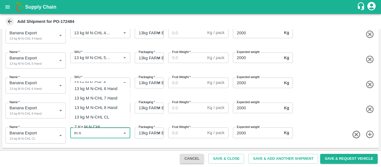
scroll to position [22, 0]
click at [99, 118] on div "13 kg M N-CHL CL" at bounding box center [91, 116] width 35 height 6
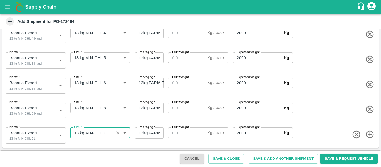
type input "13 kg M N-CHL CL"
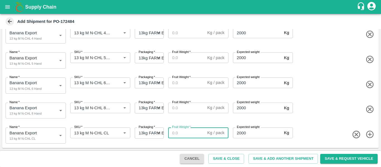
click at [181, 134] on input "Fruit Weight   *" at bounding box center [186, 132] width 37 height 11
drag, startPoint x: 181, startPoint y: 134, endPoint x: 171, endPoint y: 134, distance: 9.5
click at [171, 134] on input "13" at bounding box center [186, 132] width 37 height 11
type input "13"
click at [184, 107] on input "Fruit Weight   *" at bounding box center [186, 108] width 37 height 11
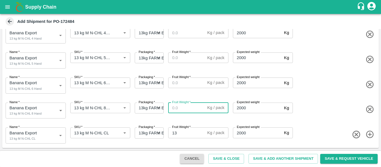
paste input "13"
type input "13"
click at [180, 87] on input "Fruit Weight   *" at bounding box center [186, 83] width 37 height 11
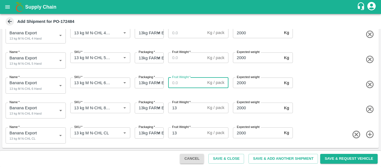
paste input "13"
type input "13"
click at [178, 61] on input "Fruit Weight   *" at bounding box center [186, 57] width 37 height 11
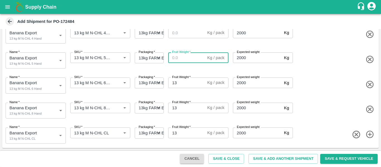
click at [171, 36] on input "Fruit Weight   *" at bounding box center [186, 32] width 37 height 11
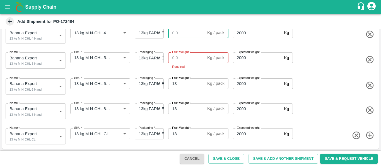
paste input "13"
type input "13"
click at [177, 61] on input "Fruit Weight   *" at bounding box center [186, 57] width 37 height 11
paste input "13"
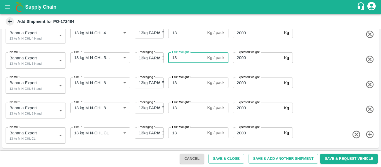
scroll to position [0, 0]
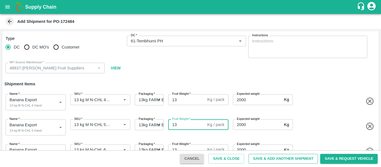
type input "13"
click at [290, 158] on button "Save & Add Another Shipment" at bounding box center [283, 159] width 69 height 10
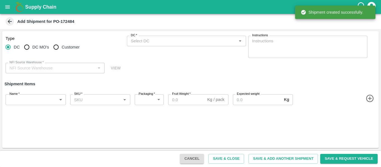
click at [36, 48] on span "DC MO's" at bounding box center [40, 47] width 17 height 6
click at [32, 48] on input "DC MO's" at bounding box center [26, 47] width 11 height 11
radio input "true"
type input "48837-Rangnath Shinde Fruit Suppliers"
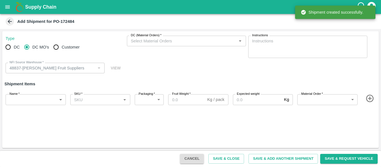
click at [11, 48] on input "DC" at bounding box center [8, 47] width 11 height 11
radio input "true"
click at [148, 31] on div "Type DC DC MO's Customer DC   * DC   * Instructions x Instructions NFI Source W…" at bounding box center [190, 89] width 381 height 121
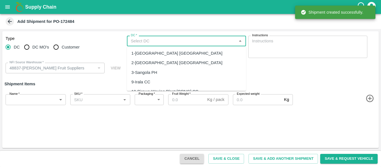
click at [148, 42] on input "DC   *" at bounding box center [182, 40] width 107 height 7
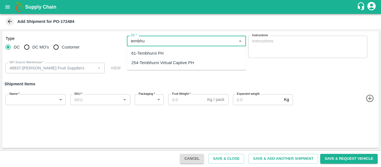
click at [148, 52] on div "61-Tembhurni PH" at bounding box center [147, 53] width 32 height 6
type input "61-Tembhurni PH"
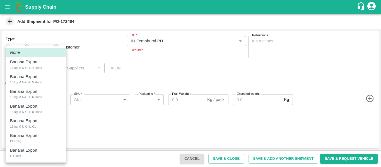
click at [30, 99] on body "Supply Chain Add Shipment for PO-172484 Type DC DC MO's Customer DC   * DC   * …" at bounding box center [190, 83] width 381 height 167
click at [29, 137] on p "Banana Export" at bounding box center [23, 136] width 27 height 6
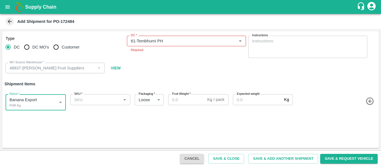
type input "1961454"
type input "258"
type input "100"
click at [100, 102] on input "SKU   *" at bounding box center [96, 99] width 48 height 7
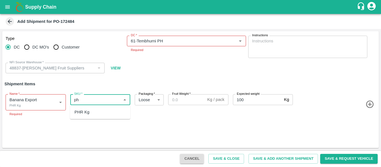
click at [101, 112] on div "PHR Kg" at bounding box center [100, 111] width 60 height 9
type input "PHR Kg"
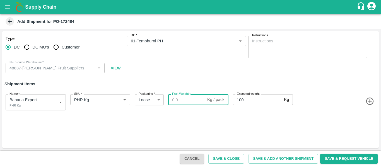
click at [180, 100] on input "Fruit Weight   *" at bounding box center [186, 99] width 37 height 11
paste input "74"
type input "74"
click at [268, 157] on button "Save & Add Another Shipment" at bounding box center [283, 159] width 69 height 10
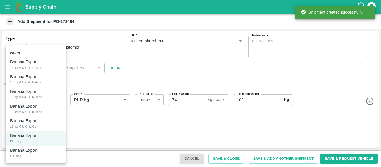
click at [30, 106] on body "Supply Chain Add Shipment for PO-172484 Type DC DC MO's Customer DC   * DC   * …" at bounding box center [190, 83] width 381 height 167
click at [26, 153] on p "Banana Export" at bounding box center [23, 150] width 27 height 6
type input "1961455"
type input "300"
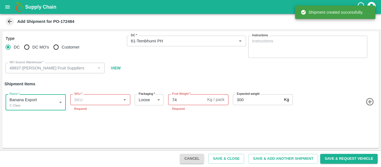
click at [94, 102] on input "SKU   *" at bounding box center [96, 99] width 48 height 7
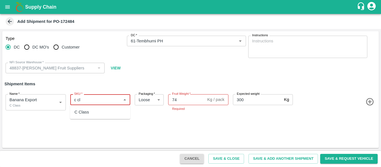
click at [94, 112] on div "C Class" at bounding box center [100, 111] width 60 height 9
type input "C Class"
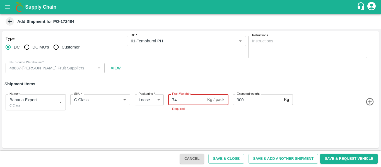
click at [174, 99] on input "74" at bounding box center [186, 99] width 37 height 11
paste input "361"
type input "361"
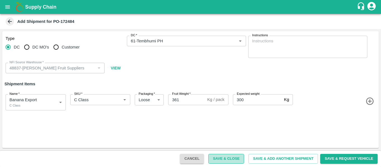
click at [230, 161] on button "Save & Close" at bounding box center [226, 159] width 36 height 10
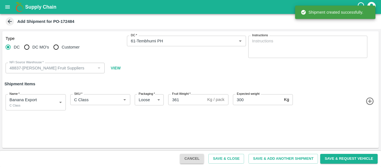
click at [11, 3] on button "open drawer" at bounding box center [7, 7] width 13 height 13
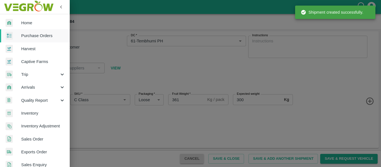
click at [29, 79] on div "Trip" at bounding box center [35, 74] width 70 height 13
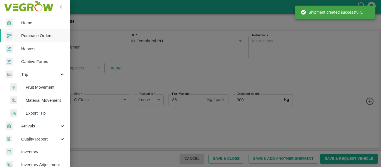
click at [39, 88] on span "Fruit Movement" at bounding box center [46, 87] width 40 height 6
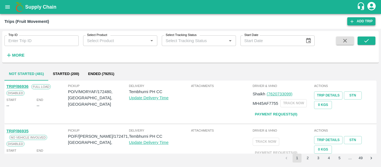
click at [360, 19] on link "Add Trip" at bounding box center [361, 21] width 28 height 8
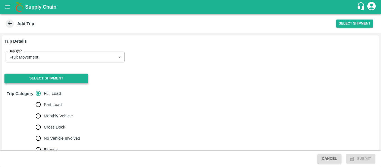
click at [57, 80] on button "Select Shipment" at bounding box center [46, 79] width 84 height 10
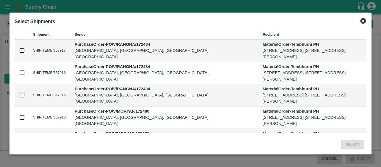
click at [22, 96] on input "checkbox" at bounding box center [22, 95] width 6 height 6
checkbox input "true"
click at [356, 142] on button "Select" at bounding box center [352, 145] width 23 height 10
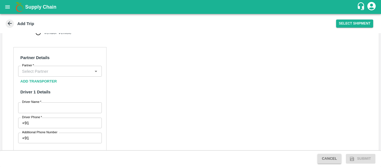
scroll to position [250, 0]
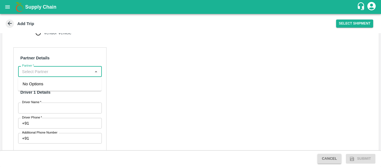
click at [45, 74] on input "Partner   *" at bounding box center [55, 71] width 71 height 7
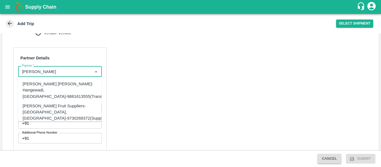
click at [67, 109] on div "[PERSON_NAME] Fruit Suppliers-[GEOGRAPHIC_DATA], [GEOGRAPHIC_DATA]-9730268372(S…" at bounding box center [65, 115] width 85 height 25
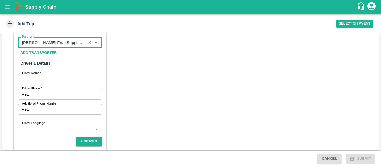
scroll to position [279, 0]
type input "[PERSON_NAME] Fruit Suppliers-[GEOGRAPHIC_DATA], [GEOGRAPHIC_DATA]-9730268372(S…"
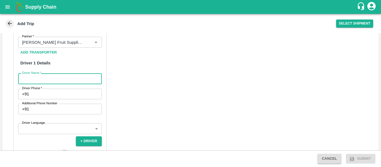
click at [56, 81] on input "Driver Name   *" at bounding box center [60, 78] width 84 height 11
type input "Balu"
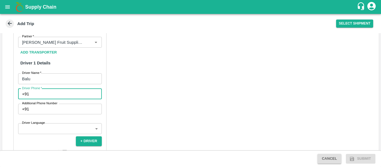
click at [70, 97] on input "Driver Phone   *" at bounding box center [66, 94] width 70 height 11
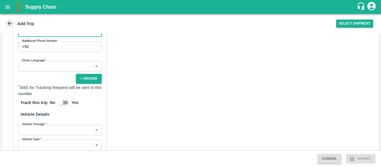
scroll to position [342, 0]
type input "9096939873"
click at [38, 70] on body "Supply Chain Add Trip Select Shipment Trip Details Trip Type Fruit Movement 1 T…" at bounding box center [190, 83] width 381 height 167
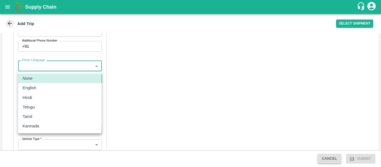
click at [39, 98] on div "Hindi" at bounding box center [60, 98] width 74 height 6
type input "hi"
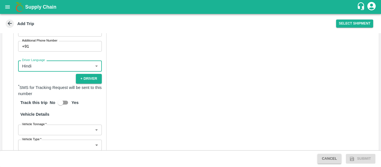
scroll to position [404, 0]
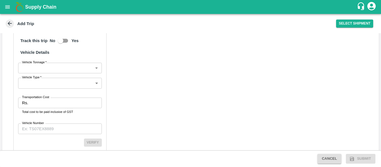
click at [44, 62] on label "Vehicle Tonnage   *" at bounding box center [34, 62] width 25 height 4
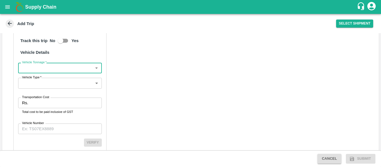
click at [43, 68] on body "Supply Chain Add Trip Select Shipment Trip Details Trip Type Fruit Movement 1 T…" at bounding box center [190, 83] width 381 height 167
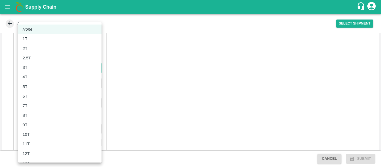
click at [38, 113] on div "8T" at bounding box center [60, 115] width 74 height 6
type input "8000"
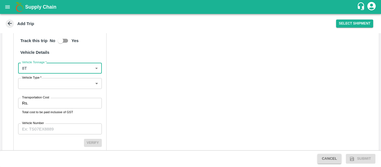
click at [41, 87] on body "Supply Chain Add Trip Select Shipment Trip Details Trip Type Fruit Movement 1 T…" at bounding box center [190, 83] width 381 height 167
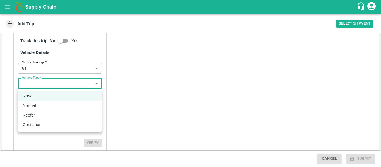
click at [50, 103] on div "Normal" at bounding box center [60, 105] width 74 height 6
type input "Normal"
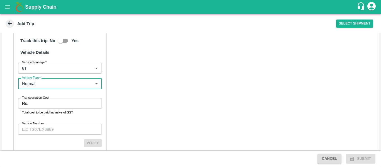
click at [35, 101] on input "Transportation Cost" at bounding box center [65, 103] width 71 height 11
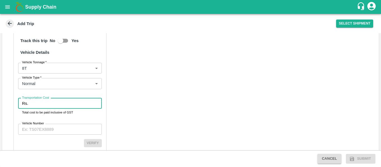
paste input "5000"
type input "5000"
click at [45, 126] on input "Vehicle Number" at bounding box center [60, 129] width 84 height 11
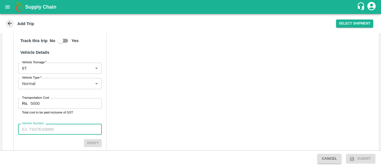
paste input "MH12NX1258"
type input "MH12NX1258"
click at [97, 143] on button "Verify" at bounding box center [93, 143] width 18 height 8
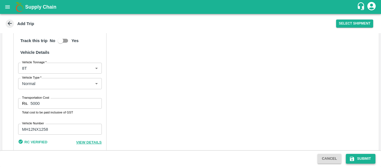
click at [360, 155] on button "Submit" at bounding box center [361, 159] width 30 height 10
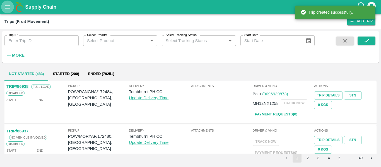
click at [3, 12] on button "open drawer" at bounding box center [7, 7] width 13 height 13
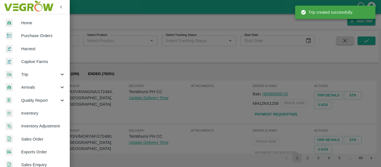
click at [35, 78] on div "Trip" at bounding box center [35, 74] width 70 height 13
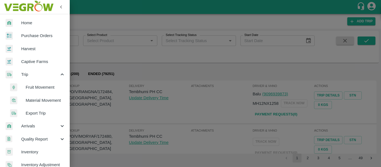
click at [43, 87] on span "Fruit Movement" at bounding box center [46, 87] width 40 height 6
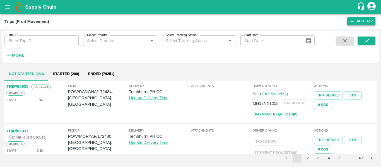
click at [356, 20] on link "Add Trip" at bounding box center [361, 21] width 28 height 8
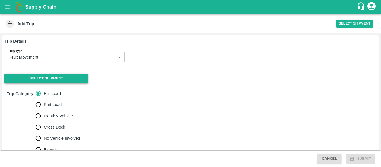
click at [53, 75] on button "Select Shipment" at bounding box center [46, 79] width 84 height 10
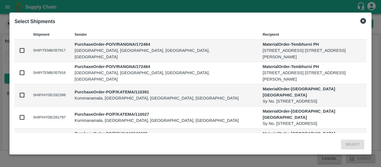
click at [20, 72] on input "checkbox" at bounding box center [22, 73] width 6 height 6
checkbox input "true"
click at [22, 52] on input "checkbox" at bounding box center [22, 50] width 6 height 6
checkbox input "true"
click at [359, 145] on button "Select" at bounding box center [352, 145] width 23 height 10
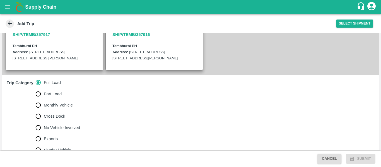
scroll to position [133, 0]
click at [51, 125] on span "No Vehicle Involved" at bounding box center [62, 128] width 36 height 6
click at [44, 125] on input "No Vehicle Involved" at bounding box center [38, 127] width 11 height 11
radio input "true"
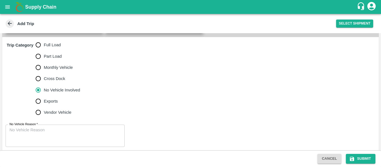
click at [43, 133] on textarea "No Vehicle Reason   *" at bounding box center [64, 136] width 111 height 18
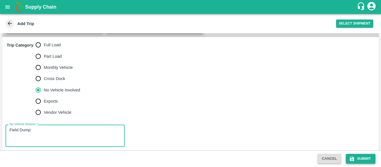
type textarea "Field Dump"
click at [354, 156] on icon "submit" at bounding box center [352, 159] width 6 height 6
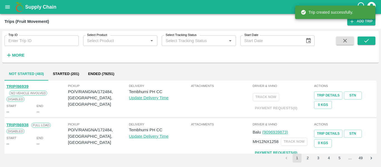
click at [8, 6] on icon "open drawer" at bounding box center [7, 6] width 5 height 3
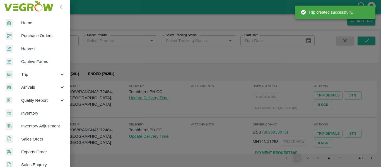
click at [30, 30] on link "Purchase Orders" at bounding box center [35, 35] width 70 height 13
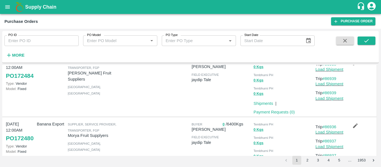
scroll to position [99, 0]
click at [328, 71] on link "Load Shipment" at bounding box center [330, 69] width 28 height 4
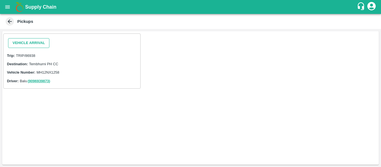
click at [27, 47] on button "Vehicle Arrival" at bounding box center [28, 43] width 41 height 10
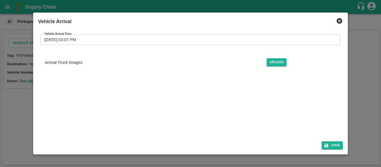
click at [134, 41] on input "[DATE] 03:07 PM" at bounding box center [188, 39] width 297 height 11
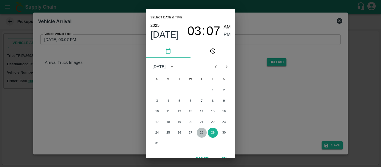
click at [200, 132] on button "28" at bounding box center [202, 133] width 10 height 10
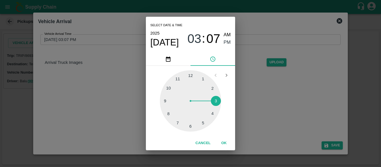
click at [168, 88] on div at bounding box center [190, 100] width 61 height 61
click at [230, 33] on span "AM" at bounding box center [227, 35] width 7 height 8
click at [191, 78] on div at bounding box center [190, 100] width 61 height 61
type input "[DATE] 10:00 AM"
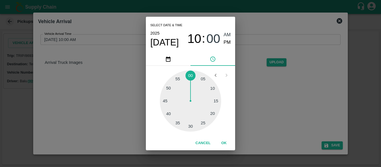
click at [227, 142] on button "OK" at bounding box center [224, 143] width 18 height 10
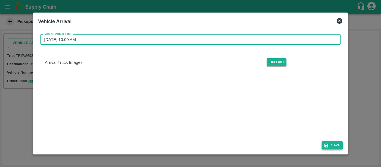
click at [328, 145] on icon "submit" at bounding box center [327, 146] width 4 height 4
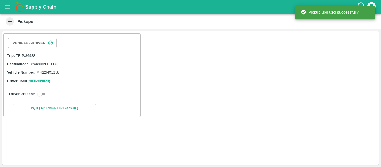
click at [45, 92] on input "checkbox" at bounding box center [40, 94] width 20 height 7
checkbox input "true"
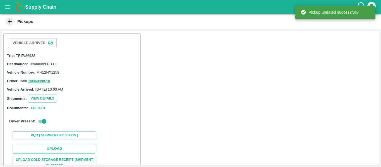
scroll to position [73, 0]
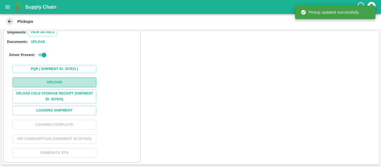
click at [58, 78] on button "Upload" at bounding box center [55, 83] width 84 height 10
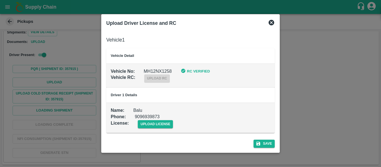
click at [164, 129] on td "Name : Balu Phone : [PHONE_NUMBER] License : upload license" at bounding box center [190, 118] width 169 height 30
click at [168, 123] on span "upload license" at bounding box center [155, 124] width 35 height 8
click at [0, 0] on input "upload license" at bounding box center [0, 0] width 0 height 0
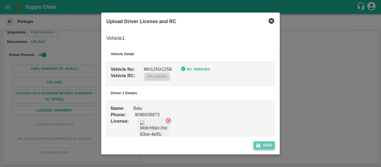
click at [260, 145] on icon "submit" at bounding box center [258, 145] width 5 height 5
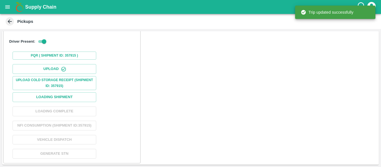
scroll to position [88, 0]
click at [68, 100] on button "Loading Shipment" at bounding box center [55, 97] width 84 height 10
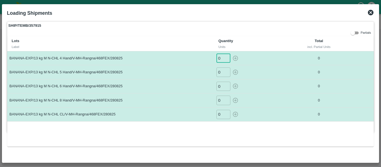
click at [224, 58] on input "0" at bounding box center [223, 58] width 14 height 9
type input "089"
click at [222, 72] on input "0" at bounding box center [223, 72] width 14 height 9
type input "084"
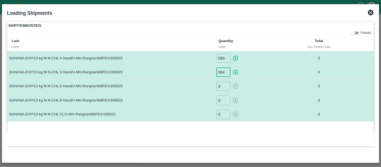
scroll to position [0, 0]
click at [223, 89] on input "0" at bounding box center [223, 86] width 14 height 9
type input "0315"
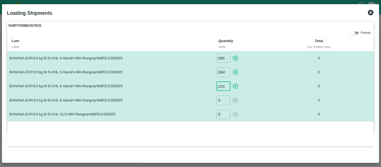
click at [222, 102] on input "0" at bounding box center [223, 100] width 14 height 9
type input "086"
click at [223, 111] on input "0" at bounding box center [223, 114] width 14 height 9
type input "030"
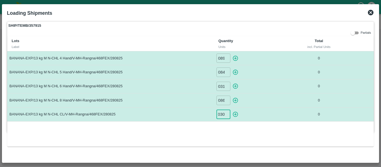
click at [236, 59] on icon "button" at bounding box center [235, 58] width 6 height 6
type input "0"
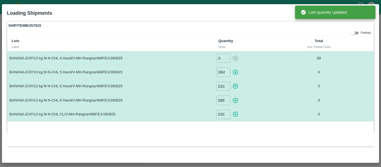
click at [236, 70] on icon "button" at bounding box center [235, 72] width 6 height 6
type input "0"
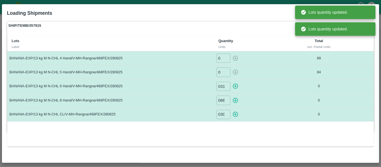
click at [235, 85] on icon "button" at bounding box center [235, 86] width 6 height 6
type input "0"
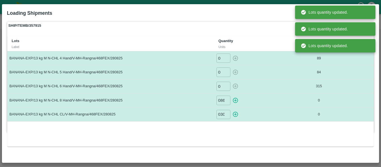
click at [235, 98] on icon "button" at bounding box center [235, 100] width 6 height 6
type input "0"
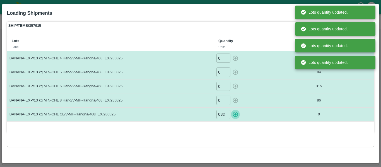
click at [236, 115] on icon "button" at bounding box center [235, 114] width 6 height 6
type input "0"
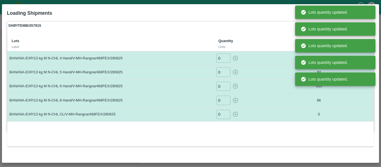
click at [296, 130] on div "Lots Label Quantity Units Total incl. Partial Units BANANA-EXP/13 kg M N-CHL 4 …" at bounding box center [190, 91] width 367 height 110
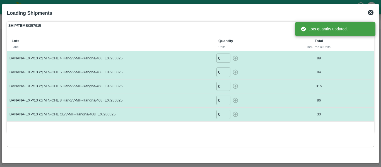
click at [352, 75] on td at bounding box center [362, 72] width 23 height 14
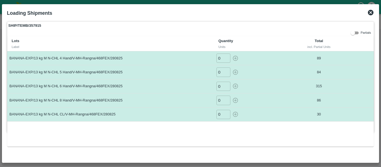
click at [374, 14] on icon at bounding box center [370, 12] width 7 height 7
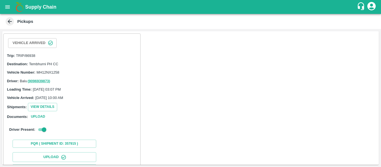
scroll to position [95, 0]
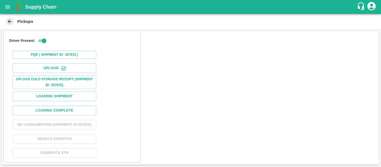
click at [61, 110] on div "Upload Upload Cold Storage Receipt (SHIPMENT ID: 357915) Loading Shipment Loadi…" at bounding box center [72, 110] width 132 height 99
click at [55, 108] on button "Loading Complete" at bounding box center [55, 111] width 84 height 10
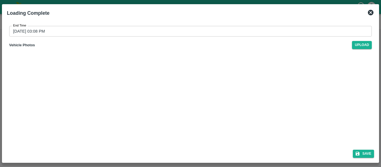
click at [109, 38] on div "End Time [DATE] 03:08 PM End Time Vehicle Photos Upload" at bounding box center [190, 37] width 367 height 32
click at [98, 32] on input "[DATE] 03:08 PM" at bounding box center [188, 31] width 359 height 11
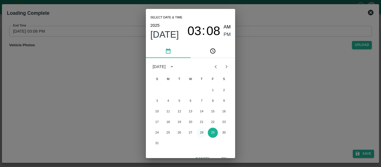
click at [198, 132] on button "28" at bounding box center [202, 133] width 10 height 10
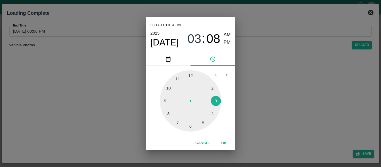
click at [189, 124] on div at bounding box center [190, 100] width 61 height 61
click at [168, 113] on div at bounding box center [190, 100] width 61 height 61
click at [229, 41] on span "PM" at bounding box center [227, 43] width 7 height 8
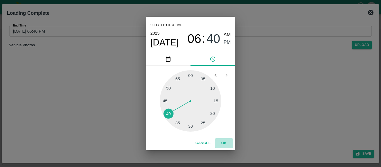
click at [225, 143] on button "OK" at bounding box center [224, 143] width 18 height 10
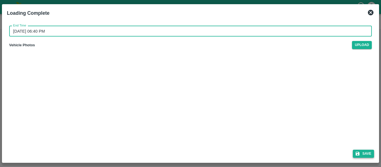
click at [358, 157] on button "Save" at bounding box center [363, 154] width 21 height 8
type input "[DATE] 03:08 PM"
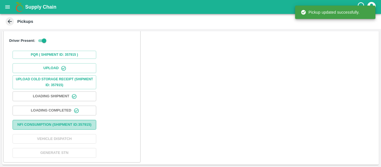
click at [59, 121] on button "Nfi Consumption (SHIPMENT ID: 357915 )" at bounding box center [55, 125] width 84 height 10
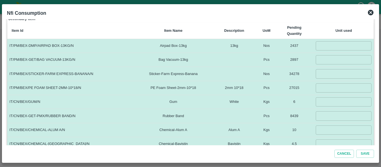
scroll to position [91, 0]
click at [321, 48] on input "number" at bounding box center [344, 45] width 56 height 9
type input "604"
click at [322, 58] on input "number" at bounding box center [344, 59] width 56 height 9
type input "604"
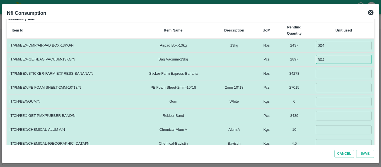
click at [324, 68] on td "​" at bounding box center [344, 74] width 60 height 14
click at [324, 71] on input "number" at bounding box center [344, 73] width 56 height 9
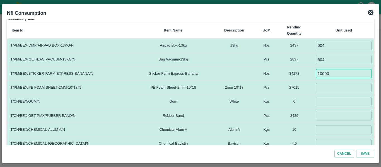
type input "10000"
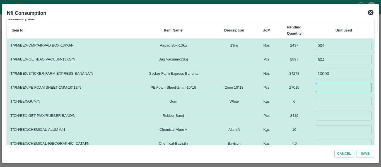
click at [330, 86] on input "number" at bounding box center [344, 87] width 56 height 9
type input "4228"
click at [330, 99] on input "number" at bounding box center [344, 101] width 56 height 9
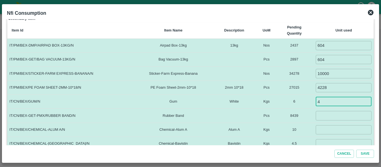
type input "4"
click at [317, 118] on input "number" at bounding box center [344, 115] width 56 height 9
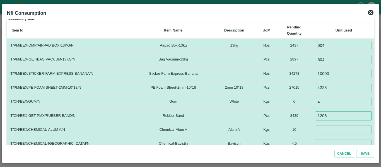
type input "1208"
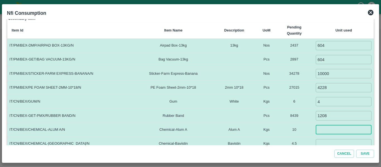
click at [321, 129] on input "number" at bounding box center [344, 129] width 56 height 9
type input "5"
click at [321, 144] on input "number" at bounding box center [344, 143] width 56 height 9
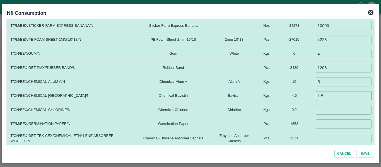
scroll to position [145, 0]
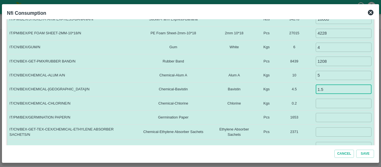
type input "1.5"
click at [326, 104] on input "number" at bounding box center [344, 103] width 56 height 9
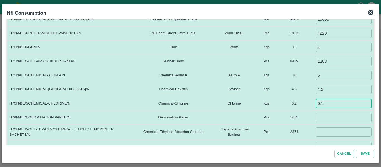
type input "0.1"
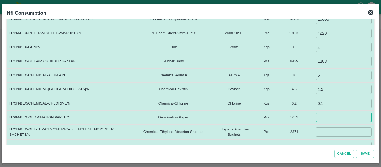
click at [323, 114] on input "number" at bounding box center [344, 117] width 56 height 9
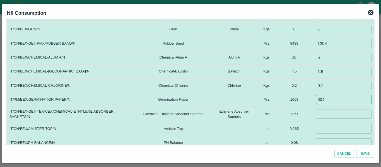
scroll to position [164, 0]
type input "604"
click at [319, 114] on input "number" at bounding box center [344, 113] width 56 height 9
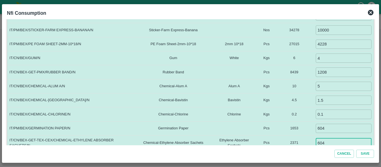
scroll to position [185, 0]
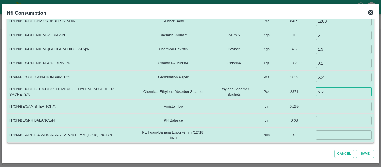
type input "604"
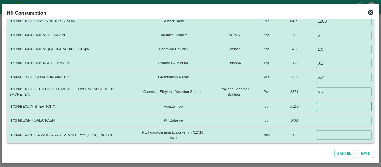
click at [317, 104] on input "number" at bounding box center [344, 106] width 56 height 9
type input "0.060"
click at [331, 122] on input "number" at bounding box center [344, 120] width 56 height 9
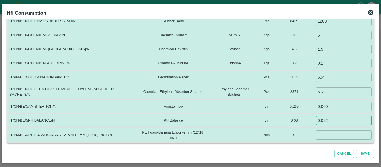
type input "0.032"
click at [331, 133] on input "number" at bounding box center [344, 135] width 56 height 9
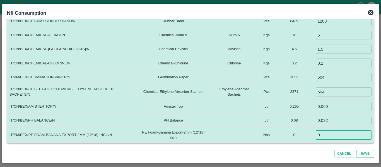
type input "0"
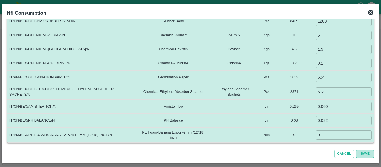
click at [367, 151] on button "Save" at bounding box center [365, 154] width 18 height 8
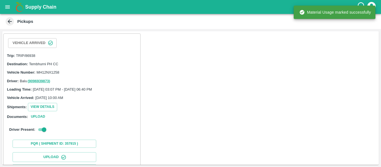
scroll to position [95, 0]
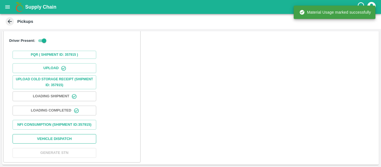
click at [57, 142] on button "Vehicle Dispatch" at bounding box center [55, 139] width 84 height 10
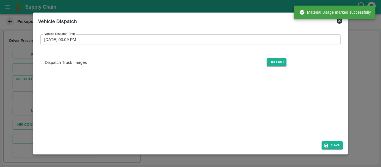
click at [125, 37] on input "29/08/2025 03:09 PM" at bounding box center [188, 39] width 297 height 11
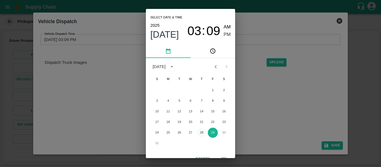
click at [202, 133] on button "28" at bounding box center [202, 133] width 10 height 10
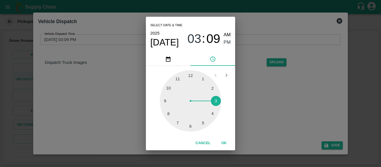
click at [191, 125] on div at bounding box center [190, 100] width 61 height 61
click at [171, 85] on div at bounding box center [190, 100] width 61 height 61
type input "28/08/2025 06:52 PM"
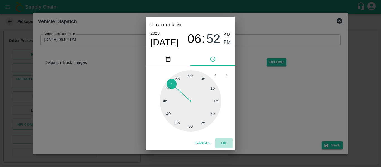
click at [225, 141] on button "OK" at bounding box center [224, 143] width 18 height 10
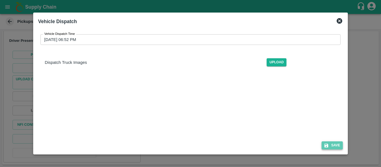
click at [330, 144] on button "Save" at bounding box center [332, 145] width 21 height 8
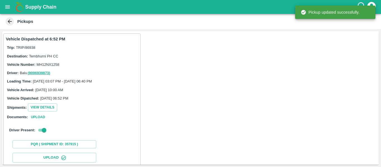
scroll to position [96, 0]
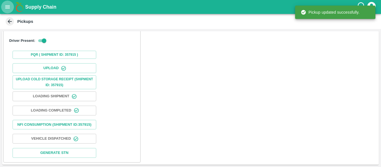
click at [5, 5] on icon "open drawer" at bounding box center [7, 7] width 6 height 6
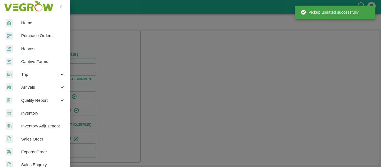
click at [31, 35] on span "Purchase Orders" at bounding box center [43, 36] width 44 height 6
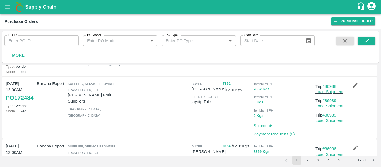
scroll to position [112, 0]
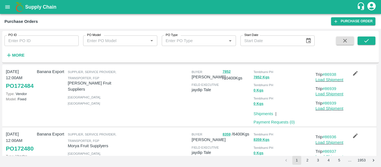
click at [324, 96] on link "Load Shipment" at bounding box center [330, 94] width 28 height 4
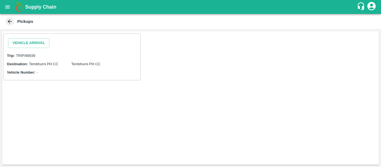
click at [25, 37] on div "Vehicle Arrival" at bounding box center [29, 43] width 46 height 14
click at [27, 41] on button "Vehicle Arrival" at bounding box center [28, 43] width 41 height 10
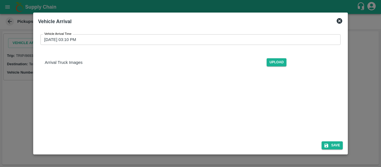
click at [141, 36] on input "[DATE] 03:10 PM" at bounding box center [188, 39] width 297 height 11
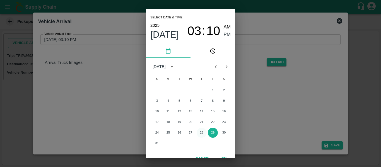
click at [204, 132] on button "28" at bounding box center [202, 133] width 10 height 10
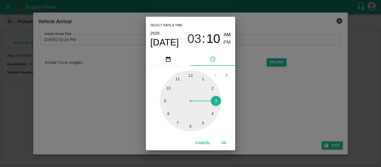
click at [170, 90] on div at bounding box center [190, 100] width 61 height 61
click at [231, 34] on div "Select date & time [DATE] 10 : 10 AM PM" at bounding box center [190, 35] width 89 height 36
click at [228, 35] on span "AM" at bounding box center [227, 35] width 7 height 8
click at [190, 77] on div at bounding box center [190, 100] width 61 height 61
type input "[DATE] 10:00 AM"
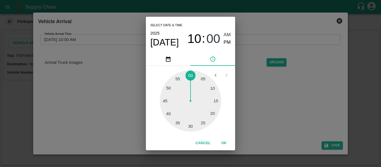
click at [227, 140] on button "OK" at bounding box center [224, 143] width 18 height 10
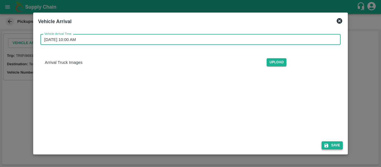
click at [322, 145] on button "Save" at bounding box center [332, 145] width 21 height 8
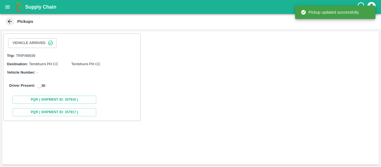
click at [38, 84] on input "checkbox" at bounding box center [40, 85] width 20 height 7
checkbox input "true"
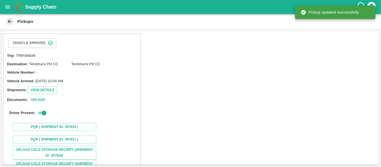
scroll to position [71, 0]
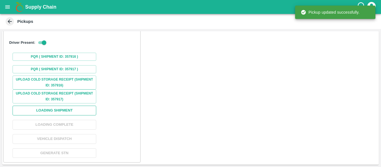
click at [59, 112] on button "Loading Shipment" at bounding box center [55, 111] width 84 height 10
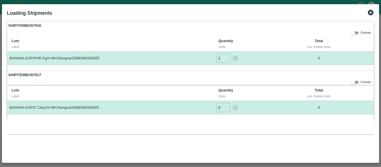
type input "1"
click at [225, 57] on input "1" at bounding box center [223, 58] width 14 height 9
type input "1"
click at [227, 106] on input "1" at bounding box center [223, 107] width 14 height 9
click at [235, 57] on icon "button" at bounding box center [235, 58] width 6 height 6
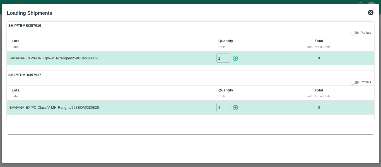
type input "0"
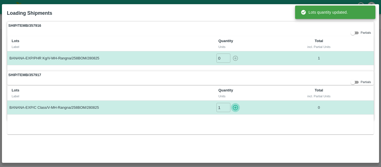
click at [234, 105] on icon "button" at bounding box center [235, 108] width 6 height 6
type input "0"
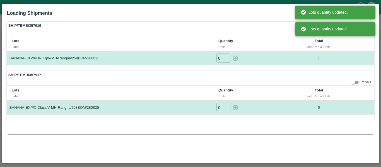
click at [330, 119] on div "Lots Label Quantity Units Total incl. Partial Units BANANA-EXP/C Class/V-MH-Ran…" at bounding box center [190, 110] width 367 height 49
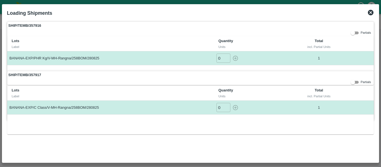
click at [370, 9] on icon at bounding box center [370, 12] width 7 height 7
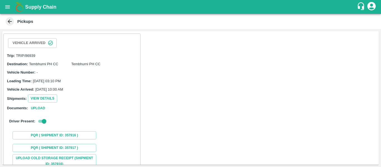
scroll to position [79, 0]
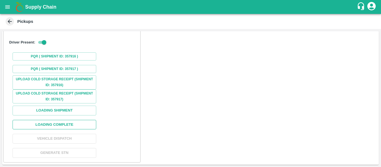
click at [72, 125] on button "Loading Complete" at bounding box center [55, 125] width 84 height 10
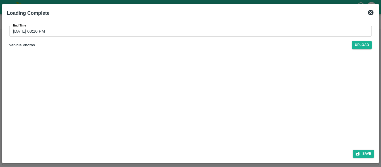
click at [93, 32] on input "[DATE] 03:10 PM" at bounding box center [188, 31] width 359 height 11
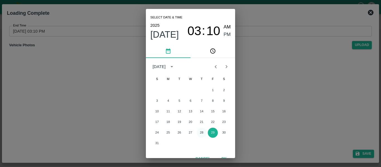
click at [202, 134] on button "28" at bounding box center [202, 133] width 10 height 10
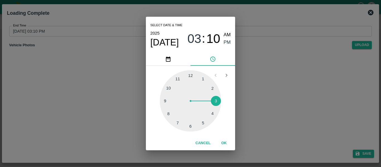
click at [191, 125] on div at bounding box center [190, 100] width 61 height 61
click at [168, 114] on div at bounding box center [190, 100] width 61 height 61
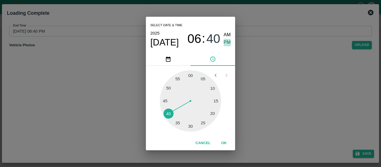
click at [230, 42] on span "PM" at bounding box center [227, 43] width 7 height 8
click at [227, 140] on button "OK" at bounding box center [224, 143] width 18 height 10
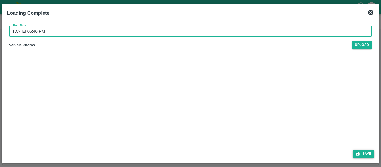
click at [357, 153] on icon "submit" at bounding box center [358, 154] width 4 height 4
type input "[DATE] 03:10 PM"
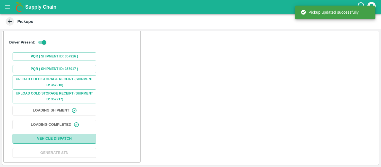
click at [56, 137] on button "Vehicle Dispatch" at bounding box center [55, 139] width 84 height 10
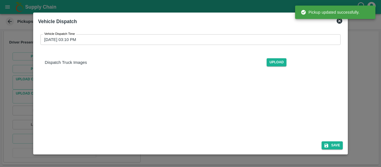
click at [101, 37] on input "[DATE] 03:10 PM" at bounding box center [188, 39] width 297 height 11
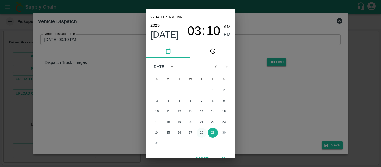
click at [201, 133] on button "28" at bounding box center [202, 133] width 10 height 10
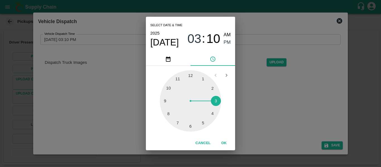
click at [190, 127] on div at bounding box center [190, 100] width 61 height 61
click at [172, 86] on div at bounding box center [190, 100] width 61 height 61
type input "[DATE] 06:51 PM"
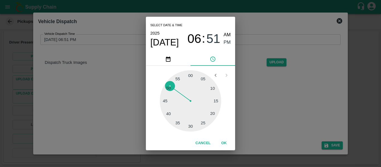
click at [227, 142] on button "OK" at bounding box center [224, 143] width 18 height 10
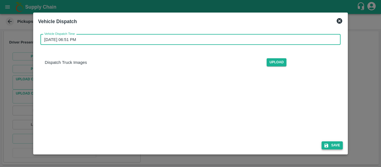
click at [337, 144] on button "Save" at bounding box center [332, 145] width 21 height 8
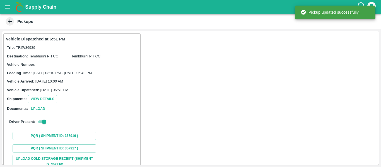
scroll to position [80, 0]
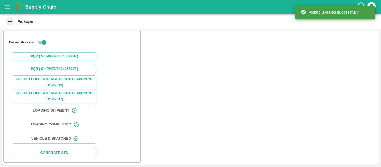
click at [9, 4] on icon "open drawer" at bounding box center [7, 7] width 6 height 6
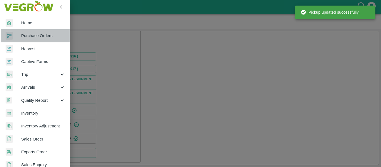
click at [37, 32] on link "Purchase Orders" at bounding box center [35, 35] width 70 height 13
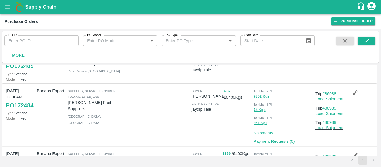
scroll to position [181, 0]
